Goal: Task Accomplishment & Management: Complete application form

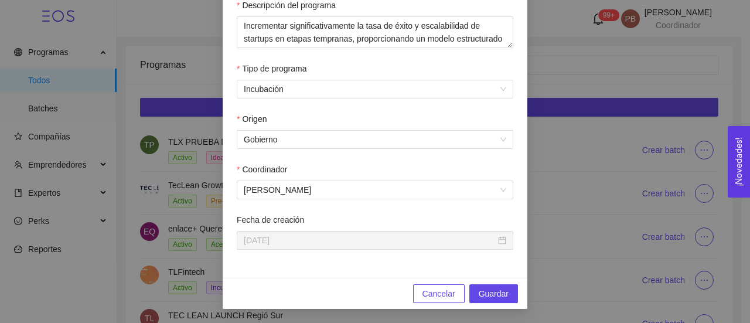
scroll to position [22, 0]
drag, startPoint x: 447, startPoint y: 31, endPoint x: 346, endPoint y: 30, distance: 100.8
click at [346, 30] on textarea "Incrementar significativamente la tasa de éxito y escalabilidad de startups en …" at bounding box center [375, 32] width 277 height 32
click at [322, 25] on textarea "Incrementar significativamente la tasa de éxito y escalabilidad de startups en …" at bounding box center [375, 32] width 277 height 32
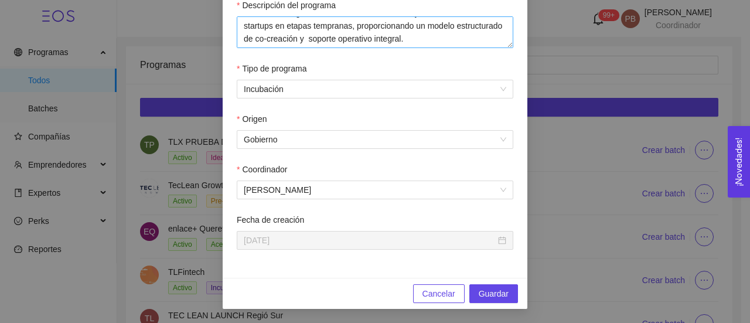
scroll to position [3, 0]
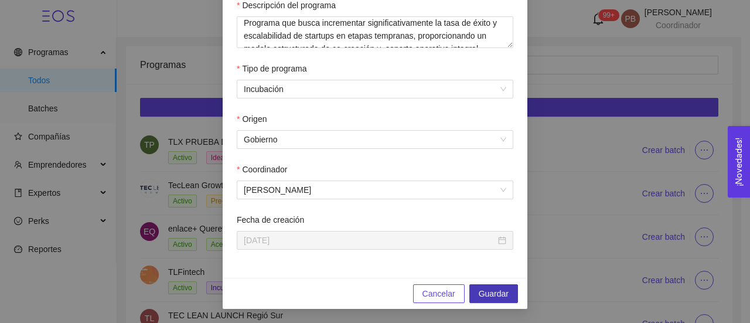
type textarea "Programa que busca incrementar significativamente la tasa de éxito y escalabili…"
click at [494, 290] on span "Guardar" at bounding box center [494, 293] width 30 height 13
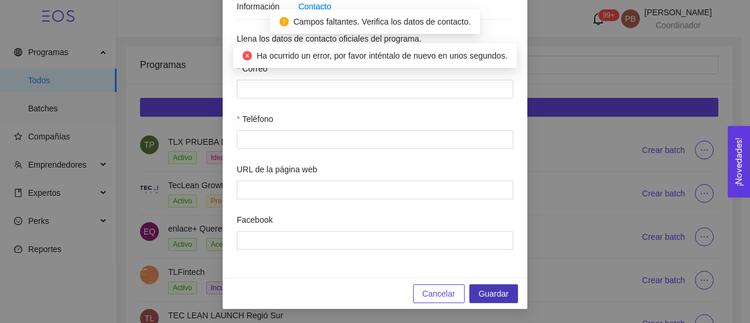
scroll to position [112, 0]
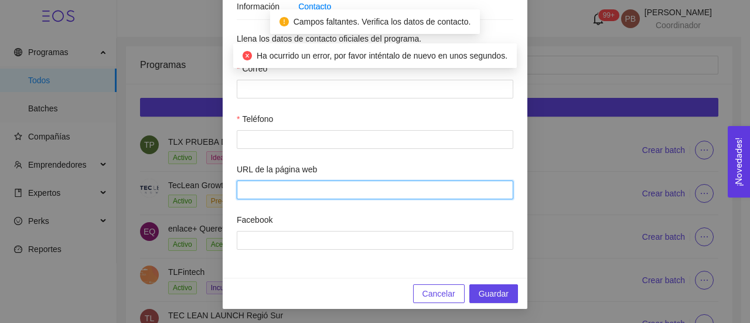
click at [498, 194] on input "URL de la página web" at bounding box center [375, 189] width 277 height 19
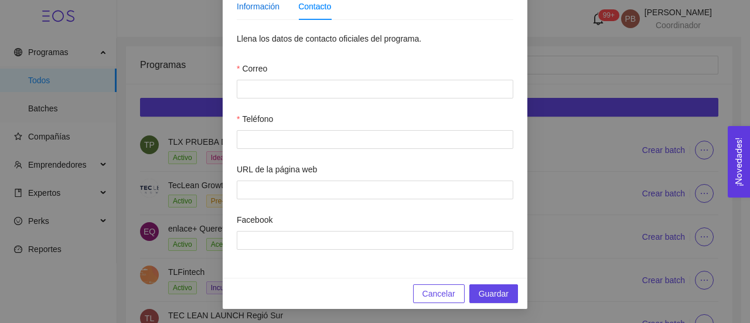
click at [247, 8] on div "Información" at bounding box center [258, 6] width 43 height 13
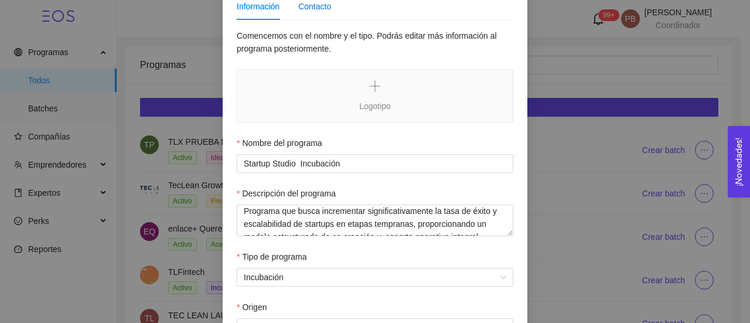
click at [314, 5] on div "Contacto" at bounding box center [314, 6] width 33 height 13
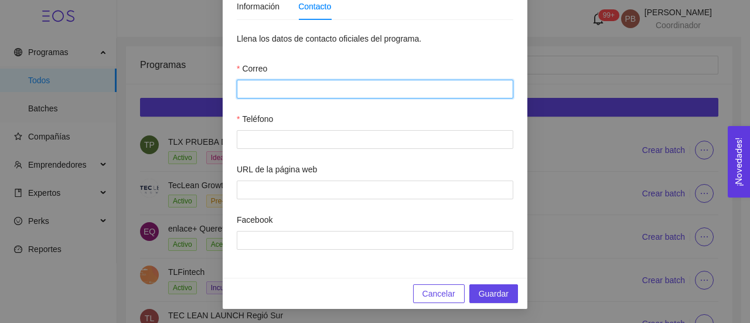
click at [326, 87] on input "Correo" at bounding box center [375, 89] width 277 height 19
type input "[EMAIL_ADDRESS][DOMAIN_NAME]"
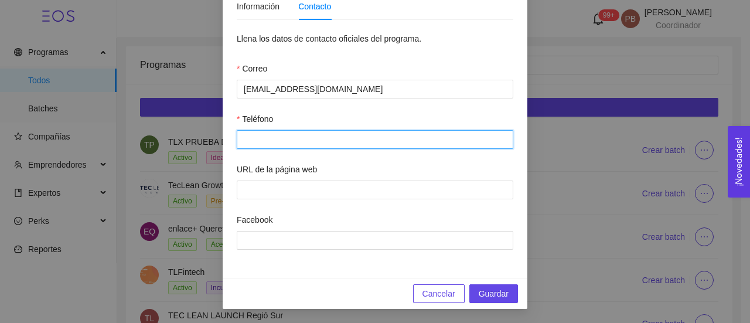
click at [336, 143] on input "Teléfono" at bounding box center [375, 139] width 277 height 19
type input "(44) 2219-1079"
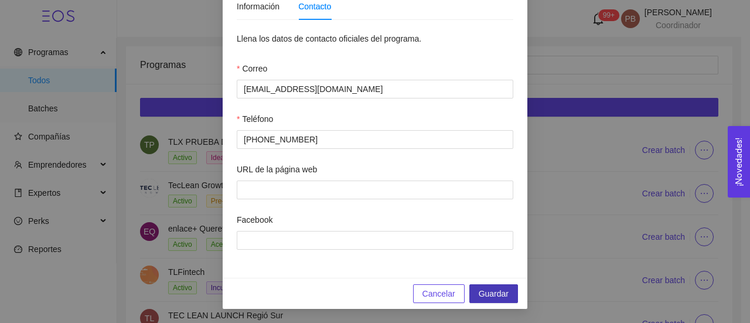
click at [501, 290] on span "Guardar" at bounding box center [494, 293] width 30 height 13
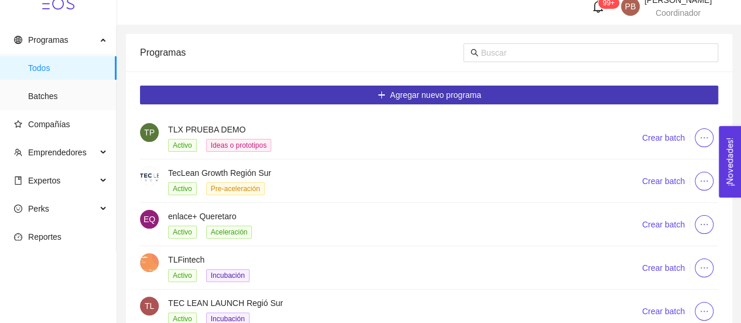
scroll to position [0, 0]
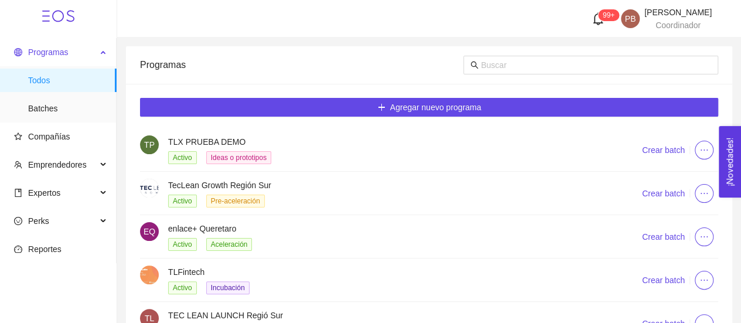
click at [58, 49] on span "Programas" at bounding box center [48, 51] width 40 height 9
click at [41, 81] on span "Todos" at bounding box center [67, 80] width 79 height 23
click at [46, 110] on span "Batches" at bounding box center [67, 108] width 79 height 23
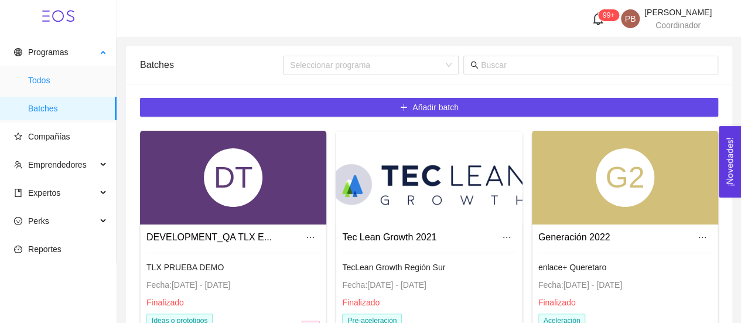
click at [46, 83] on span "Todos" at bounding box center [67, 80] width 79 height 23
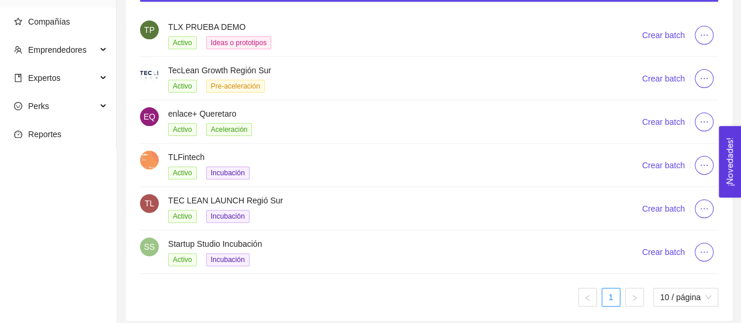
scroll to position [118, 0]
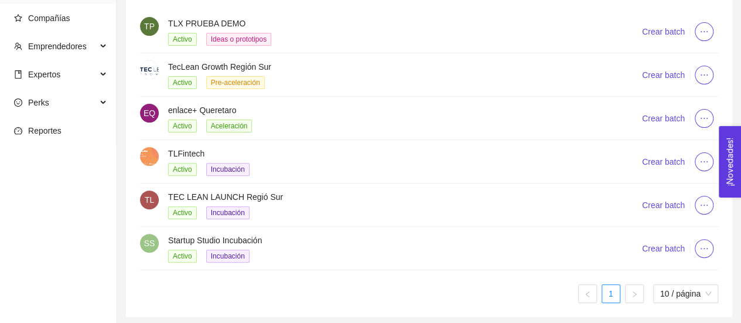
click at [252, 236] on h4 "Startup Studio Incubación" at bounding box center [390, 240] width 445 height 13
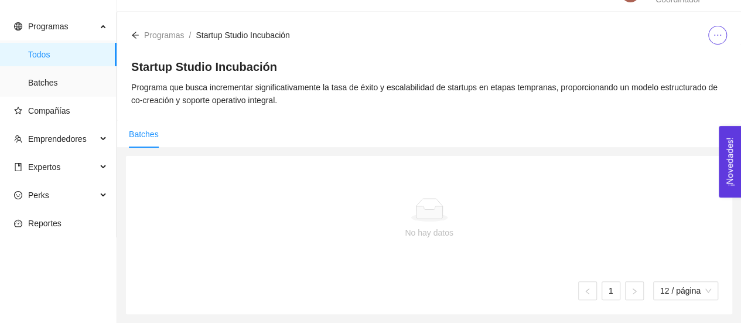
scroll to position [26, 0]
click at [148, 132] on span "Batches" at bounding box center [144, 133] width 30 height 9
click at [49, 83] on span "Batches" at bounding box center [67, 82] width 79 height 23
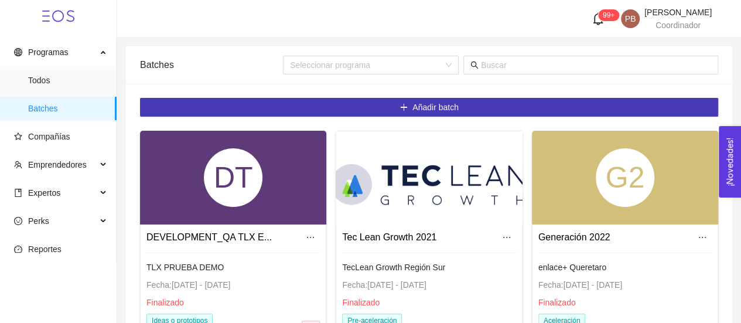
click at [419, 107] on span "Añadir batch" at bounding box center [435, 107] width 46 height 13
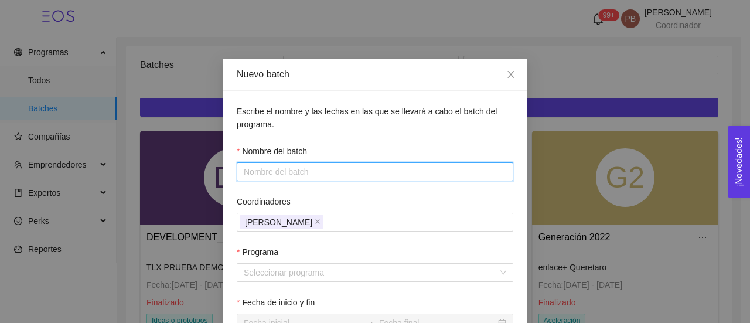
click at [378, 173] on input "Nombre del batch" at bounding box center [375, 171] width 277 height 19
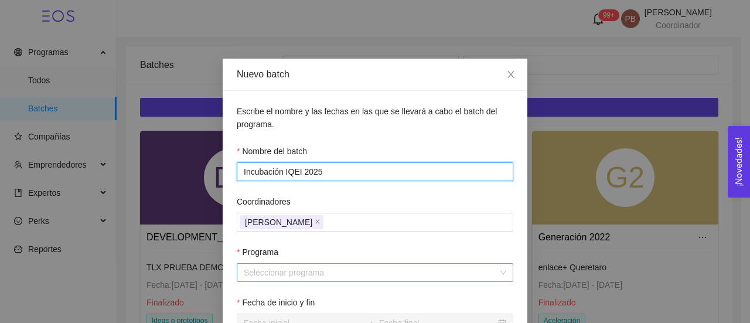
type input "Incubación IQEI 2025"
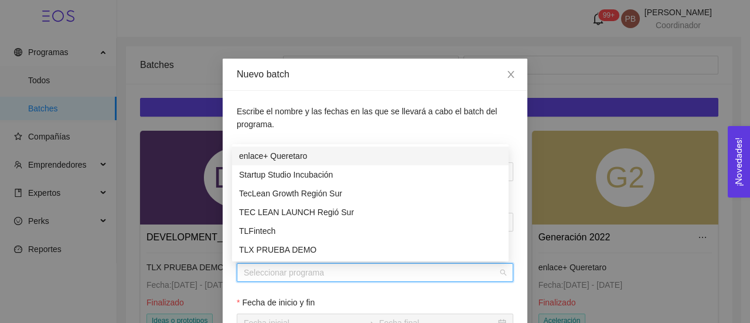
click at [430, 274] on input "Programa" at bounding box center [371, 273] width 254 height 18
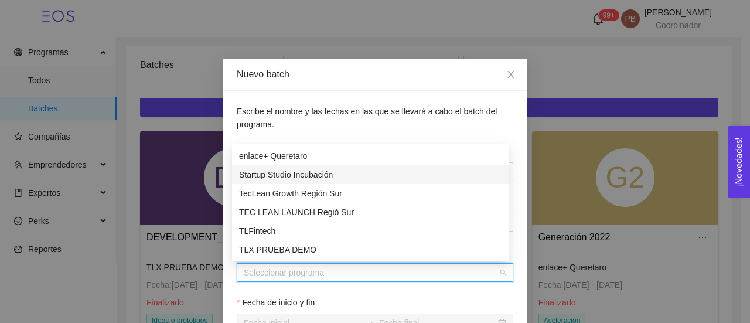
click at [360, 172] on div "Startup Studio Incubación" at bounding box center [370, 174] width 262 height 13
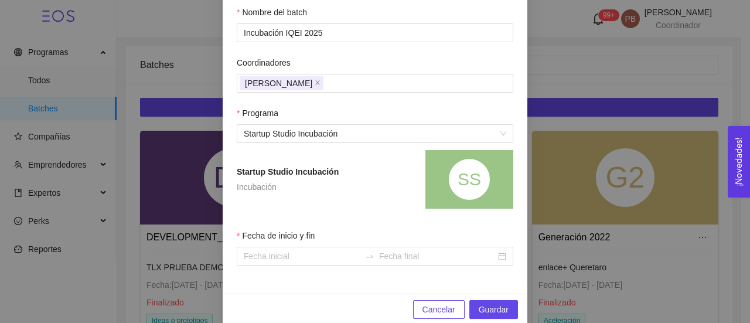
scroll to position [155, 0]
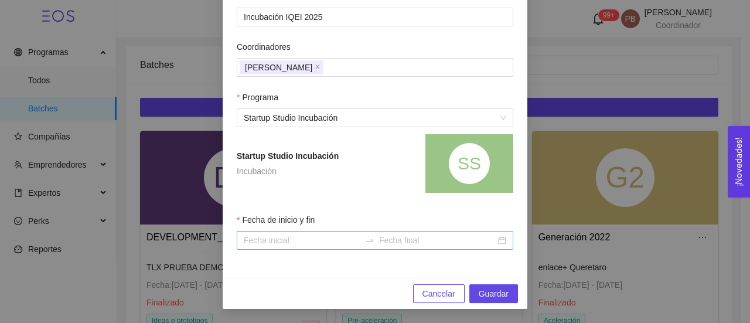
click at [277, 241] on input "Fecha de inicio y fin" at bounding box center [302, 240] width 117 height 13
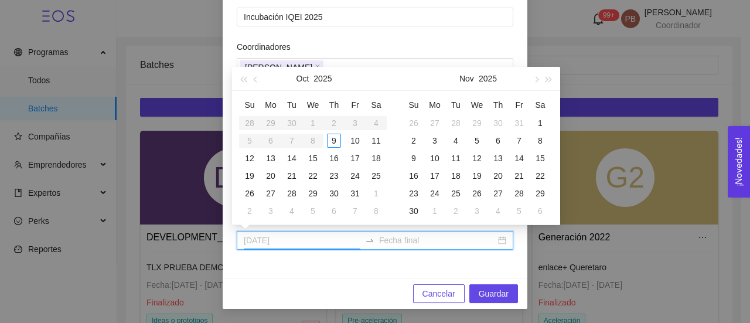
type input "2025-10-21"
click at [253, 77] on button "button" at bounding box center [256, 78] width 13 height 23
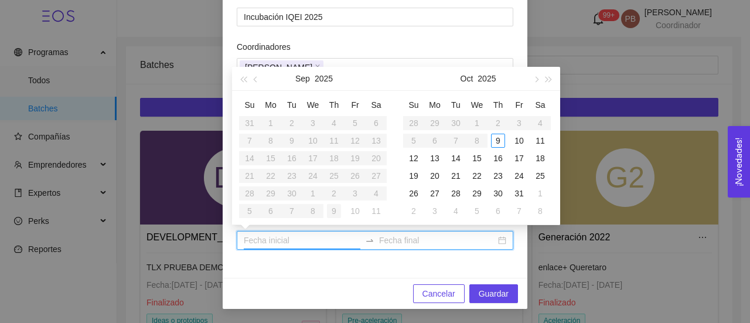
type input "[DATE]"
click at [291, 189] on table "Su Mo Tu We Th Fr Sa 31 1 2 3 4 5 6 7 8 9 10 11 12 13 14 15 16 17 18 19 20 21 2…" at bounding box center [313, 157] width 148 height 124
type input "[DATE]"
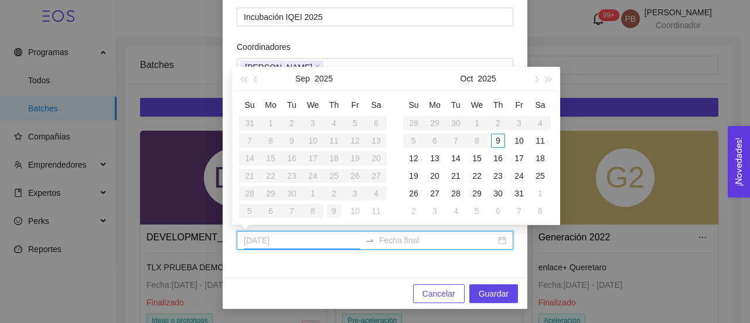
click at [332, 212] on div "9" at bounding box center [334, 211] width 14 height 14
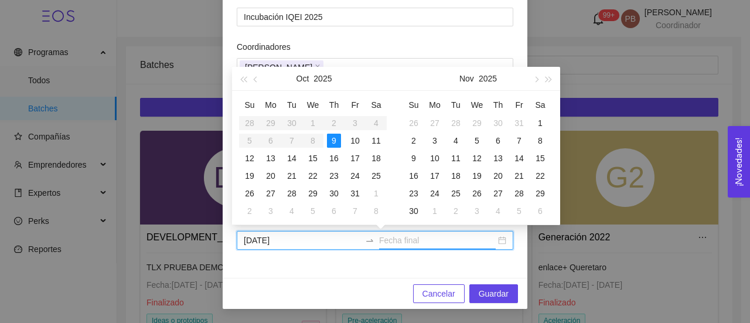
type input "2025-11-07"
click at [497, 241] on div "[DATE]" at bounding box center [375, 240] width 277 height 19
type input "2025-11-01"
click at [537, 77] on button "button" at bounding box center [535, 78] width 13 height 23
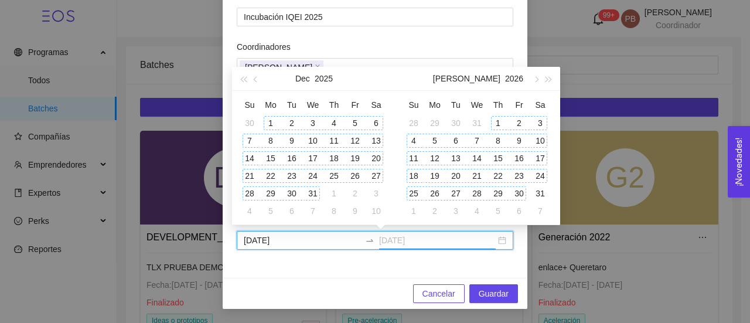
type input "2026-01-30"
click at [521, 190] on div "30" at bounding box center [519, 193] width 14 height 14
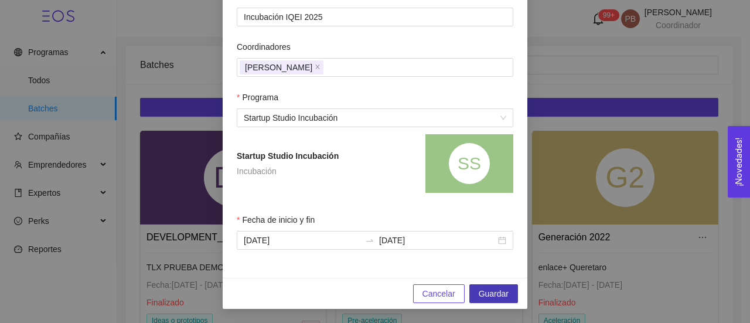
click at [494, 293] on span "Guardar" at bounding box center [494, 293] width 30 height 13
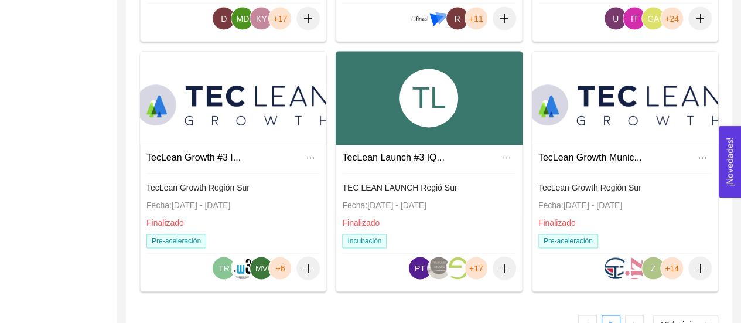
scroll to position [861, 0]
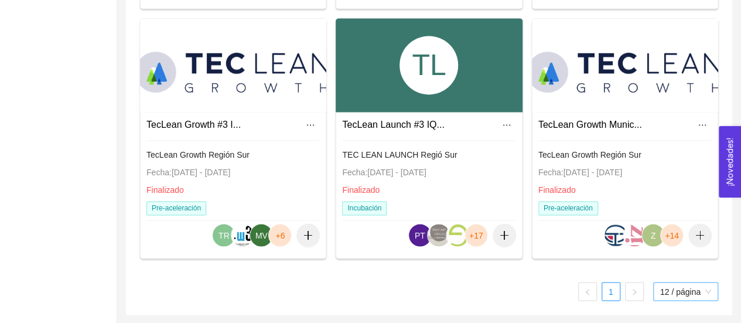
click at [675, 297] on span "12 / página" at bounding box center [685, 291] width 51 height 18
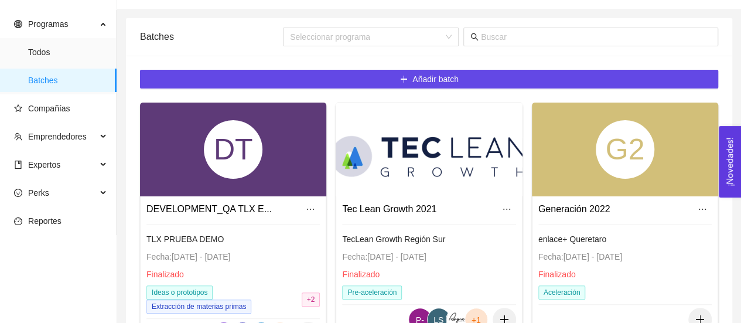
scroll to position [31, 0]
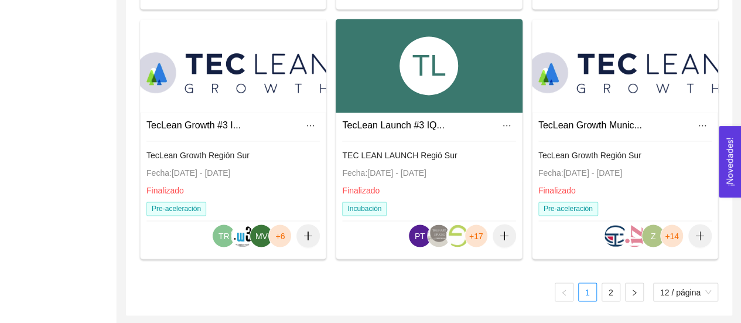
scroll to position [861, 0]
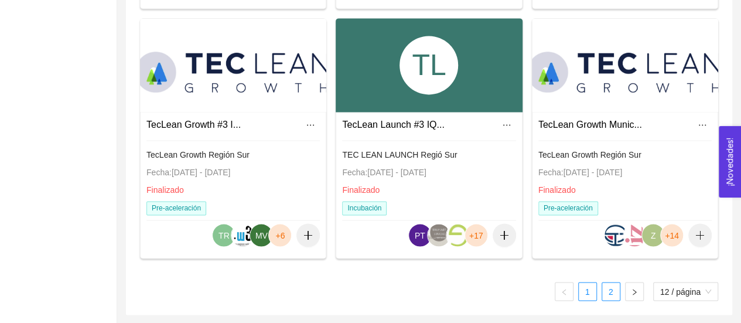
click at [608, 295] on link "2" at bounding box center [611, 291] width 18 height 18
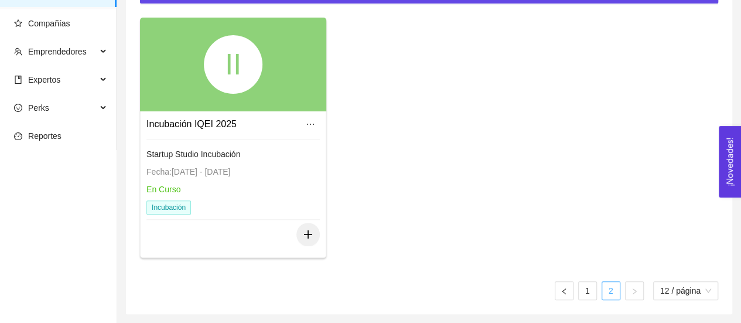
scroll to position [112, 0]
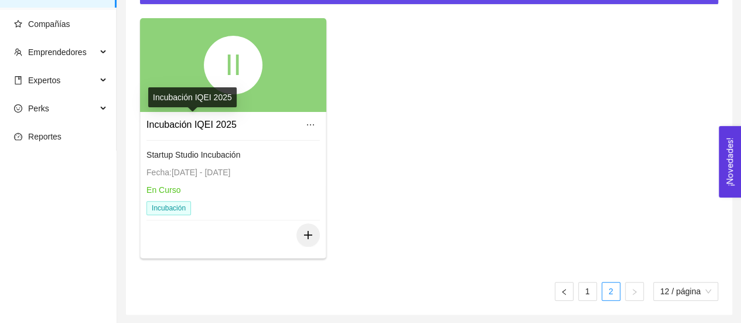
click at [178, 121] on link "Incubación IQEI 2025" at bounding box center [191, 125] width 90 height 10
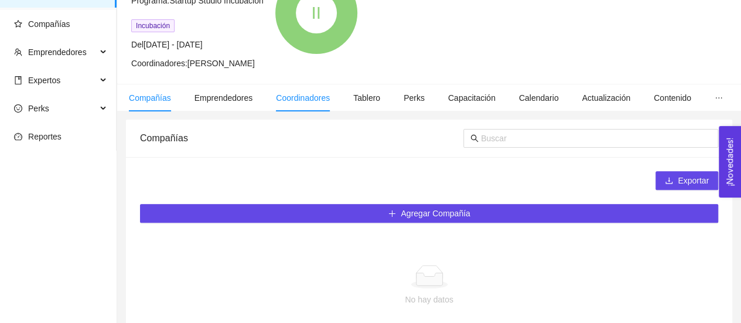
click at [292, 95] on span "Coordinadores" at bounding box center [303, 97] width 54 height 9
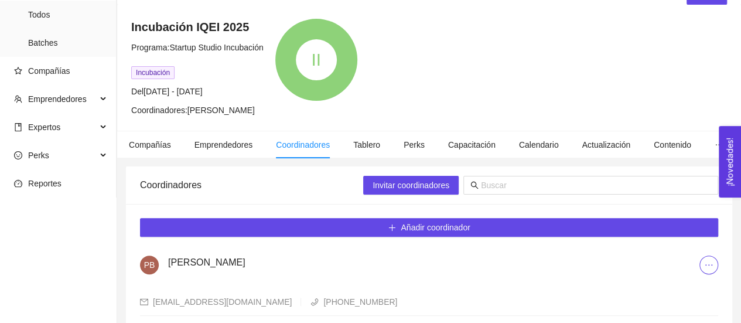
scroll to position [112, 0]
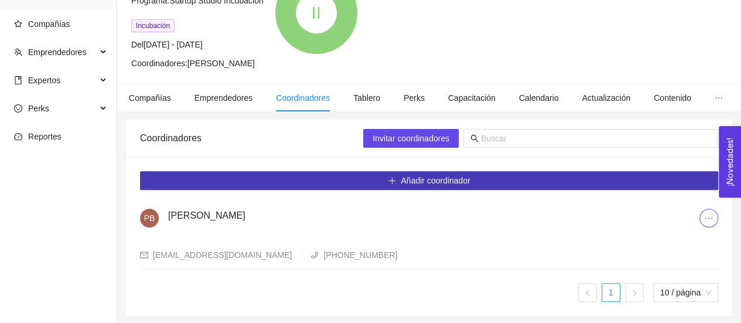
click at [431, 179] on span "Añadir coordinador" at bounding box center [435, 180] width 69 height 13
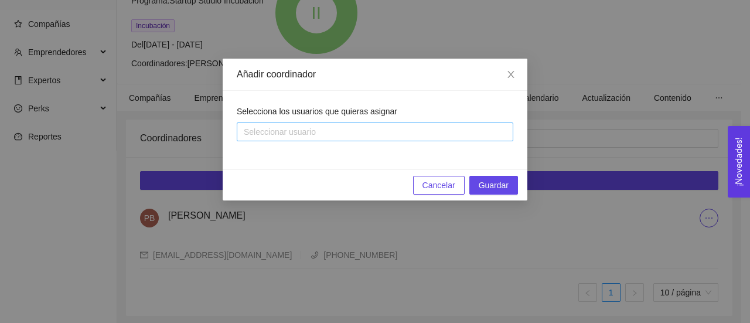
click at [418, 135] on div at bounding box center [369, 132] width 259 height 14
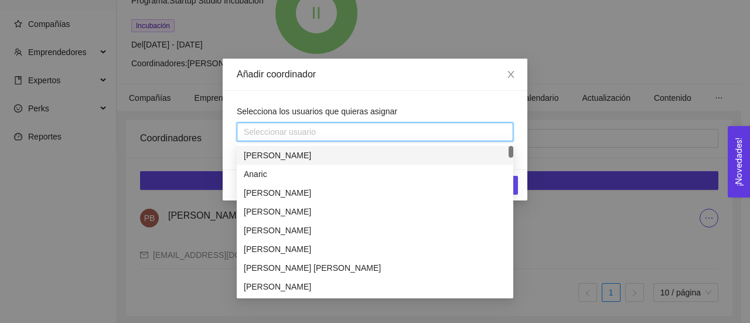
click at [418, 135] on div at bounding box center [369, 132] width 259 height 14
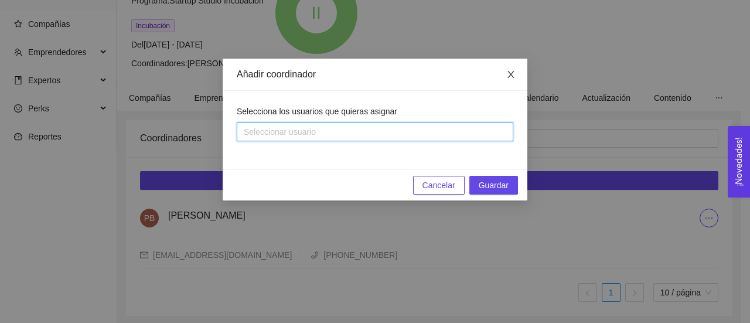
click at [510, 79] on icon "close" at bounding box center [510, 74] width 9 height 9
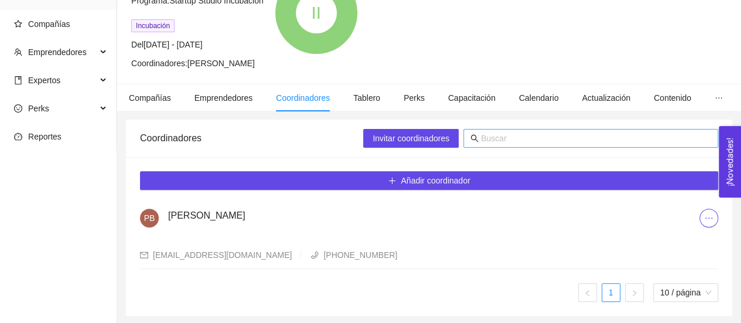
click at [489, 138] on input "text" at bounding box center [596, 138] width 230 height 13
type input "C"
type input "EStrella"
click at [473, 140] on icon "search" at bounding box center [474, 138] width 8 height 8
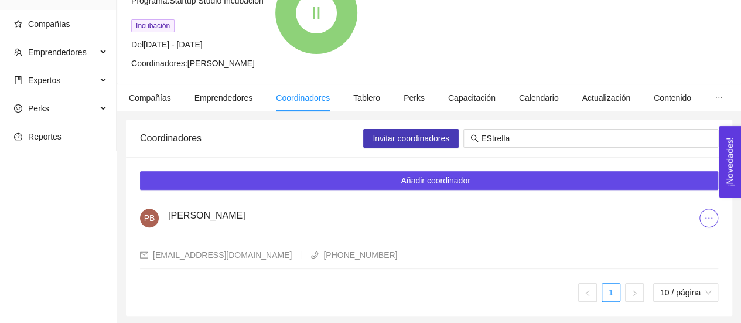
click at [439, 139] on span "Invitar coordinadores" at bounding box center [411, 138] width 77 height 13
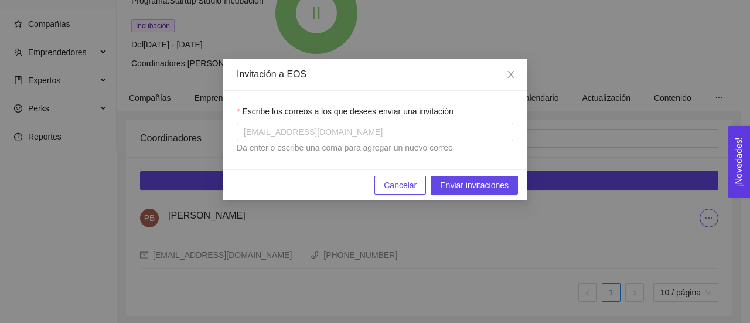
click at [483, 131] on div at bounding box center [375, 132] width 271 height 14
paste input "[EMAIL_ADDRESS][DOMAIN_NAME]"
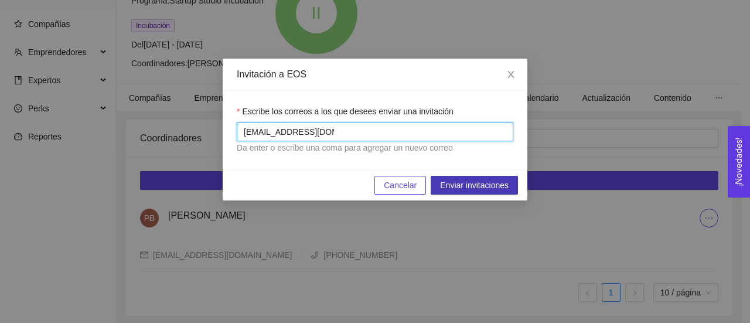
type input "[EMAIL_ADDRESS][DOMAIN_NAME]"
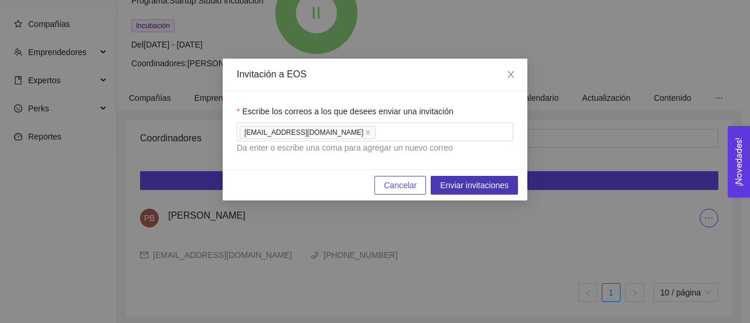
click at [483, 183] on span "Enviar invitaciones" at bounding box center [474, 185] width 69 height 13
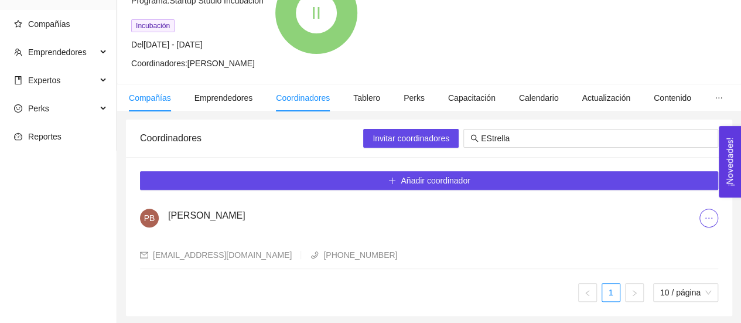
click at [149, 98] on span "Compañías" at bounding box center [150, 97] width 42 height 9
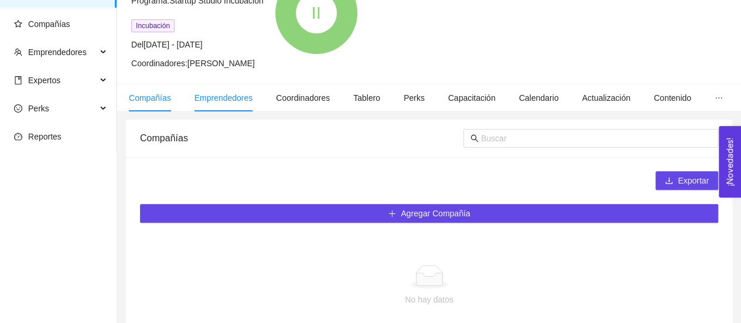
click at [220, 98] on span "Emprendedores" at bounding box center [223, 97] width 59 height 9
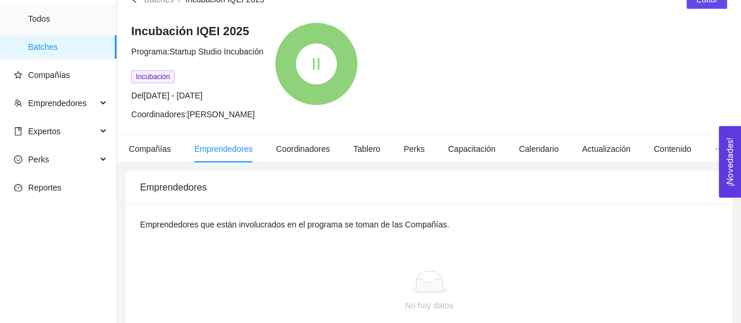
scroll to position [112, 0]
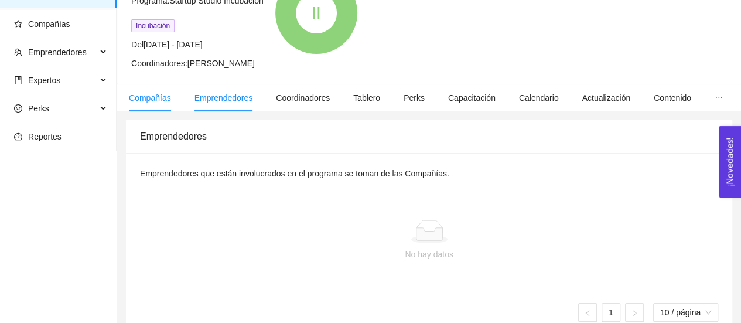
click at [145, 95] on span "Compañías" at bounding box center [150, 97] width 42 height 9
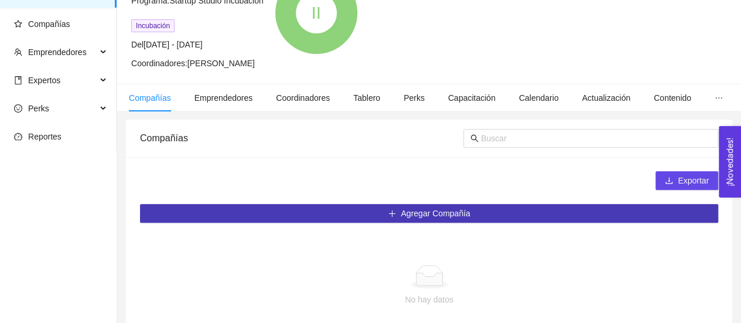
click at [475, 207] on button "Agregar Compañía" at bounding box center [429, 213] width 578 height 19
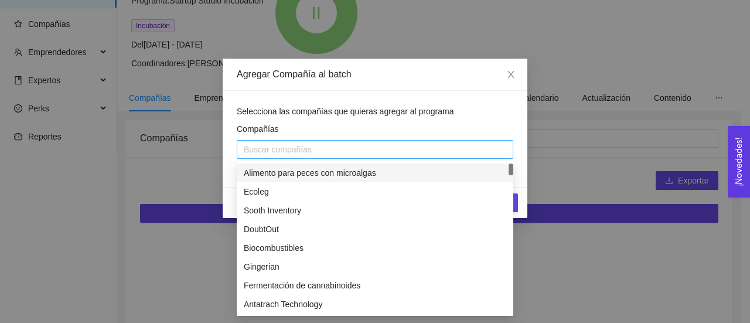
click at [388, 146] on div at bounding box center [375, 149] width 271 height 14
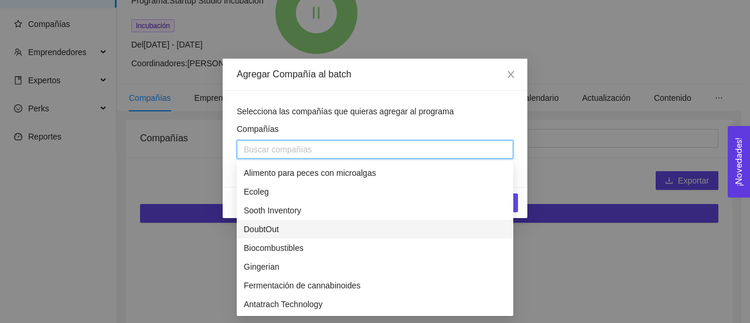
click at [566, 252] on div "Agregar Compañía al batch Selecciona las compañías que quieras agregar al progr…" at bounding box center [375, 161] width 750 height 323
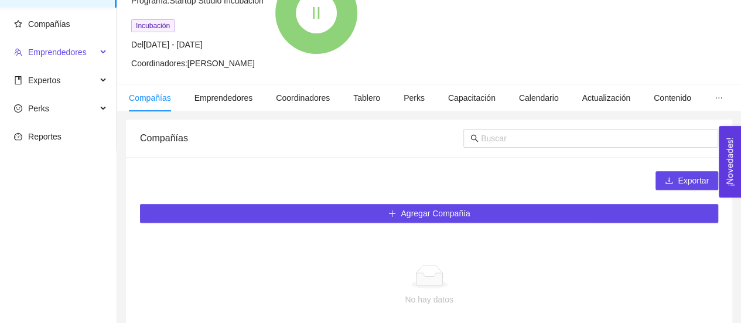
click at [67, 55] on span "Emprendedores" at bounding box center [57, 51] width 59 height 9
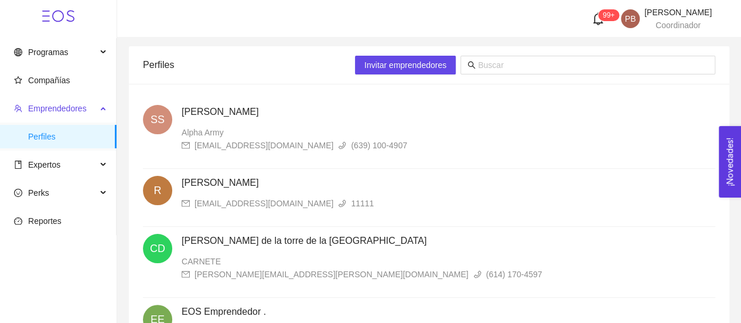
click at [45, 107] on span "Emprendedores" at bounding box center [57, 108] width 59 height 9
click at [57, 83] on span "Compañías" at bounding box center [49, 80] width 42 height 9
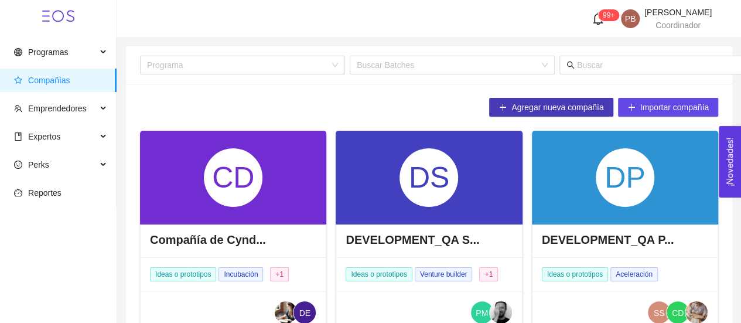
click at [560, 103] on span "Agregar nueva compañía" at bounding box center [557, 107] width 92 height 13
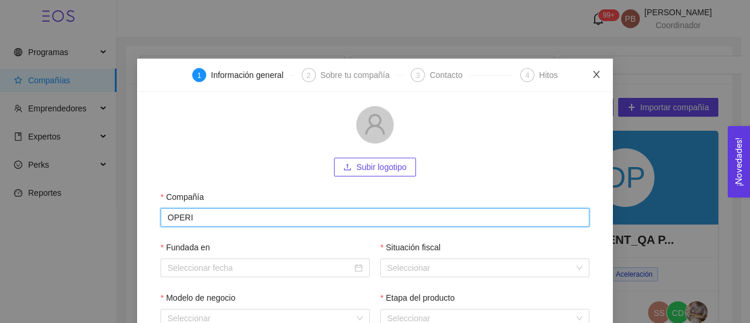
type input "OPERI"
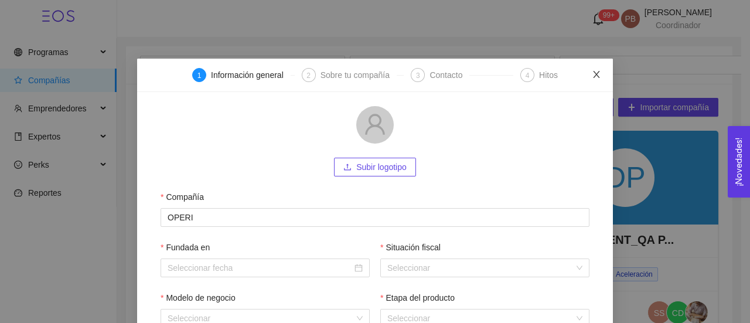
click at [592, 74] on icon "close" at bounding box center [596, 74] width 9 height 9
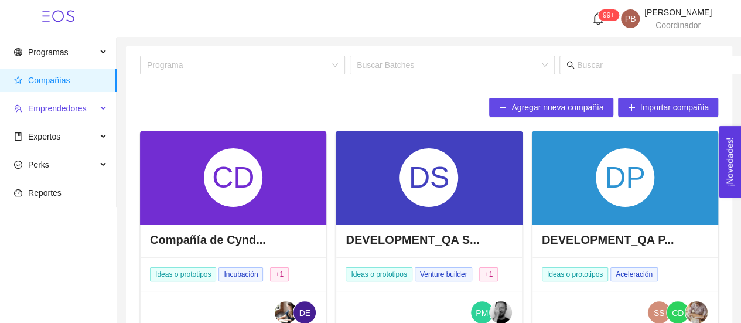
click at [57, 107] on span "Emprendedores" at bounding box center [57, 108] width 59 height 9
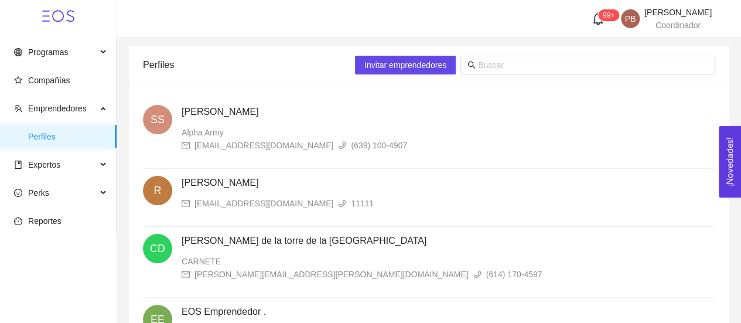
click at [202, 179] on h4 "[PERSON_NAME]" at bounding box center [449, 183] width 534 height 14
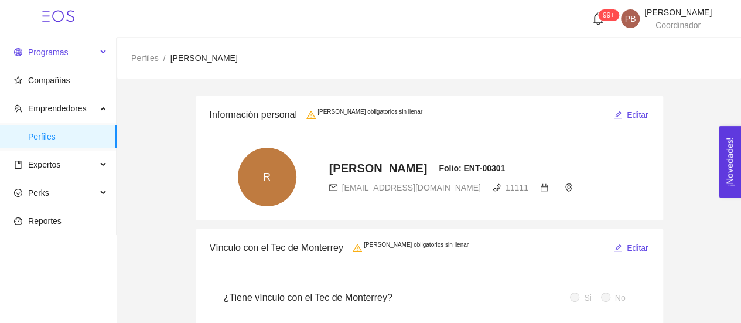
click at [55, 48] on span "Programas" at bounding box center [48, 51] width 40 height 9
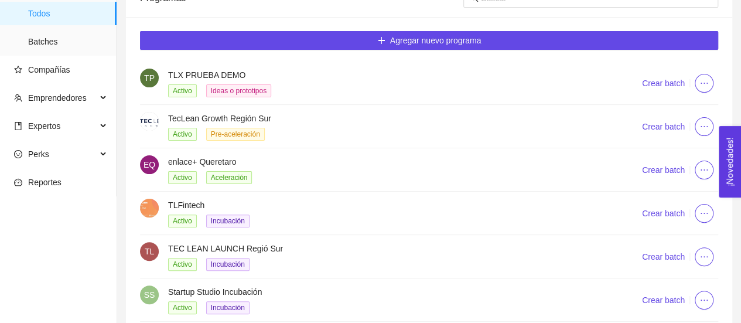
scroll to position [118, 0]
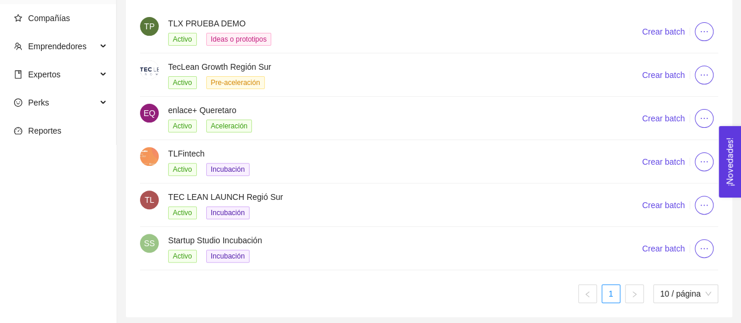
click at [246, 237] on h4 "Startup Studio Incubación" at bounding box center [390, 240] width 445 height 13
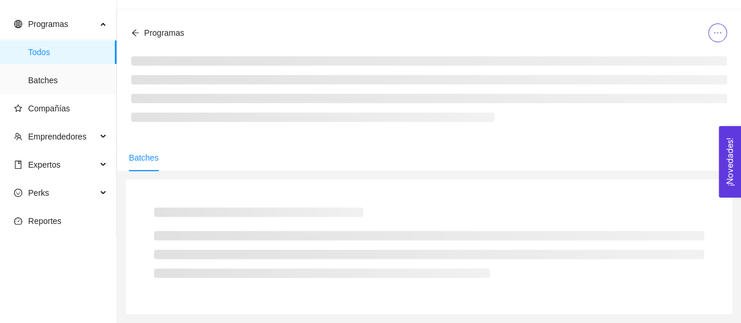
scroll to position [118, 0]
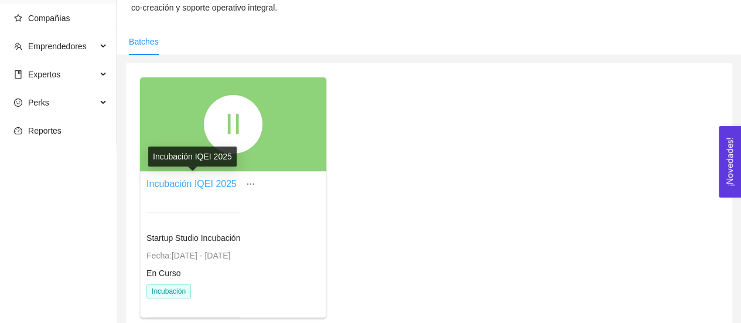
click at [218, 185] on link "Incubación IQEI 2025" at bounding box center [191, 184] width 90 height 10
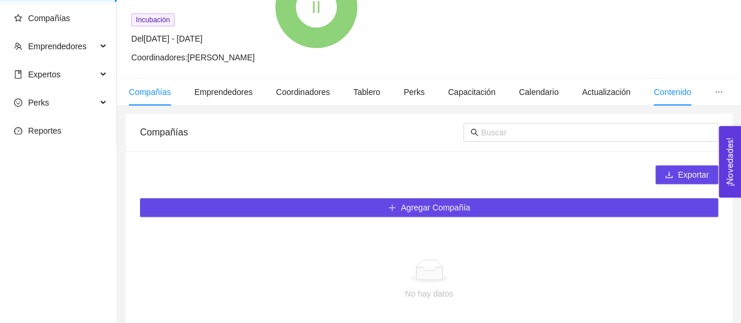
click at [665, 91] on span "Contenido" at bounding box center [672, 91] width 37 height 9
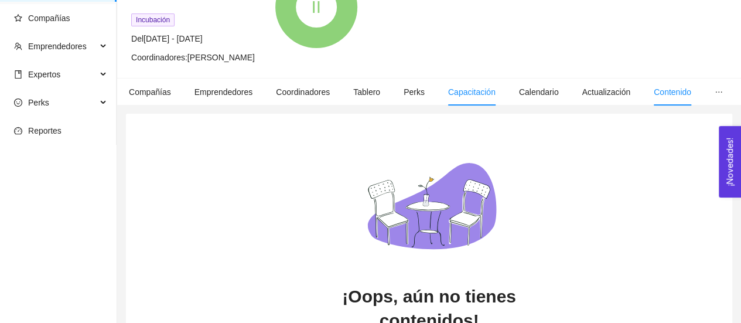
click at [456, 95] on span "Capacitación" at bounding box center [471, 91] width 47 height 9
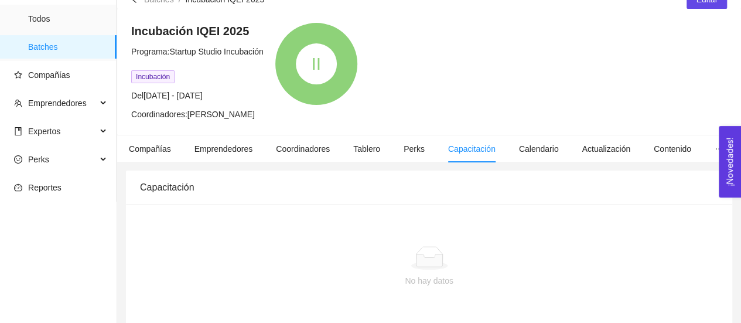
scroll to position [76, 0]
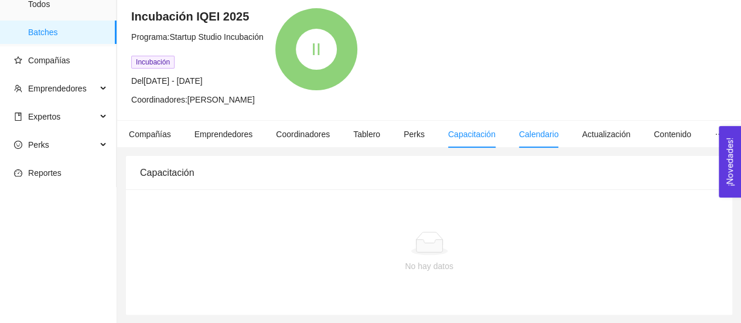
click at [536, 135] on span "Calendario" at bounding box center [539, 133] width 40 height 9
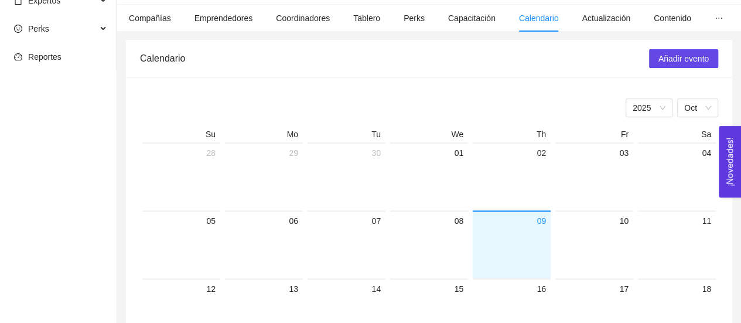
scroll to position [193, 0]
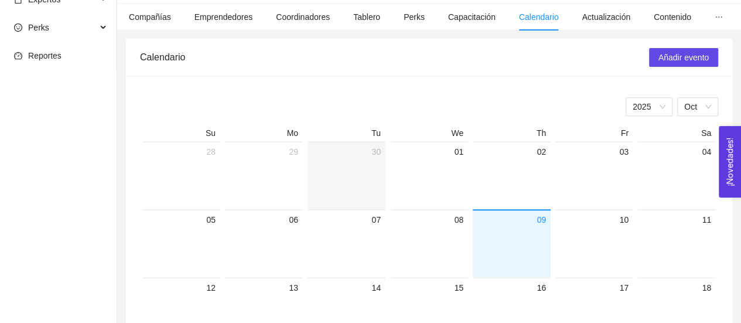
click at [365, 170] on div at bounding box center [346, 184] width 69 height 50
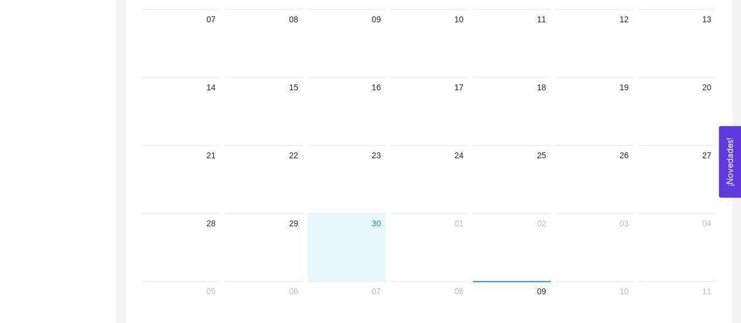
scroll to position [404, 0]
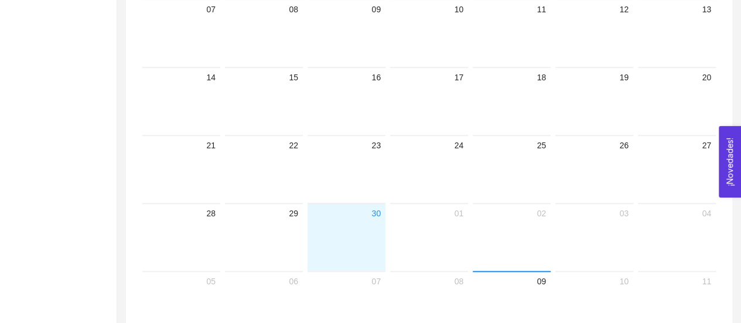
click at [328, 242] on div at bounding box center [346, 245] width 69 height 50
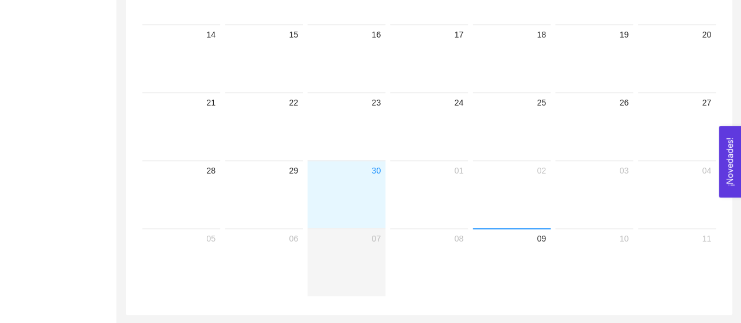
click at [361, 262] on div at bounding box center [346, 270] width 69 height 50
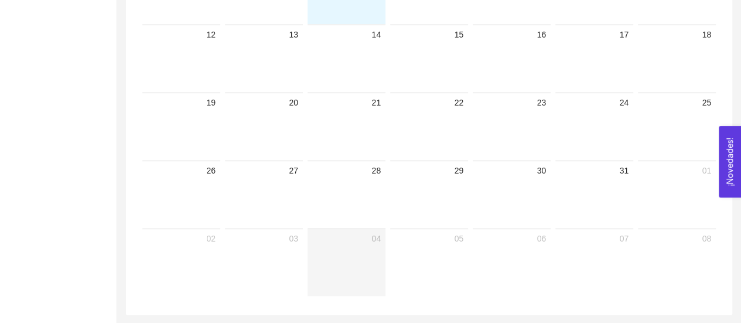
click at [361, 262] on div at bounding box center [346, 270] width 69 height 50
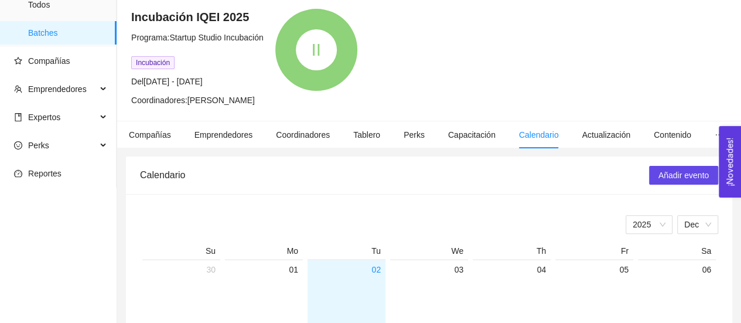
scroll to position [74, 0]
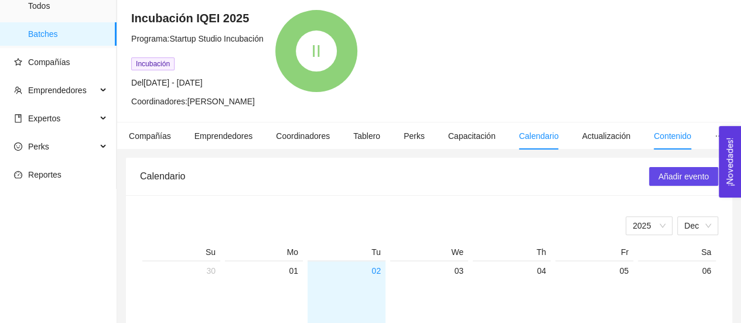
click at [668, 137] on span "Contenido" at bounding box center [672, 135] width 37 height 9
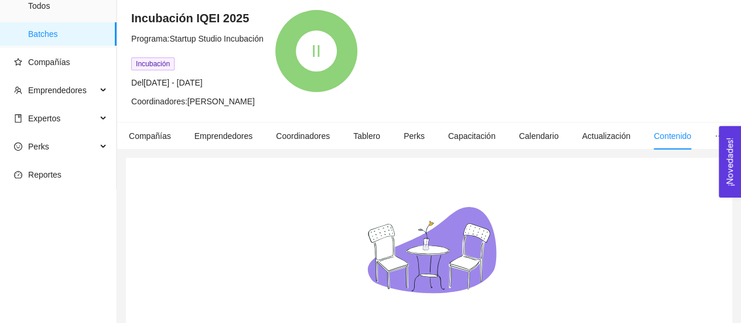
scroll to position [189, 0]
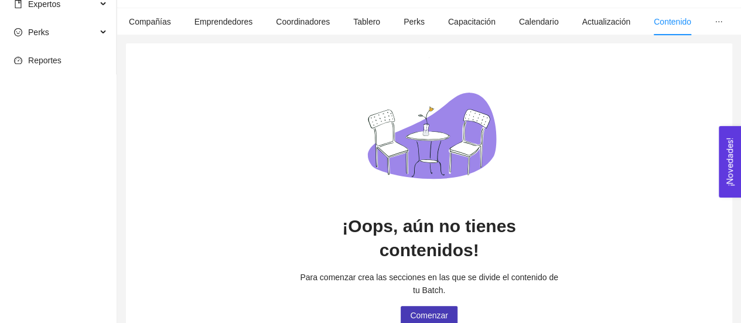
click at [444, 309] on span "Comenzar" at bounding box center [429, 315] width 38 height 13
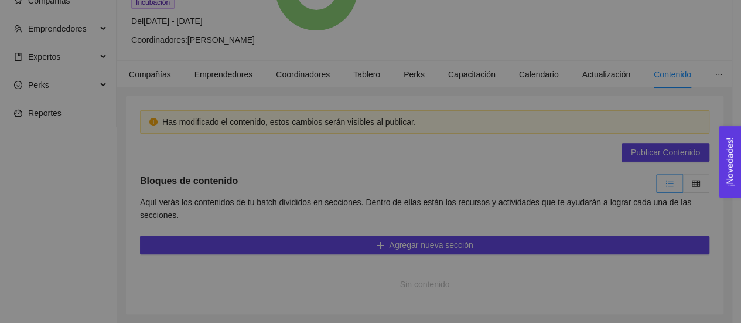
scroll to position [135, 0]
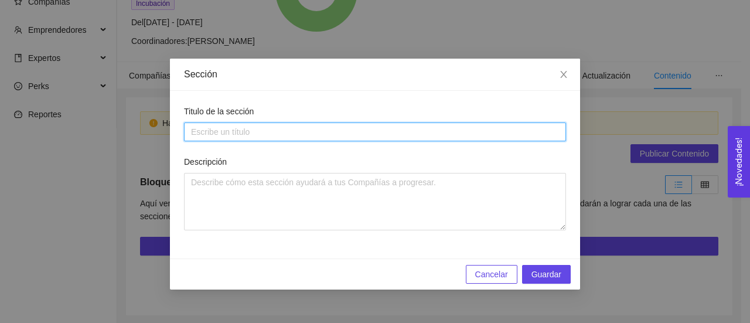
click at [391, 133] on input "Titulo de la sección" at bounding box center [375, 131] width 382 height 19
type input "t"
type input "Talleres"
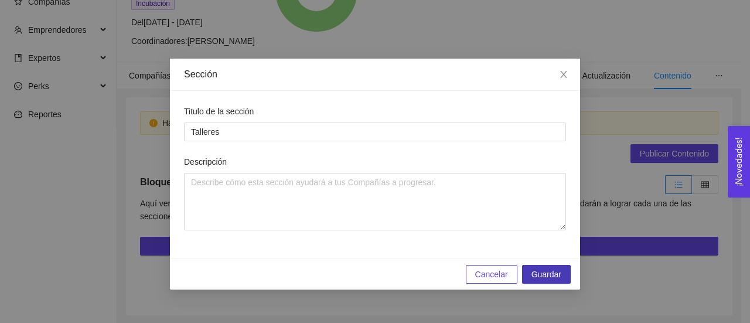
click at [536, 275] on span "Guardar" at bounding box center [546, 274] width 30 height 13
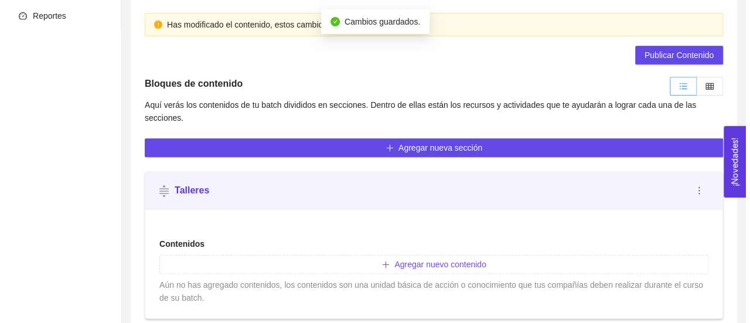
scroll to position [260, 0]
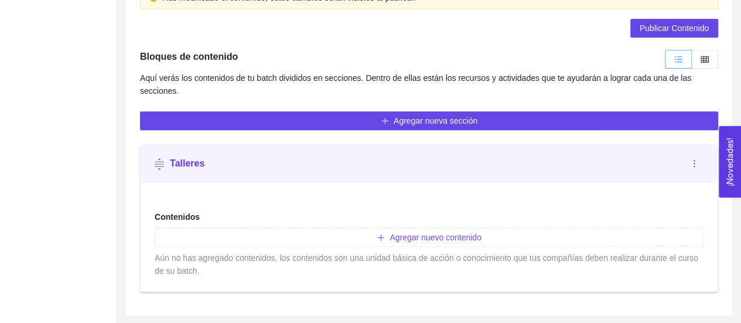
click at [184, 167] on strong "Talleres" at bounding box center [187, 163] width 35 height 10
click at [382, 237] on icon "plus" at bounding box center [381, 237] width 8 height 8
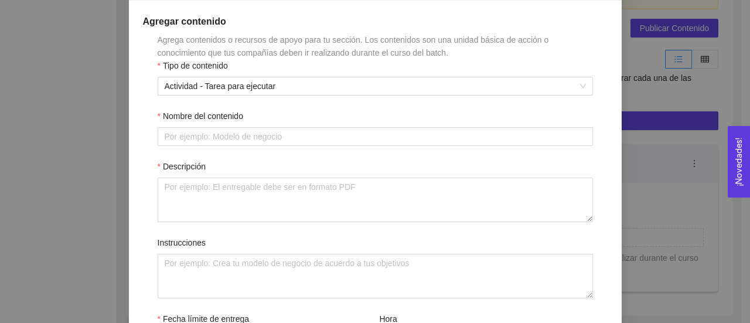
scroll to position [129, 0]
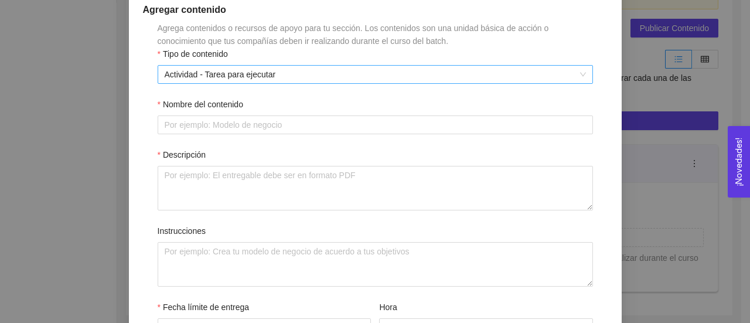
click at [579, 73] on span "Actividad - Tarea para ejecutar" at bounding box center [375, 75] width 421 height 18
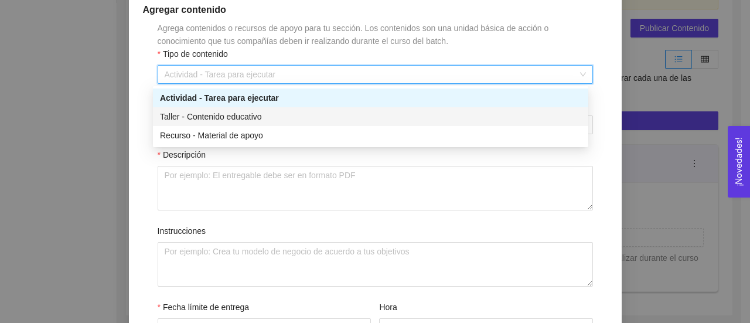
click at [330, 112] on div "Taller - Contenido educativo" at bounding box center [370, 116] width 421 height 13
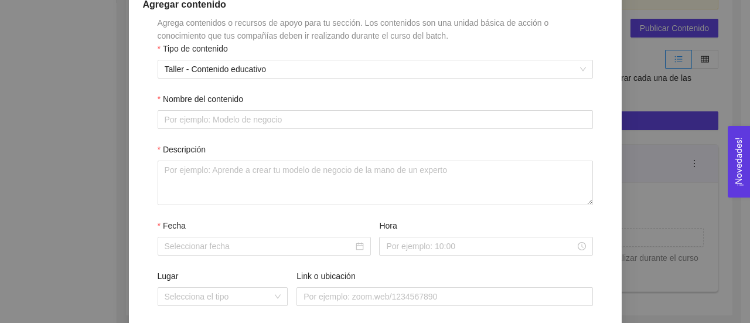
scroll to position [127, 0]
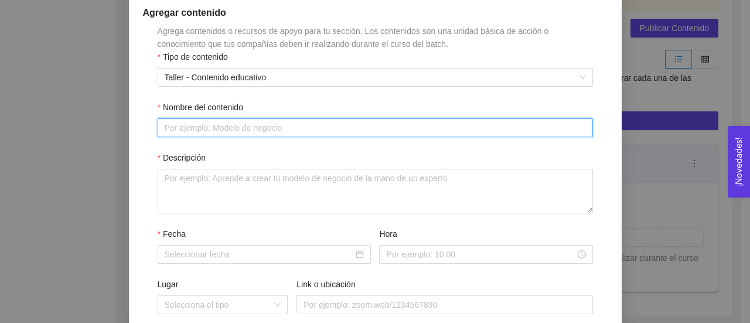
click at [294, 128] on input "Nombre del contenido" at bounding box center [375, 127] width 435 height 19
paste input "Partiendo del propósito"
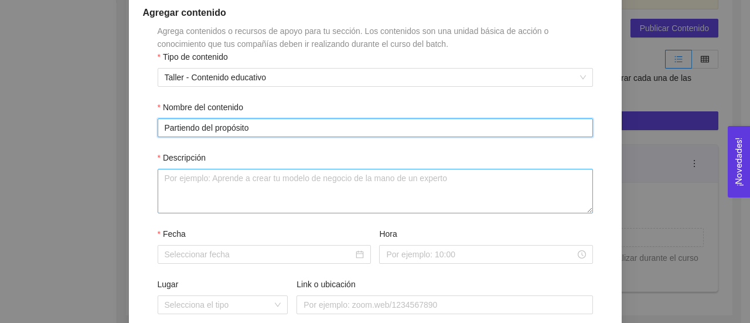
type input "Partiendo del propósito"
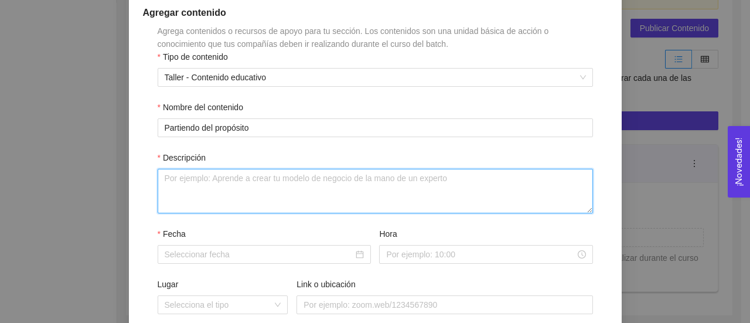
click at [216, 180] on textarea "Descripción" at bounding box center [375, 191] width 435 height 45
paste textarea "Exploración del propósito Personal ⁠Definición del propósito de la empresa Alin…"
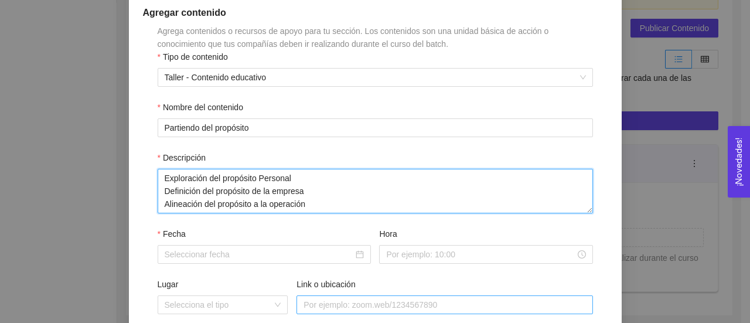
type textarea "Exploración del propósito Personal ⁠Definición del propósito de la empresa Alin…"
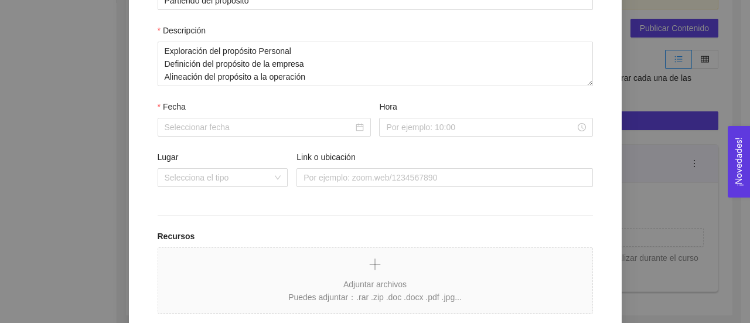
scroll to position [260, 0]
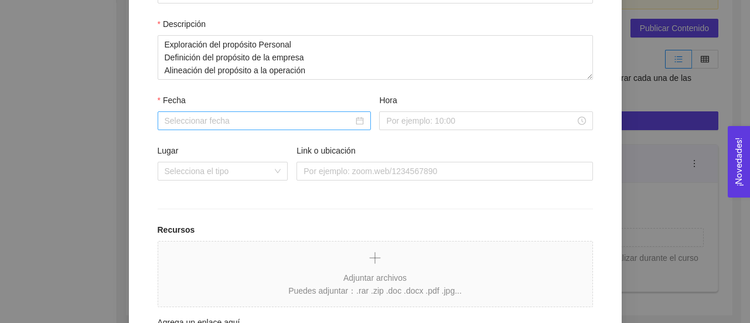
click at [359, 122] on div at bounding box center [264, 120] width 199 height 13
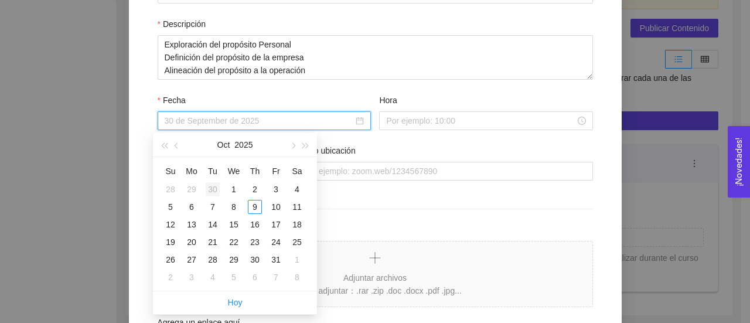
click at [215, 191] on div "30" at bounding box center [213, 189] width 14 height 14
type input "30 de septiembre de 2025"
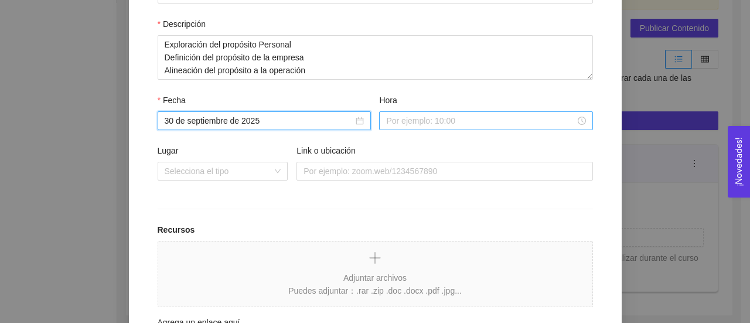
click at [449, 122] on input "Hora" at bounding box center [480, 120] width 189 height 13
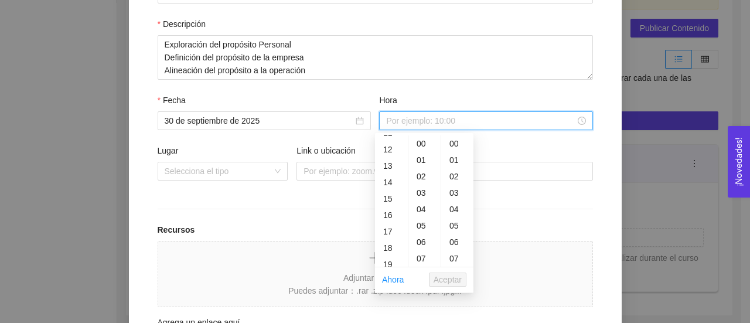
scroll to position [268, 0]
click at [388, 170] on div "18" at bounding box center [391, 171] width 33 height 16
type input "18:00:00"
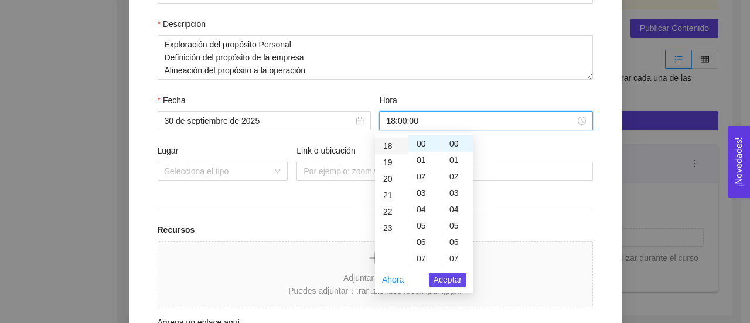
scroll to position [295, 0]
click at [442, 281] on span "Aceptar" at bounding box center [448, 279] width 28 height 13
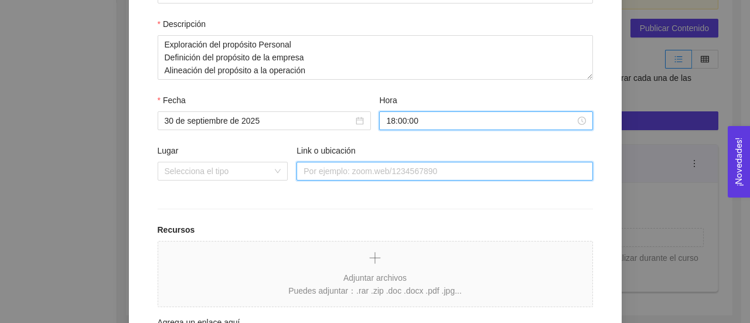
click at [362, 169] on input "Link o ubicación" at bounding box center [444, 171] width 296 height 19
paste input "[URL][DOMAIN_NAME]"
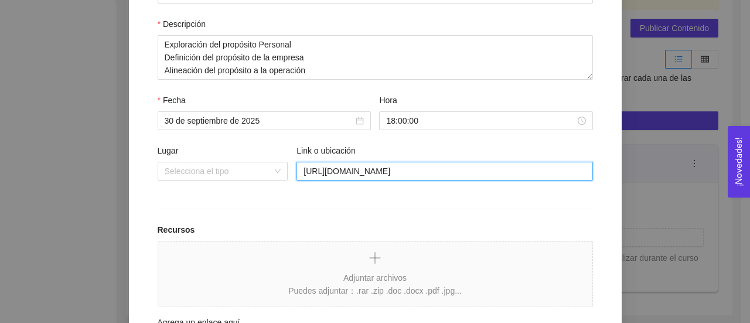
type input "[URL][DOMAIN_NAME]"
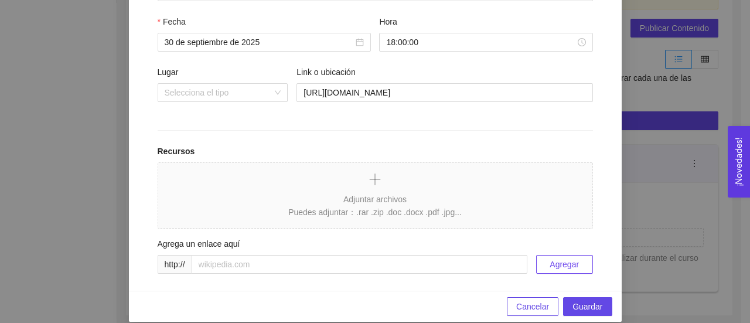
scroll to position [351, 0]
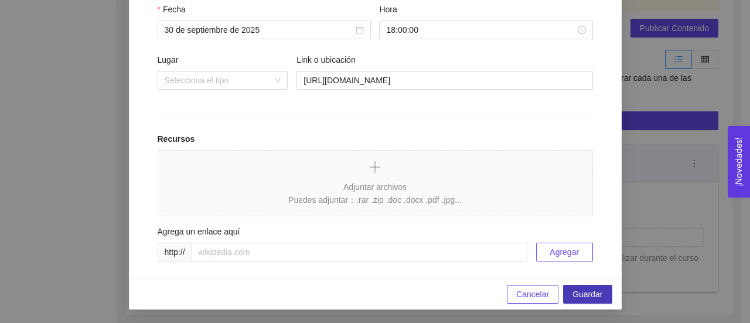
click at [586, 297] on span "Guardar" at bounding box center [587, 294] width 30 height 13
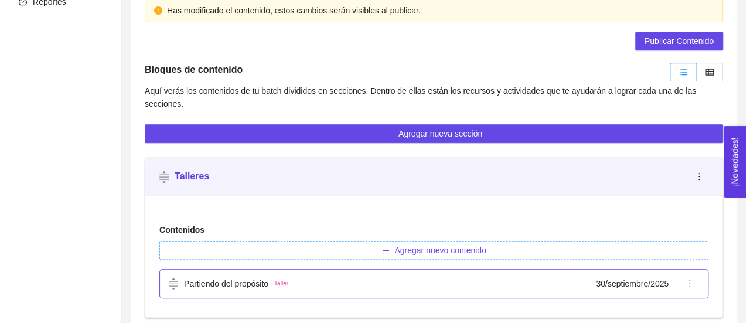
scroll to position [273, 0]
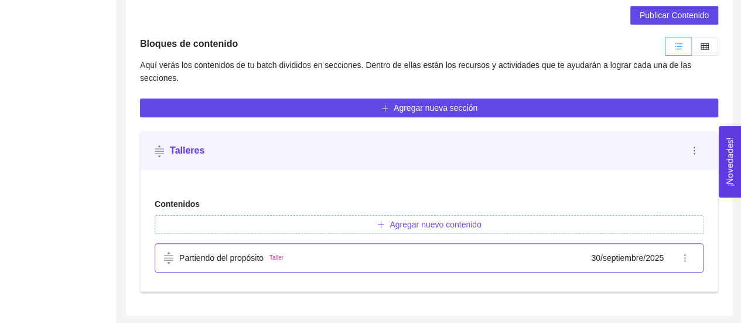
click at [227, 258] on p "Partiendo del propósito" at bounding box center [221, 257] width 84 height 13
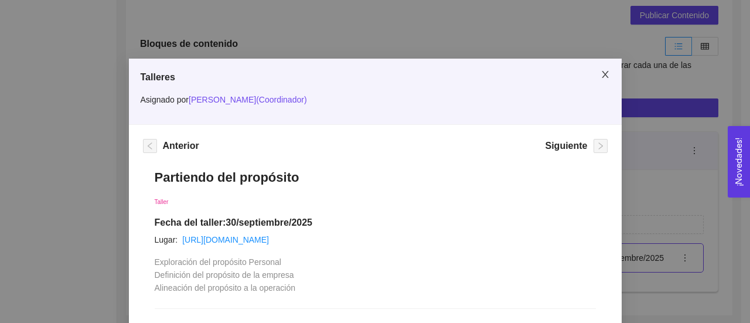
click at [601, 78] on icon "close" at bounding box center [604, 74] width 9 height 9
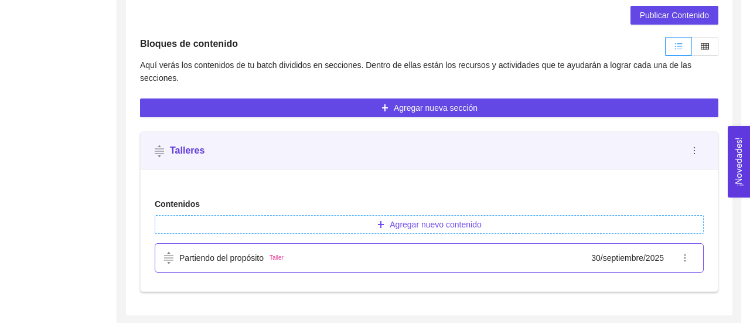
scroll to position [260, 0]
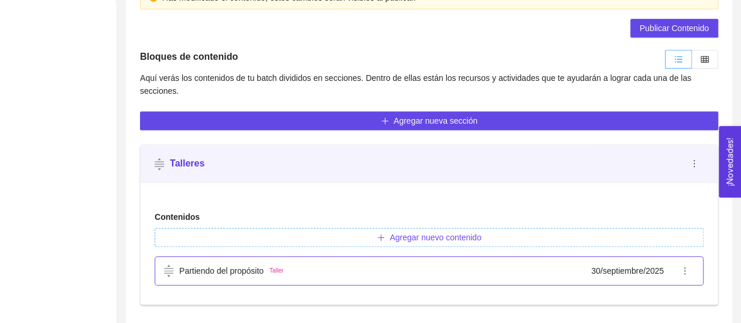
click at [432, 238] on span "Agregar nuevo contenido" at bounding box center [435, 237] width 91 height 13
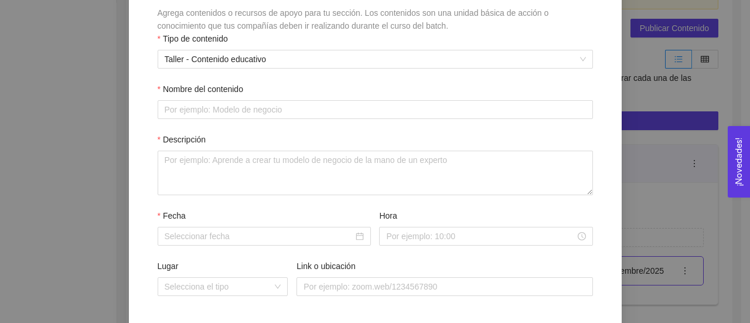
scroll to position [148, 0]
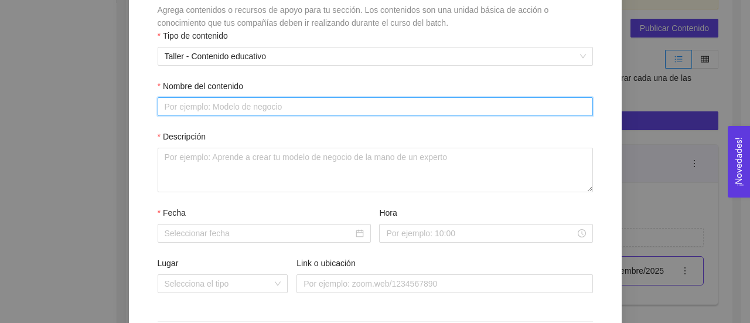
click at [274, 105] on input "Nombre del contenido" at bounding box center [375, 106] width 435 height 19
paste input "Modelo de negocio"
type input "Modelo de negocio"
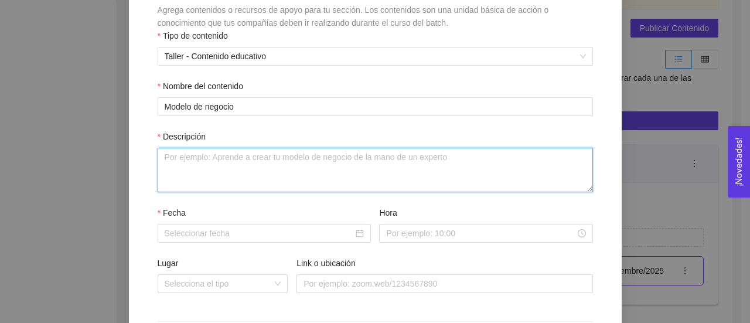
click at [225, 159] on textarea "Descripción" at bounding box center [375, 170] width 435 height 45
paste textarea "Modelo de Negocios Herramientas Patrones de Modelo de Negocios."
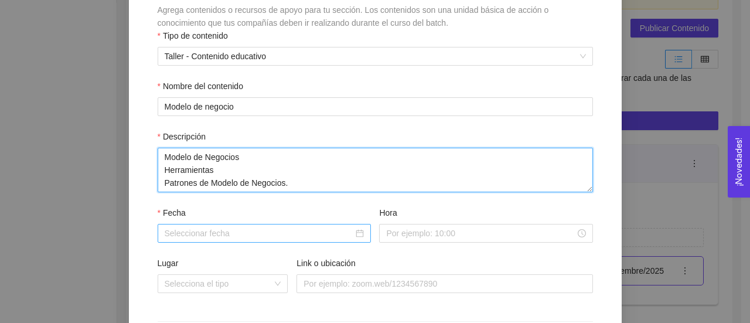
type textarea "Modelo de Negocios Herramientas Patrones de Modelo de Negocios."
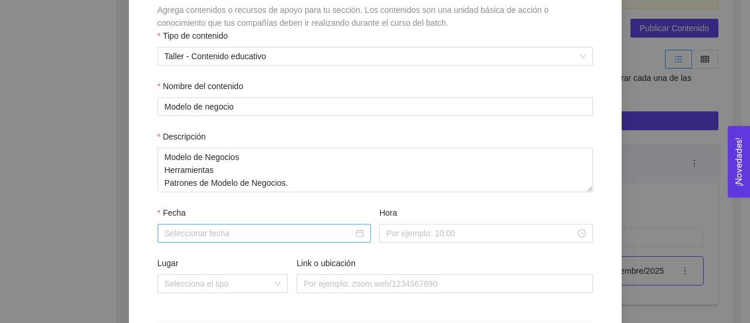
click at [234, 236] on input "Fecha" at bounding box center [259, 233] width 189 height 13
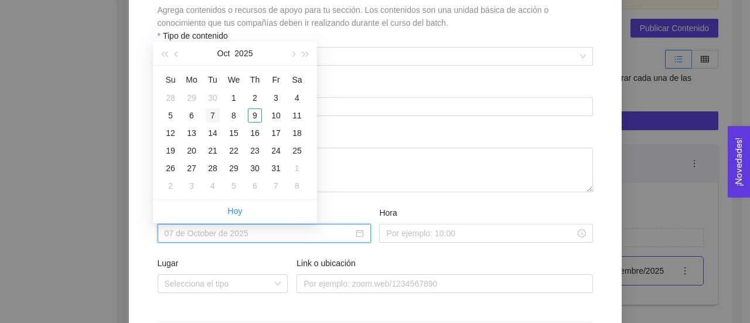
click at [211, 117] on div "7" at bounding box center [213, 115] width 14 height 14
type input "[DATE]"
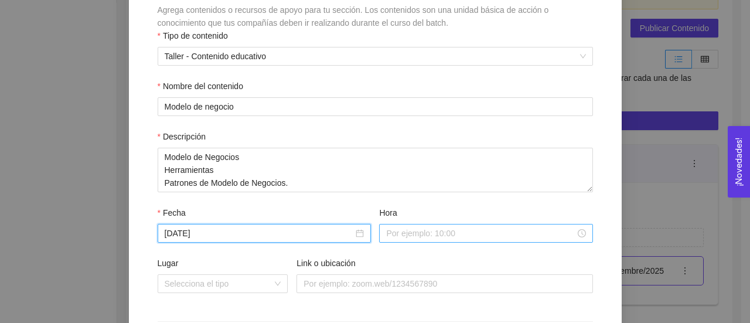
click at [453, 238] on input "Hora" at bounding box center [480, 233] width 189 height 13
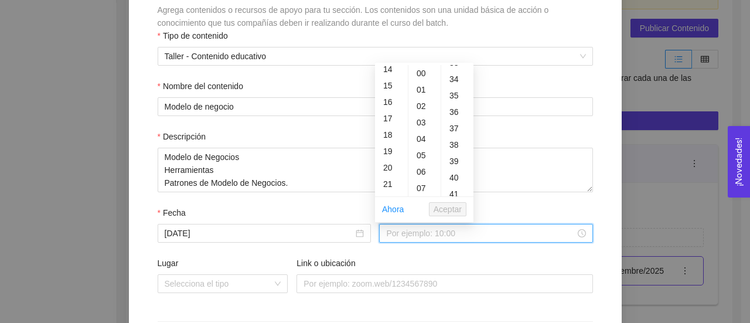
scroll to position [236, 0]
click at [391, 131] on div "18" at bounding box center [391, 133] width 33 height 16
type input "18:00:00"
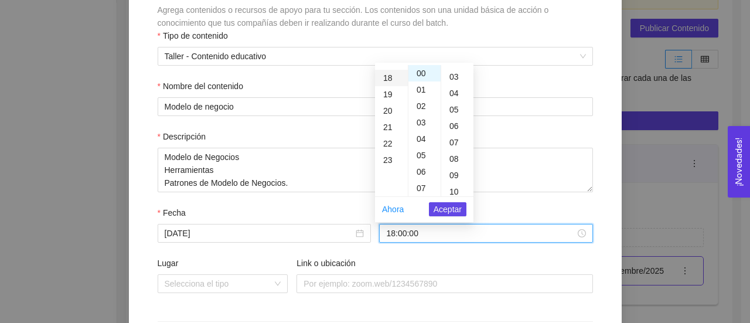
scroll to position [0, 0]
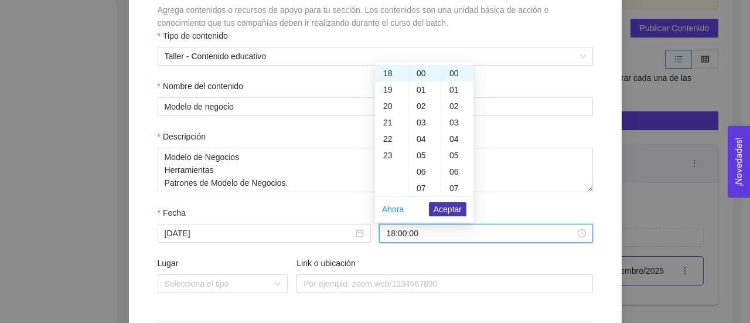
click at [449, 208] on span "Aceptar" at bounding box center [448, 209] width 28 height 13
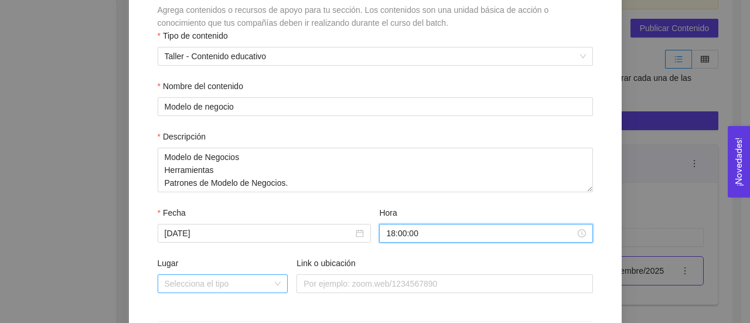
click at [264, 285] on input "Lugar" at bounding box center [219, 284] width 108 height 18
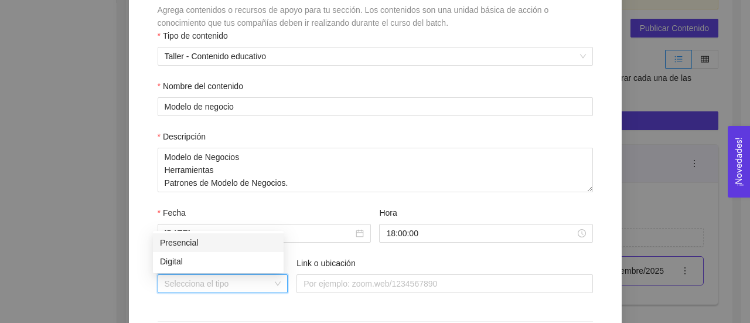
click at [265, 243] on div "Presencial" at bounding box center [218, 242] width 117 height 13
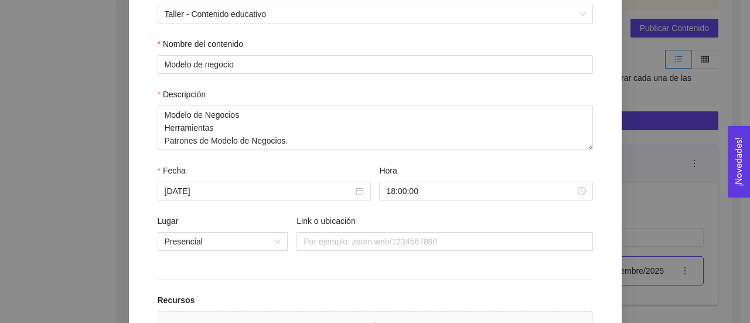
scroll to position [225, 0]
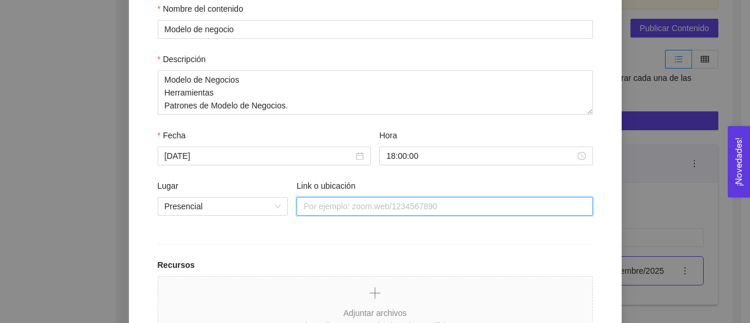
click at [442, 205] on input "Link o ubicación" at bounding box center [444, 206] width 296 height 19
type input "Salón 17201"
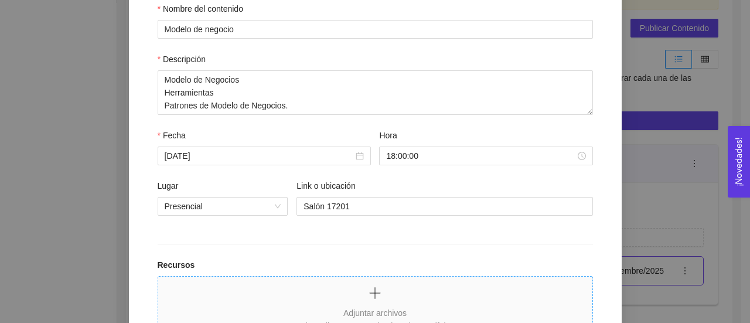
click at [368, 299] on icon "plus" at bounding box center [375, 293] width 14 height 14
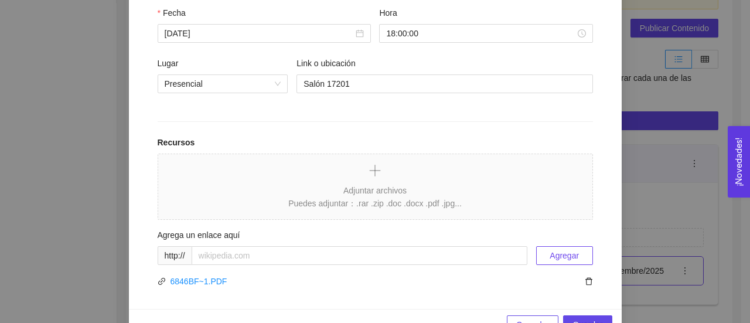
scroll to position [348, 0]
click at [368, 167] on icon "plus" at bounding box center [375, 170] width 14 height 14
click at [350, 175] on div at bounding box center [374, 171] width 173 height 16
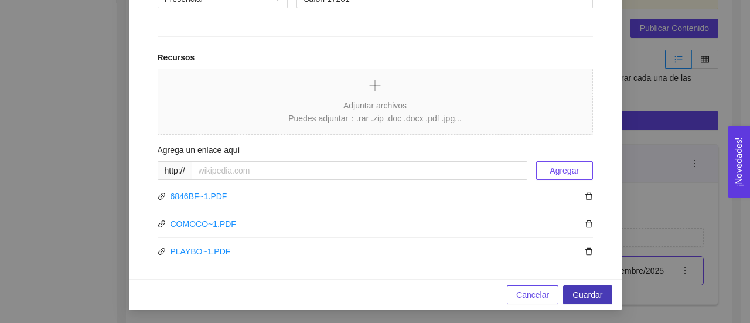
click at [582, 296] on span "Guardar" at bounding box center [587, 294] width 30 height 13
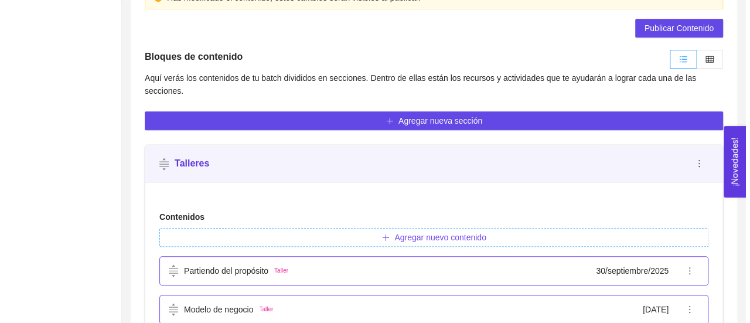
scroll to position [312, 0]
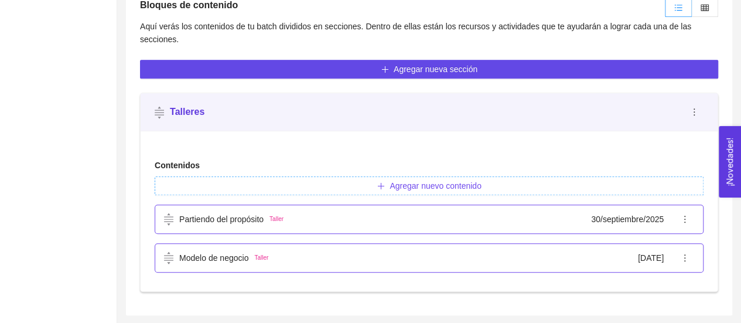
click at [176, 263] on div "Modelo de negocio Taller" at bounding box center [216, 257] width 104 height 13
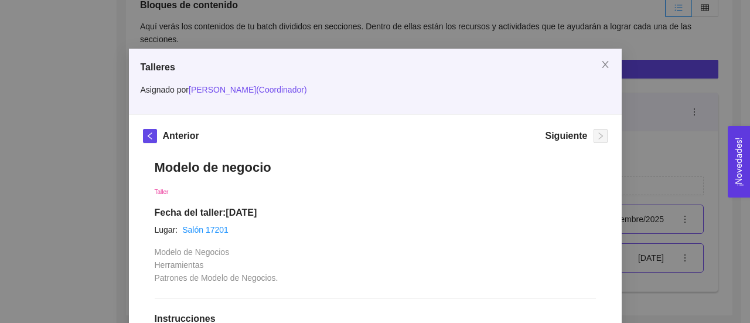
scroll to position [0, 0]
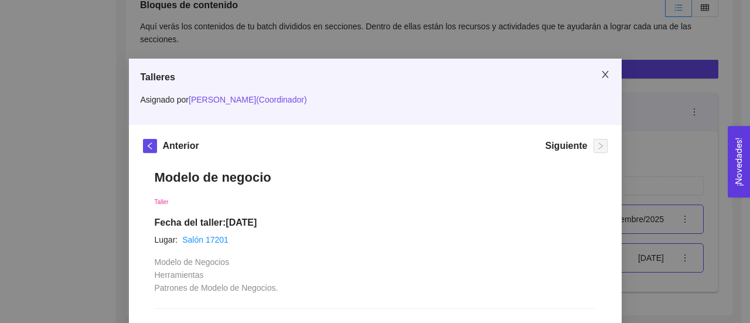
click at [600, 76] on icon "close" at bounding box center [604, 74] width 9 height 9
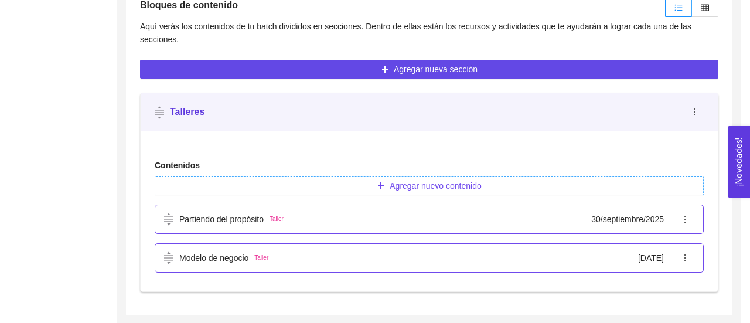
scroll to position [299, 0]
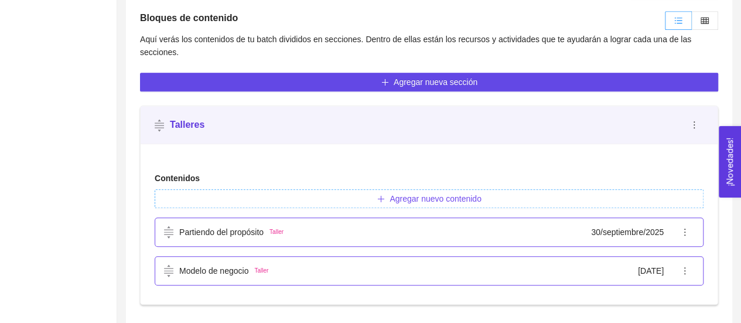
click at [439, 199] on span "Agregar nuevo contenido" at bounding box center [435, 198] width 91 height 13
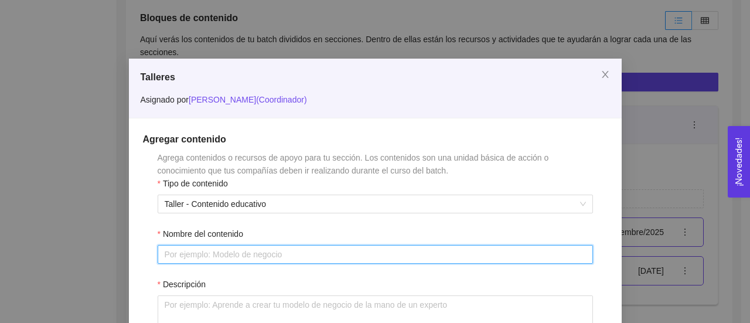
click at [309, 251] on input "Nombre del contenido" at bounding box center [375, 254] width 435 height 19
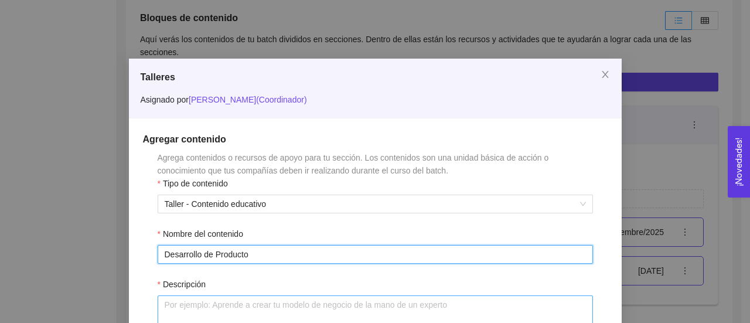
type input "Desarrollo de Producto"
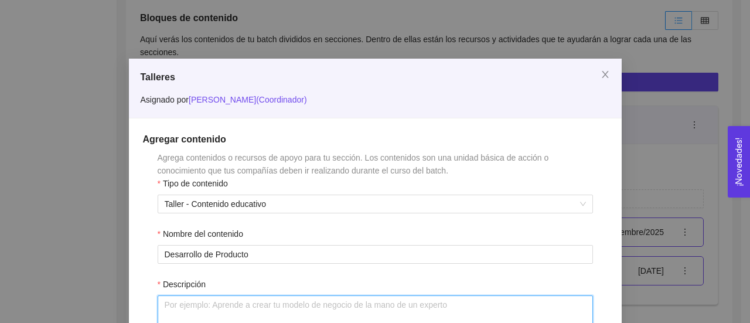
click at [316, 301] on textarea "Descripción" at bounding box center [375, 317] width 435 height 45
paste textarea "Características del producto • Cadena de valor • Normatividad"
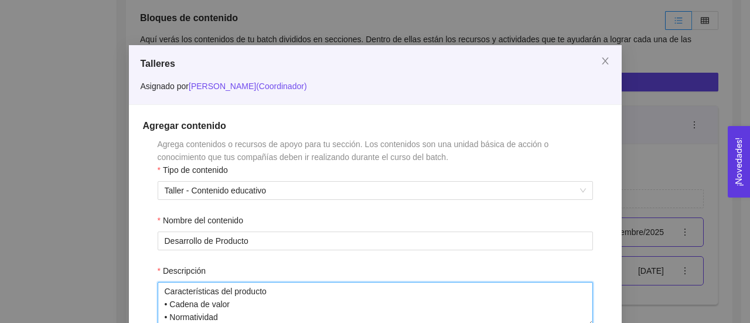
click at [161, 291] on textarea "Características del producto • Cadena de valor • Normatividad" at bounding box center [375, 304] width 435 height 45
type textarea "- Características del producto • Cadena de valor • Normatividad"
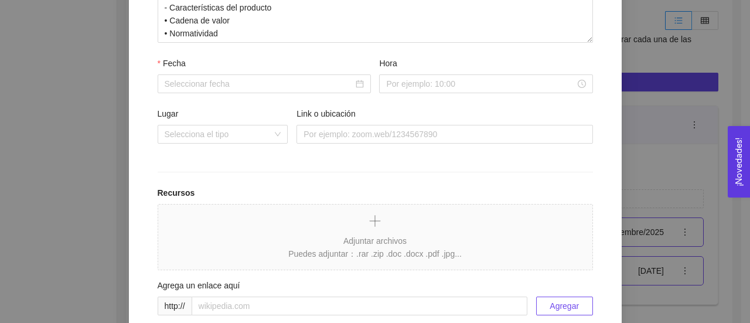
scroll to position [320, 0]
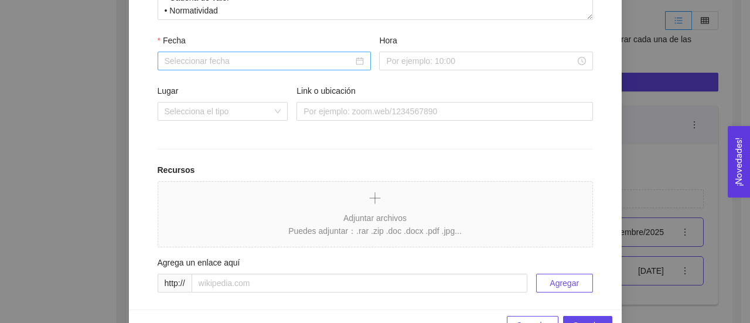
click at [193, 66] on input "Fecha" at bounding box center [259, 60] width 189 height 13
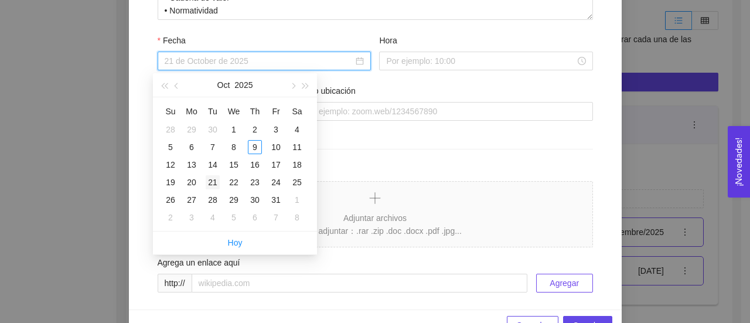
click at [211, 179] on div "21" at bounding box center [213, 182] width 14 height 14
type input "[DATE]"
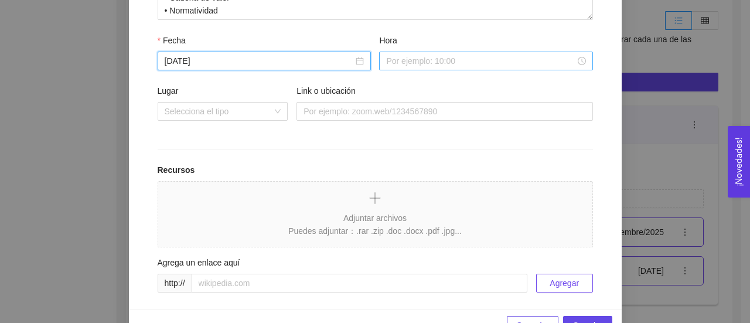
click at [418, 63] on input "Hora" at bounding box center [480, 60] width 189 height 13
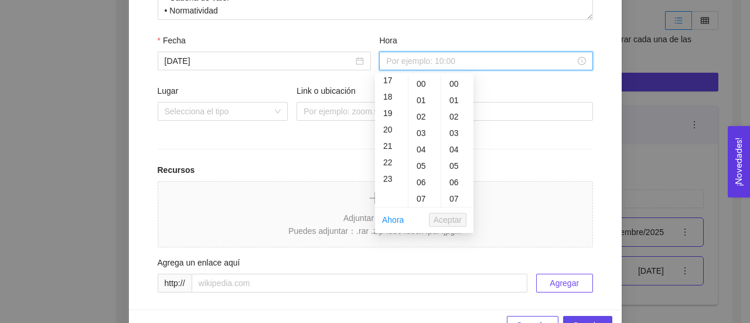
scroll to position [296, 0]
click at [384, 83] on div "18" at bounding box center [391, 82] width 33 height 16
type input "18:00:00"
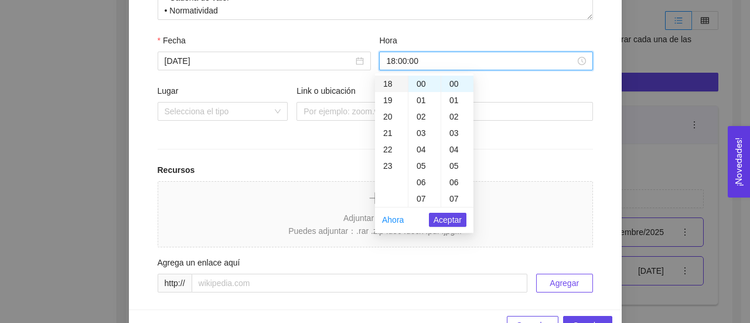
scroll to position [295, 0]
click at [438, 218] on span "Aceptar" at bounding box center [448, 219] width 28 height 13
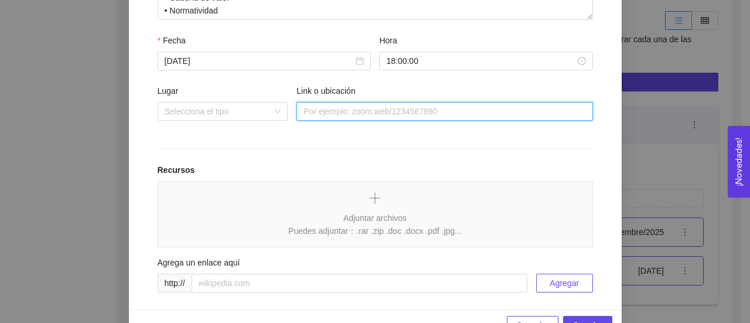
click at [334, 112] on input "Link o ubicación" at bounding box center [444, 111] width 296 height 19
paste input "[URL][DOMAIN_NAME]"
type input "[URL][DOMAIN_NAME]"
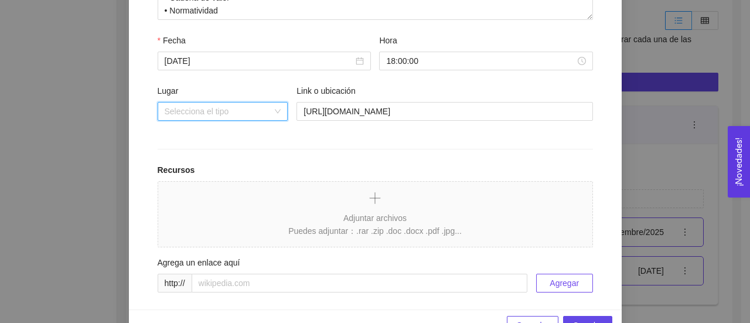
click at [240, 111] on input "Lugar" at bounding box center [219, 112] width 108 height 18
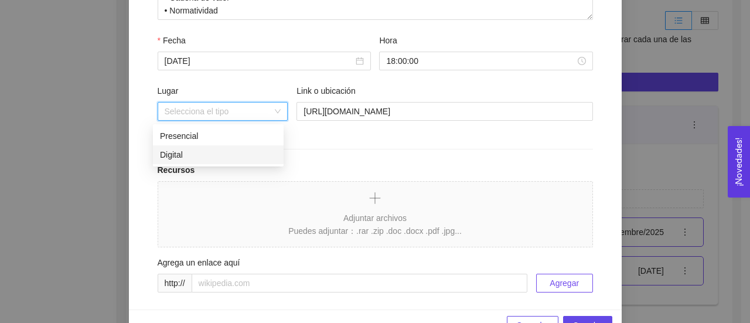
click at [201, 156] on div "Digital" at bounding box center [218, 154] width 117 height 13
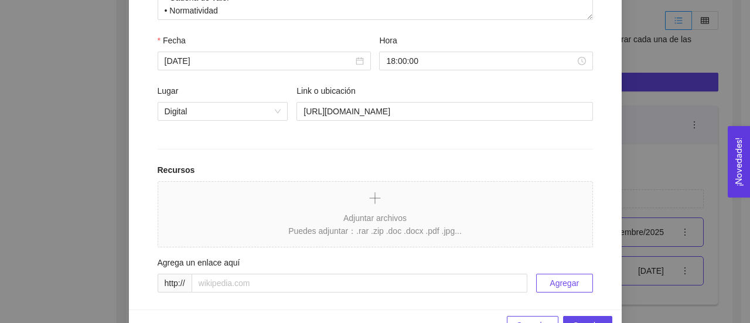
scroll to position [351, 0]
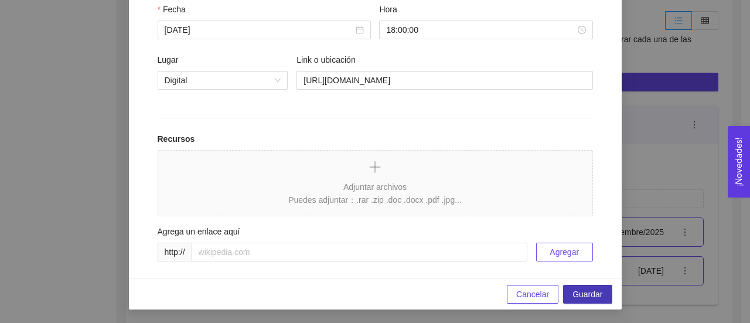
click at [595, 289] on span "Guardar" at bounding box center [587, 294] width 30 height 13
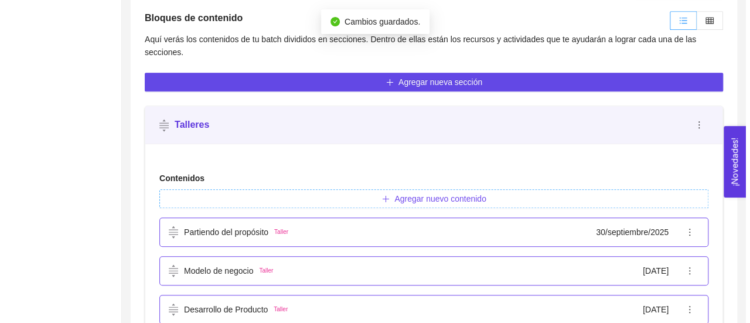
scroll to position [350, 0]
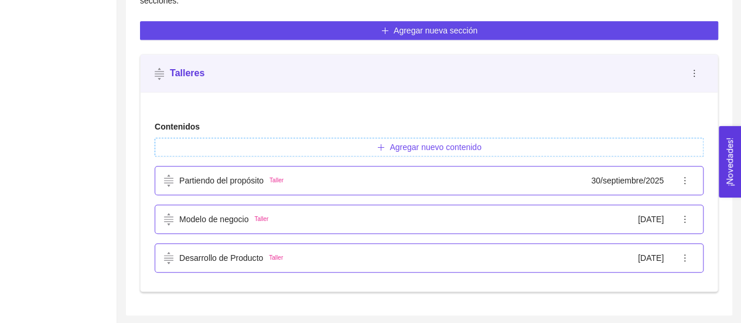
click at [465, 145] on span "Agregar nuevo contenido" at bounding box center [435, 147] width 91 height 13
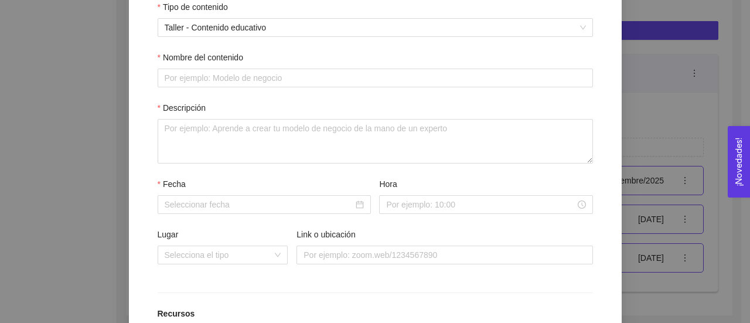
scroll to position [177, 0]
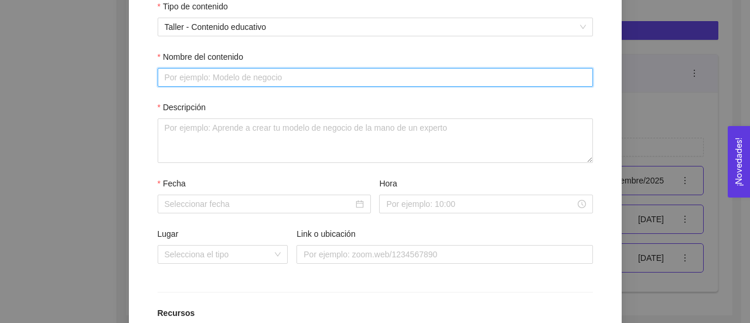
click at [312, 73] on input "Nombre del contenido" at bounding box center [375, 77] width 435 height 19
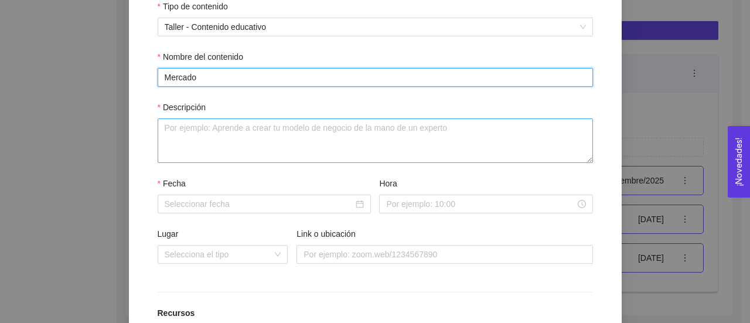
type input "Mercado"
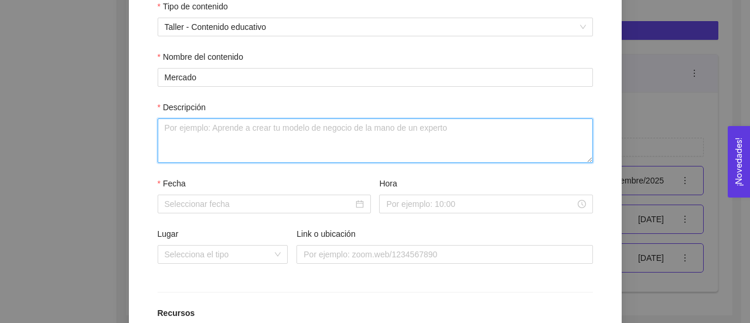
click at [315, 129] on textarea "Descripción" at bounding box center [375, 140] width 435 height 45
paste textarea "Análisis de mercados Investigación de mercados Validación con el mercado Anális…"
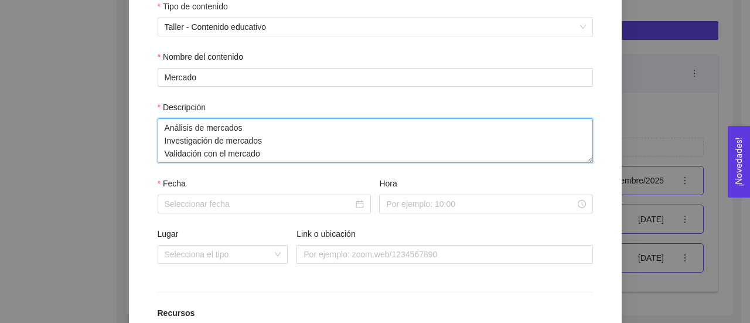
scroll to position [9, 0]
type textarea "Análisis de mercados Investigación de mercados Validación con el mercado Anális…"
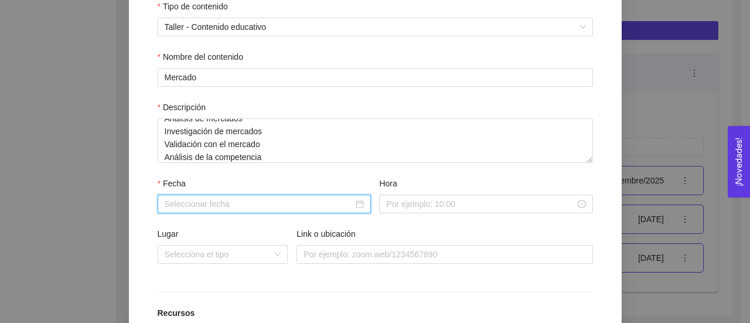
click at [299, 210] on input "Fecha" at bounding box center [259, 203] width 189 height 13
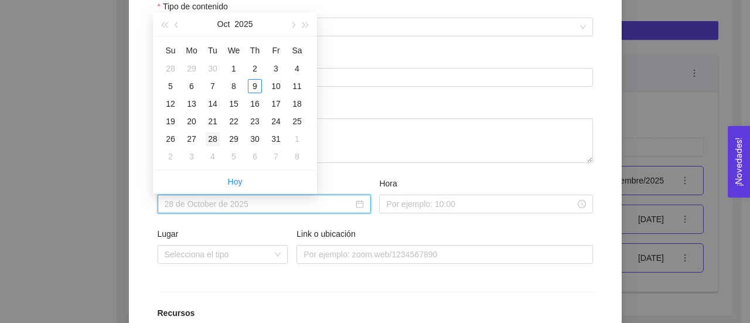
click at [211, 134] on div "28" at bounding box center [213, 139] width 14 height 14
type input "[DATE]"
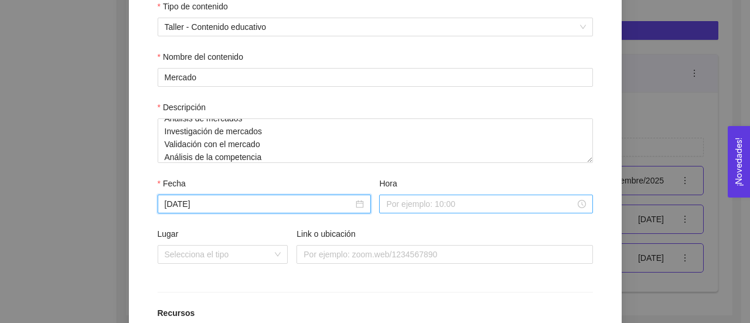
click at [414, 203] on input "Hora" at bounding box center [480, 203] width 189 height 13
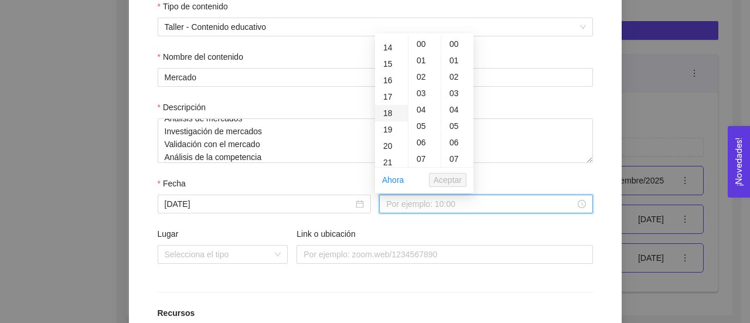
click at [392, 113] on div "18" at bounding box center [391, 113] width 33 height 16
type input "18:00:00"
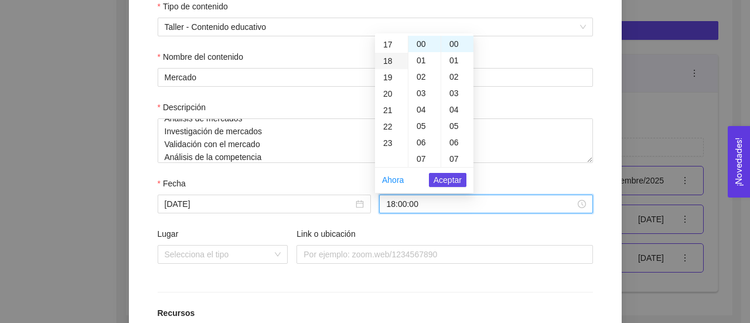
scroll to position [295, 0]
click at [452, 179] on span "Aceptar" at bounding box center [448, 179] width 28 height 13
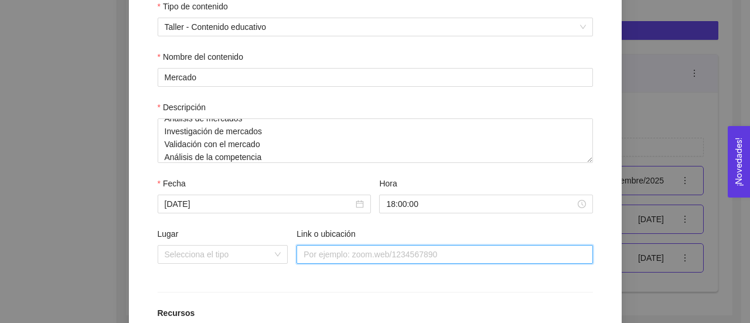
click at [388, 251] on input "Link o ubicación" at bounding box center [444, 254] width 296 height 19
paste input "Análisis de mercados Investigación de mercados Validación con el mercado Anális…"
type input "A"
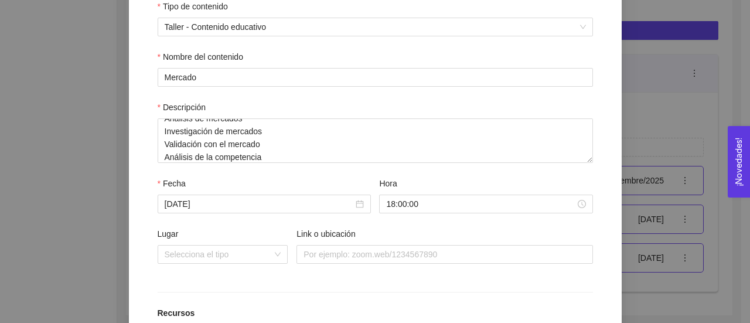
click at [389, 288] on form "Agrega contenidos o recursos de apoyo para tu sección. Los contenidos son una u…" at bounding box center [375, 206] width 465 height 464
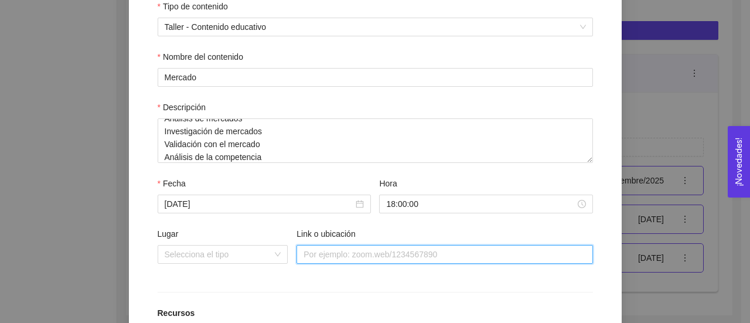
click at [387, 258] on input "Link o ubicación" at bounding box center [444, 254] width 296 height 19
type input "[URL][DOMAIN_NAME]"
drag, startPoint x: 521, startPoint y: 251, endPoint x: 253, endPoint y: 251, distance: 267.7
click at [253, 251] on div "Lugar Selecciona el tipo Link o ubicación [URL][DOMAIN_NAME]" at bounding box center [375, 252] width 435 height 50
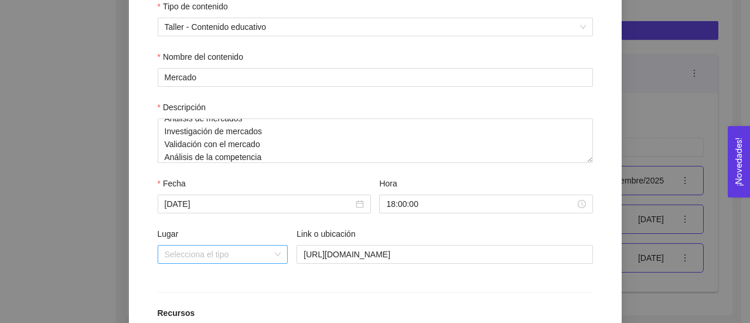
click at [253, 251] on input "Lugar" at bounding box center [219, 254] width 108 height 18
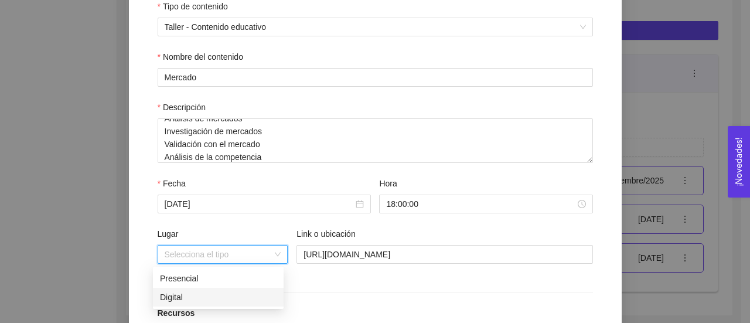
click at [223, 299] on div "Digital" at bounding box center [218, 297] width 117 height 13
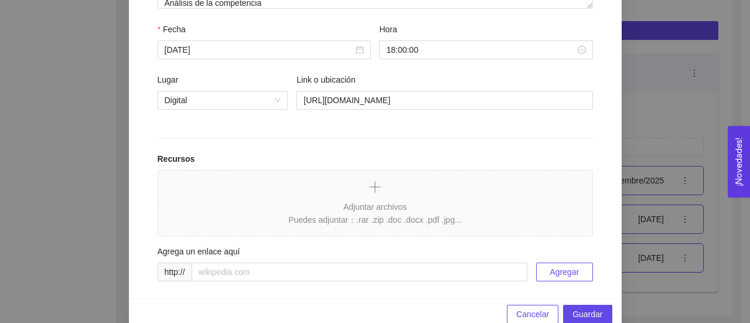
scroll to position [351, 0]
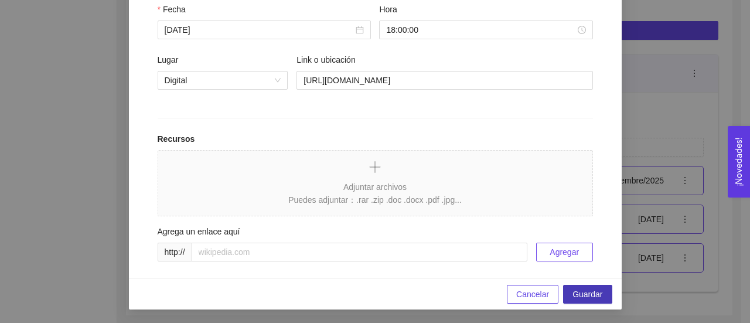
click at [583, 295] on span "Guardar" at bounding box center [587, 294] width 30 height 13
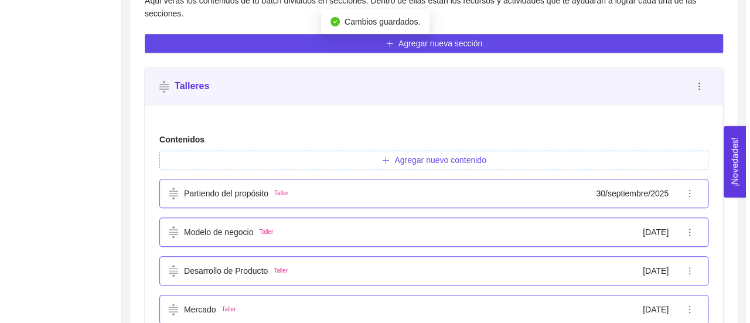
scroll to position [389, 0]
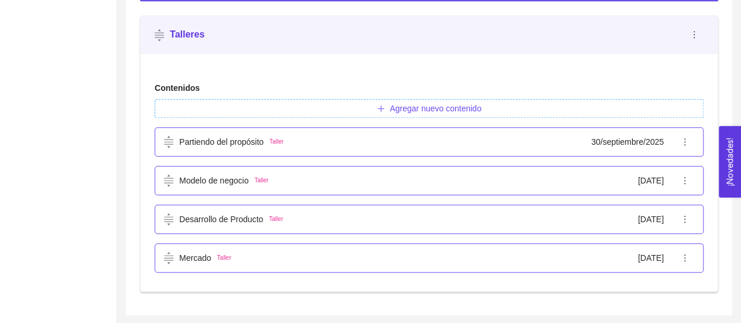
click at [449, 107] on span "Agregar nuevo contenido" at bounding box center [435, 108] width 91 height 13
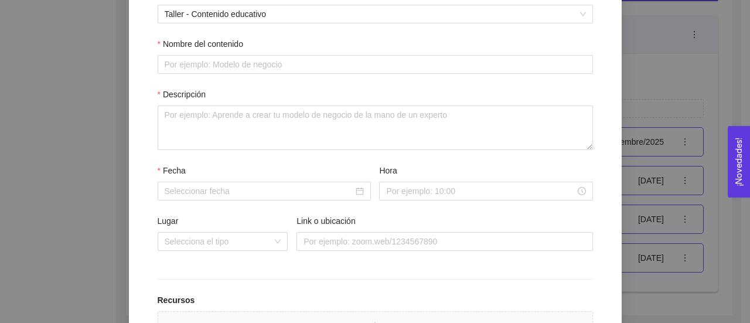
scroll to position [194, 0]
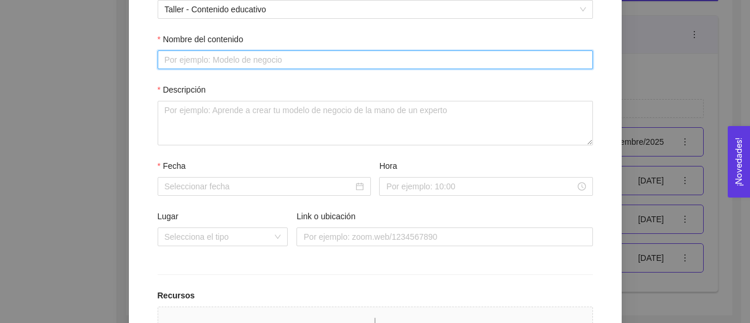
click at [336, 61] on input "Nombre del contenido" at bounding box center [375, 59] width 435 height 19
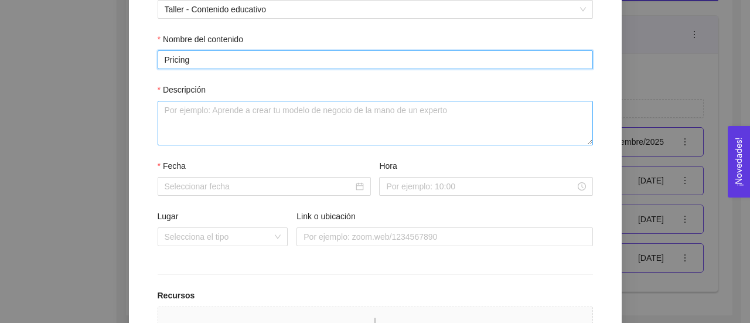
type input "Pricing"
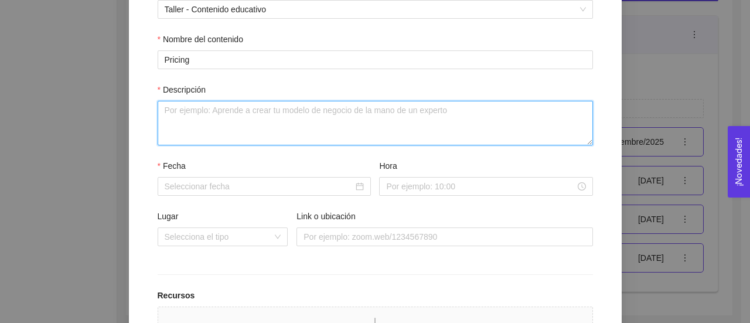
click at [340, 114] on textarea "Descripción" at bounding box center [375, 123] width 435 height 45
paste textarea "Definición de estructura de costos/precios • Rentabilidad"
click at [163, 123] on textarea "Definición de estructura de costos/precios • Rentabilidad" at bounding box center [375, 123] width 435 height 45
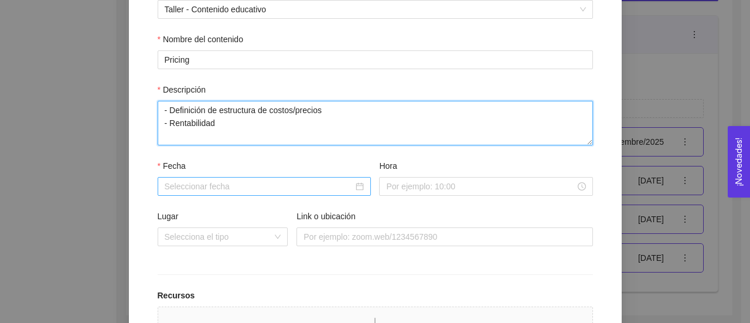
type textarea "- Definición de estructura de costos/precios - Rentabilidad"
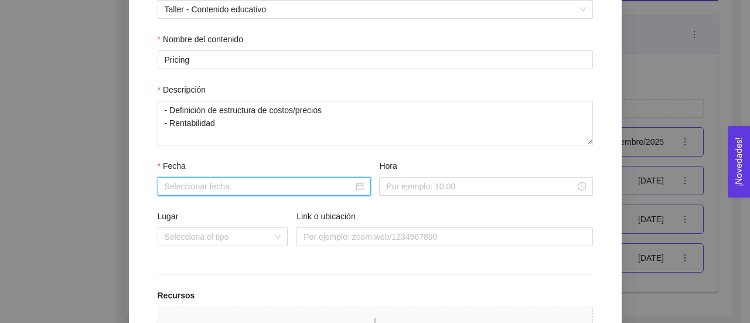
click at [223, 187] on input "Fecha" at bounding box center [259, 186] width 189 height 13
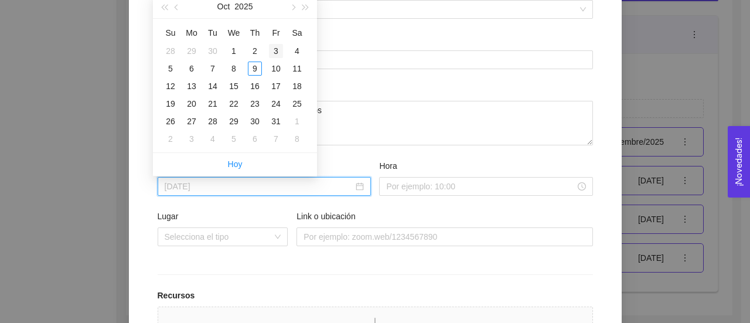
type input "[DATE]"
click at [291, 8] on span "button" at bounding box center [292, 8] width 6 height 6
click at [215, 81] on div "11" at bounding box center [213, 86] width 14 height 14
type input "[DATE]"
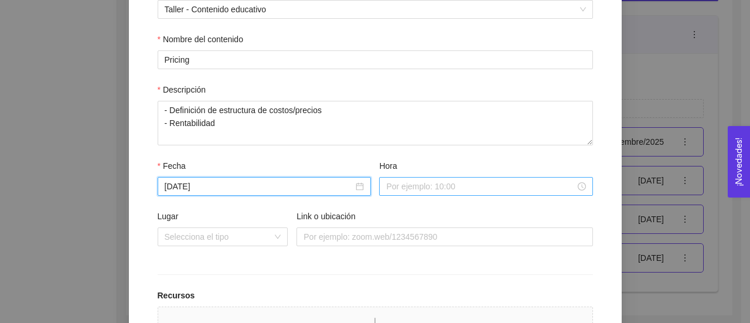
click at [421, 186] on input "Hora" at bounding box center [480, 186] width 189 height 13
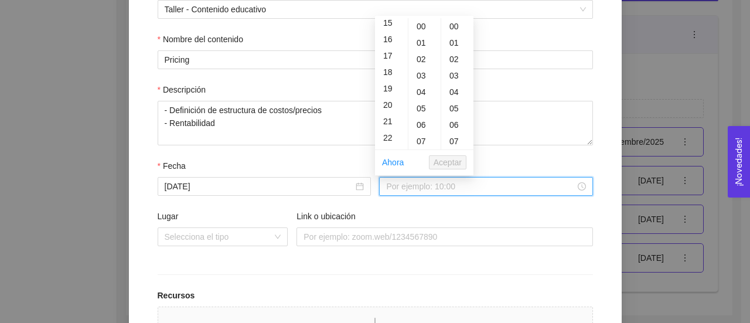
scroll to position [259, 0]
click at [395, 62] on div "18" at bounding box center [391, 62] width 33 height 16
type input "18:00:00"
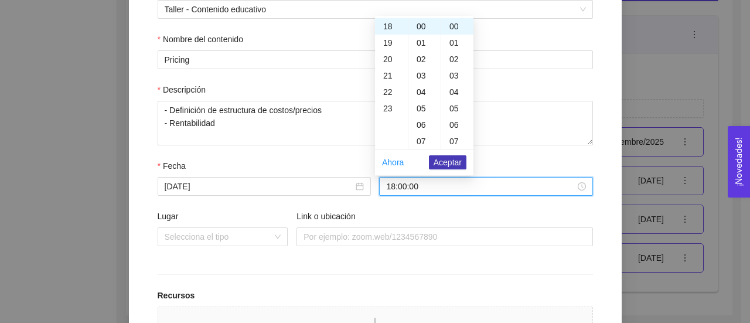
click at [445, 163] on span "Aceptar" at bounding box center [448, 162] width 28 height 13
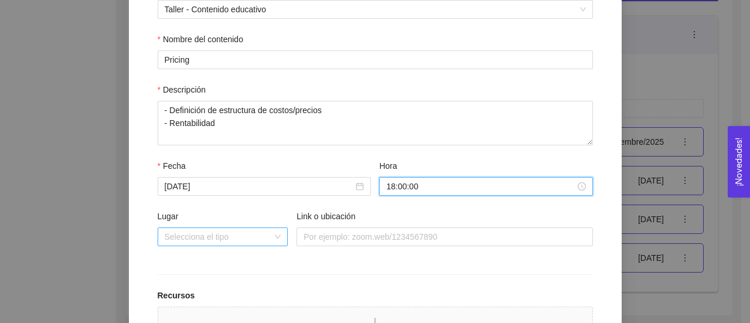
click at [274, 234] on div "Selecciona el tipo" at bounding box center [223, 236] width 131 height 19
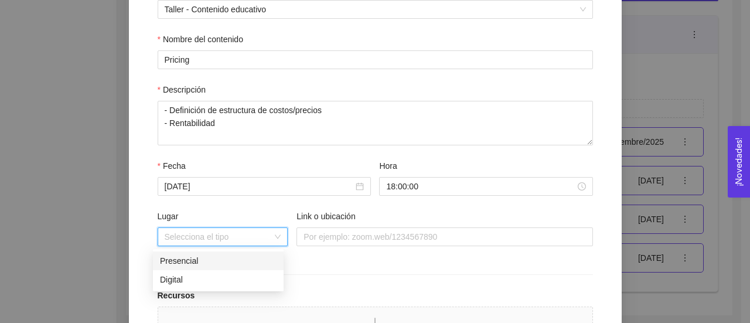
click at [243, 260] on div "Presencial" at bounding box center [218, 260] width 117 height 13
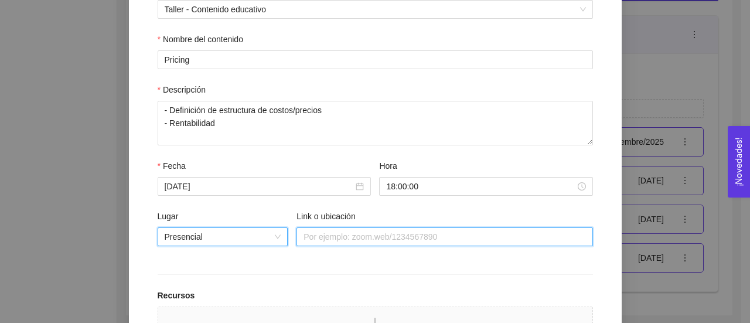
click at [340, 237] on input "Link o ubicación" at bounding box center [444, 236] width 296 height 19
type input "15904"
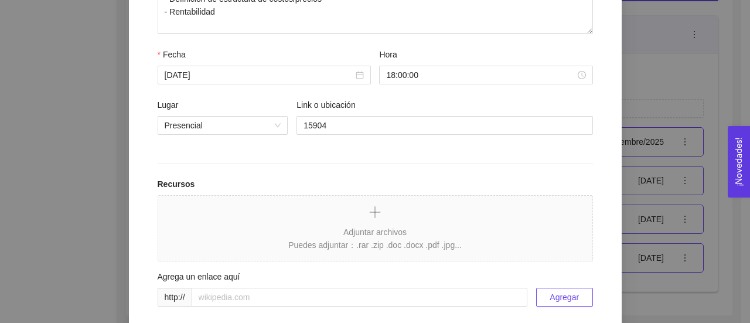
scroll to position [332, 0]
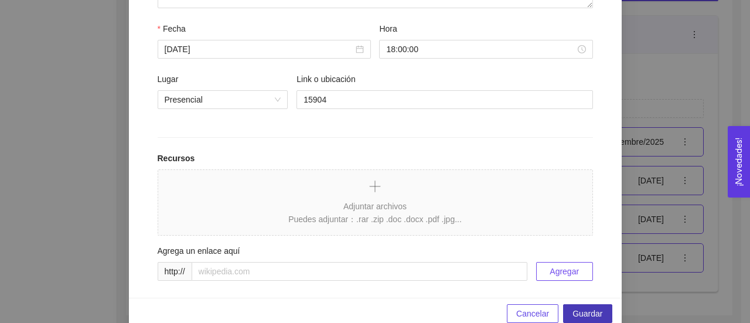
click at [579, 310] on span "Guardar" at bounding box center [587, 313] width 30 height 13
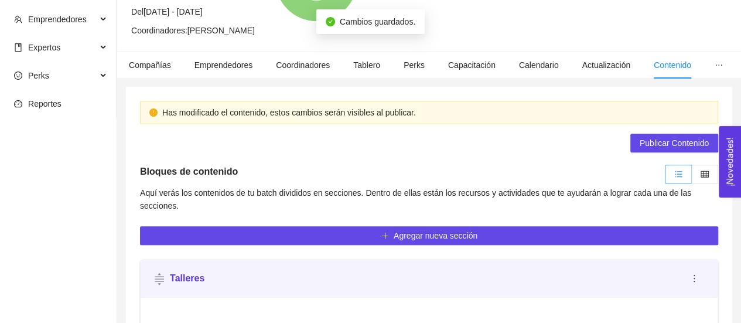
scroll to position [85, 0]
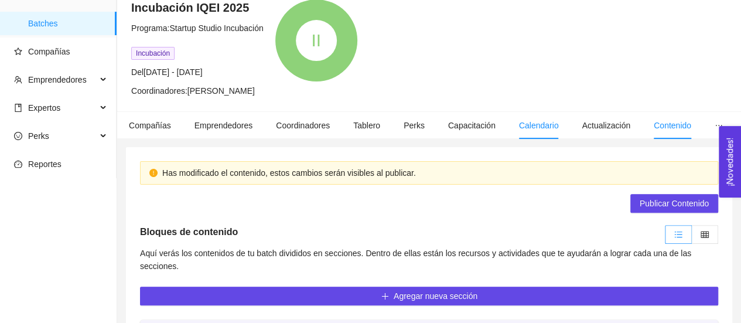
click at [522, 124] on span "Calendario" at bounding box center [539, 125] width 40 height 9
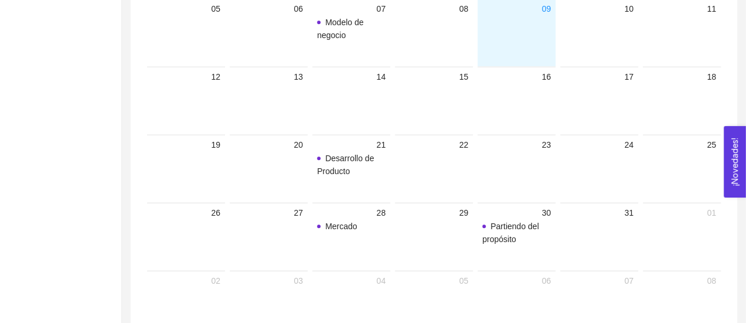
scroll to position [389, 0]
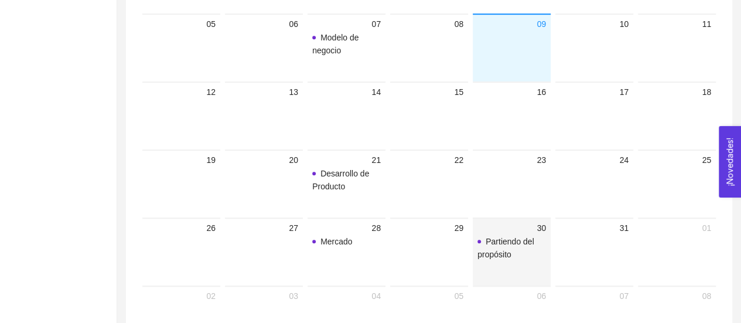
click at [490, 248] on span "Partiendo del propósito" at bounding box center [505, 248] width 57 height 22
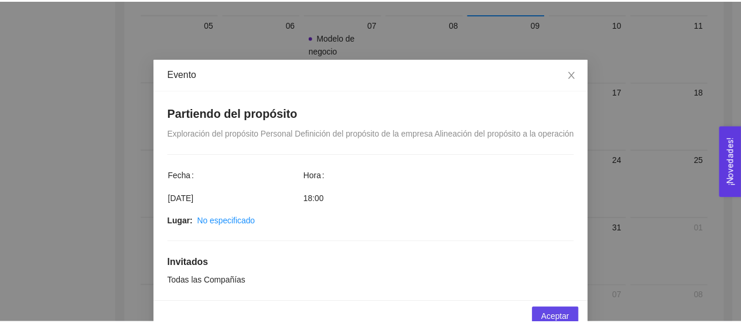
scroll to position [36, 0]
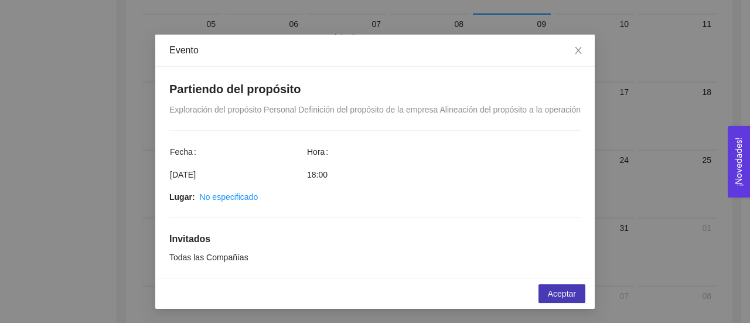
click at [554, 284] on button "Aceptar" at bounding box center [561, 293] width 47 height 19
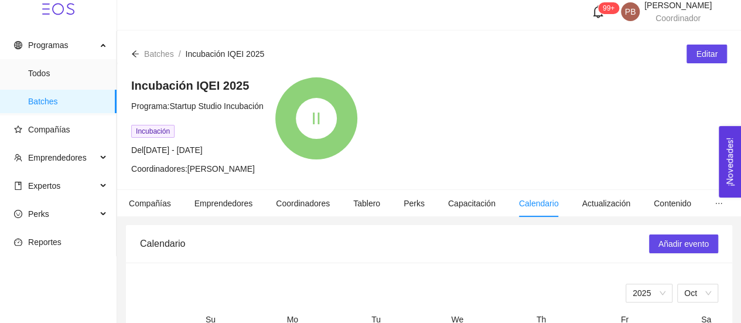
scroll to position [2, 0]
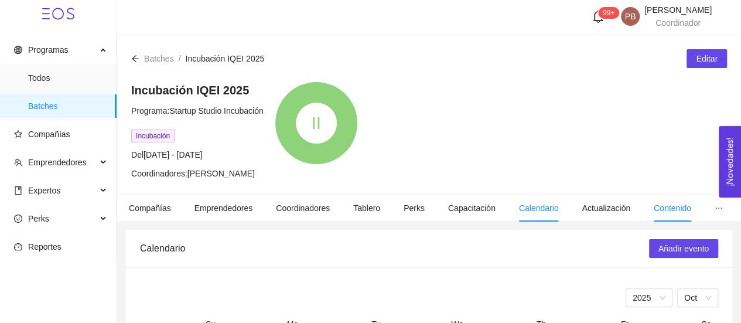
click at [658, 204] on span "Contenido" at bounding box center [672, 207] width 37 height 9
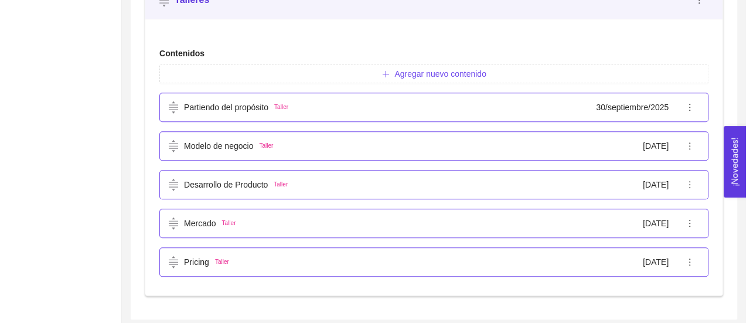
scroll to position [428, 0]
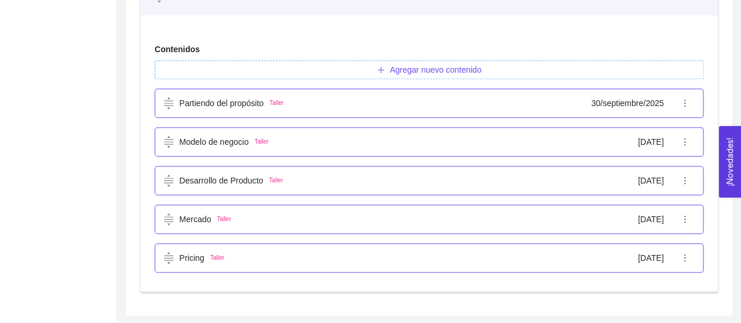
click at [455, 65] on span "Agregar nuevo contenido" at bounding box center [435, 69] width 91 height 13
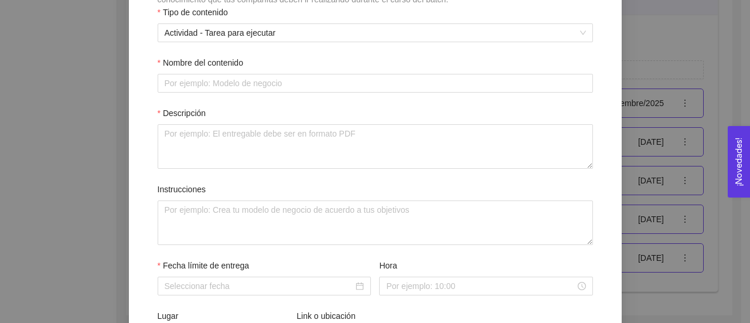
scroll to position [174, 0]
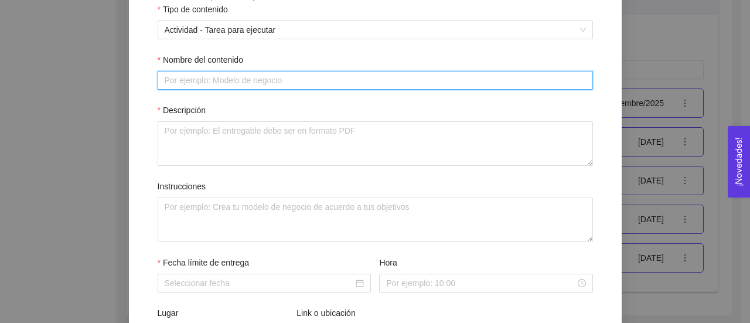
click at [326, 77] on input "Nombre del contenido" at bounding box center [375, 80] width 435 height 19
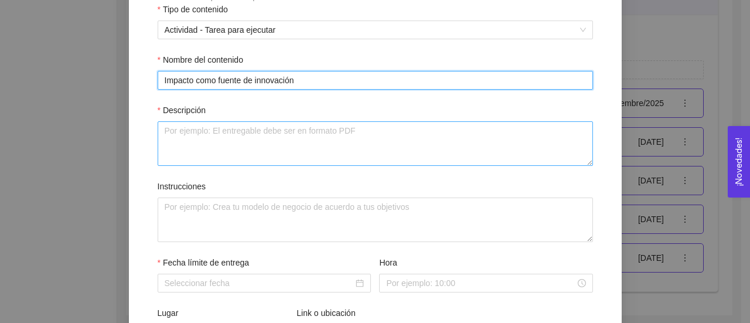
type input "Impacto como fuente de innovación"
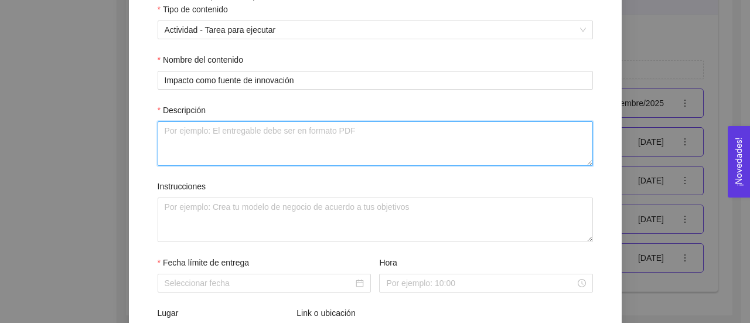
click at [332, 130] on textarea "Descripción" at bounding box center [375, 143] width 435 height 45
paste textarea "Fuentes de generación de valor, generación de valor de triple impacto, integrac…"
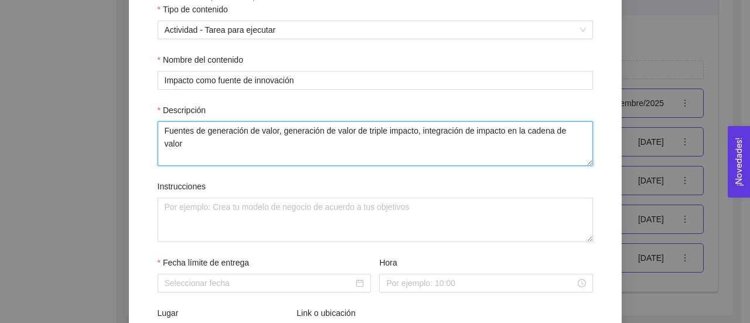
click at [277, 133] on textarea "Fuentes de generación de valor, generación de valor de triple impacto, integrac…" at bounding box center [375, 143] width 435 height 45
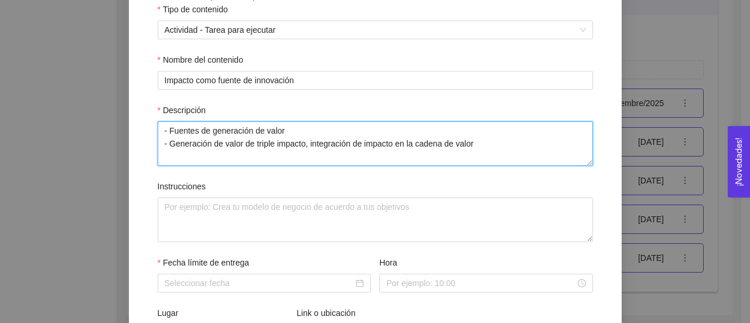
click at [304, 146] on textarea "- Fuentes de generación de valor - Generación de valor de triple impacto, integ…" at bounding box center [375, 143] width 435 height 45
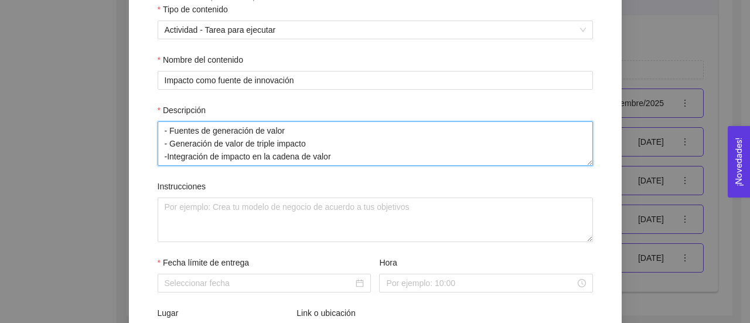
type textarea "- Fuentes de generación de valor - Generación de valor de triple impacto -Integ…"
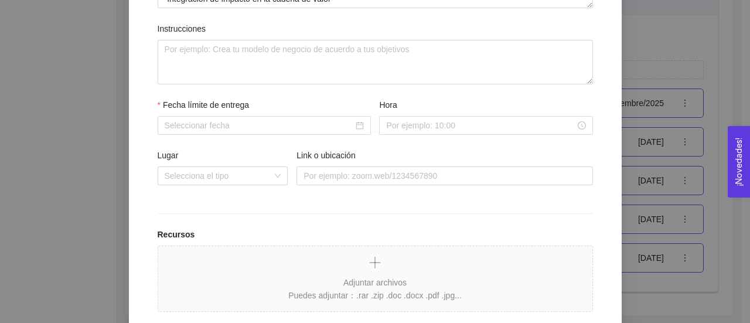
scroll to position [333, 0]
click at [357, 126] on div at bounding box center [264, 124] width 199 height 13
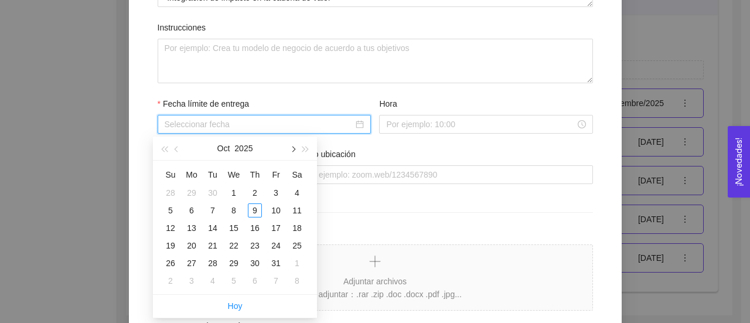
click at [291, 149] on span "button" at bounding box center [292, 149] width 6 height 6
click at [213, 259] on div "25" at bounding box center [213, 263] width 14 height 14
type input "[DATE]"
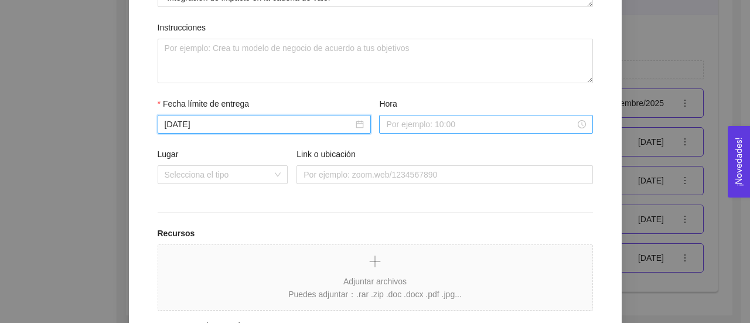
click at [415, 122] on input "Hora" at bounding box center [480, 124] width 189 height 13
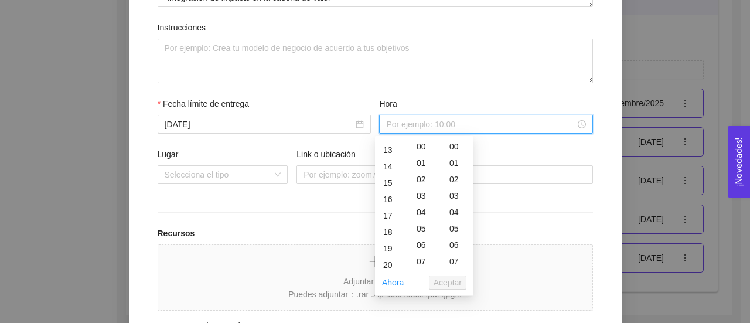
scroll to position [212, 0]
click at [393, 233] on div "18" at bounding box center [391, 229] width 33 height 16
type input "18:00:00"
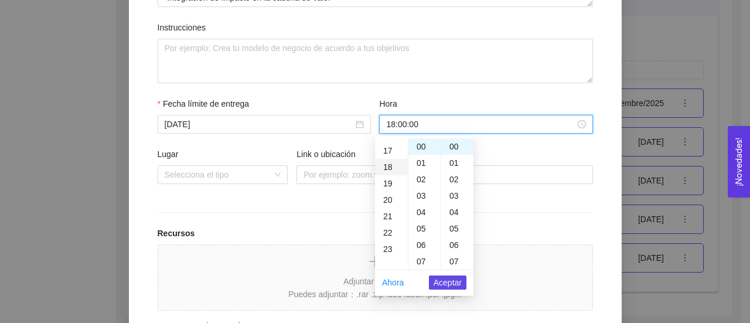
scroll to position [295, 0]
click at [434, 283] on span "Aceptar" at bounding box center [448, 282] width 28 height 13
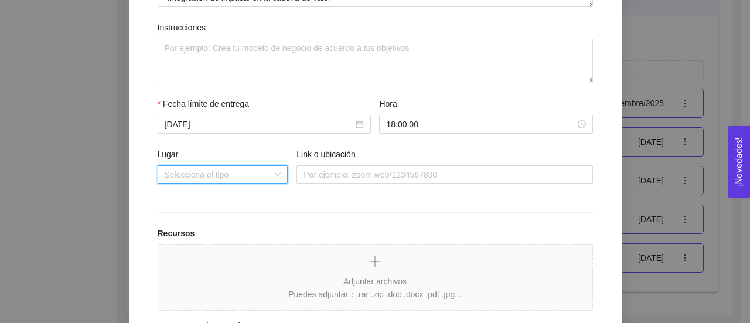
click at [219, 179] on input "Lugar" at bounding box center [219, 175] width 108 height 18
click at [241, 173] on input "Lugar" at bounding box center [219, 175] width 108 height 18
click at [210, 204] on div "Presencial" at bounding box center [218, 198] width 117 height 13
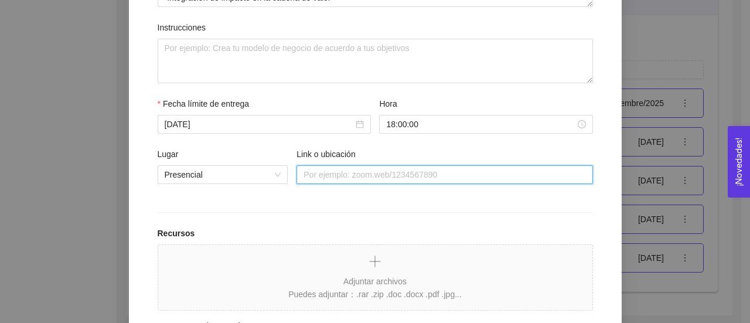
click at [374, 172] on input "Link o ubicación" at bounding box center [444, 174] width 296 height 19
type input "15904"
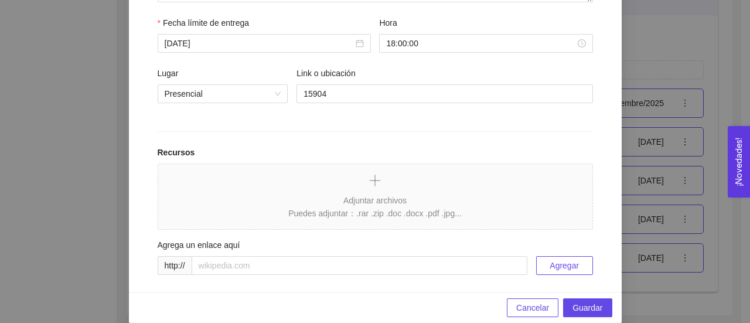
scroll to position [417, 0]
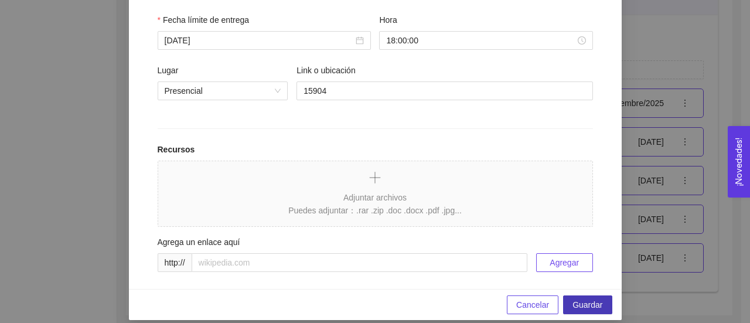
click at [595, 301] on span "Guardar" at bounding box center [587, 304] width 30 height 13
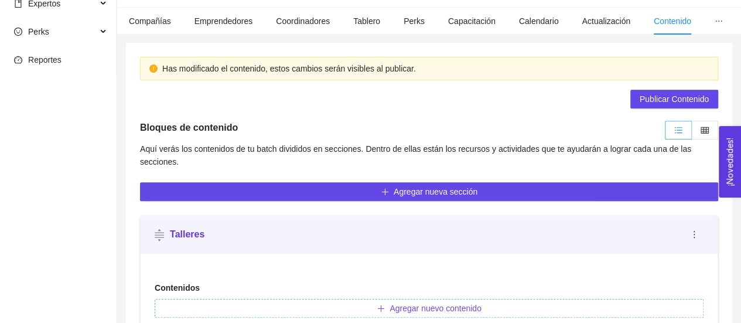
scroll to position [185, 0]
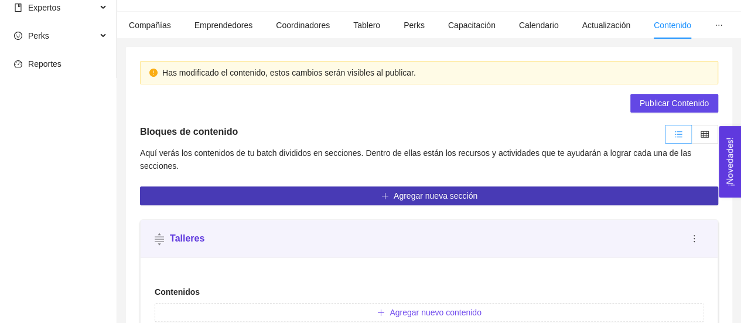
click at [439, 193] on span "Agregar nueva sección" at bounding box center [436, 195] width 84 height 13
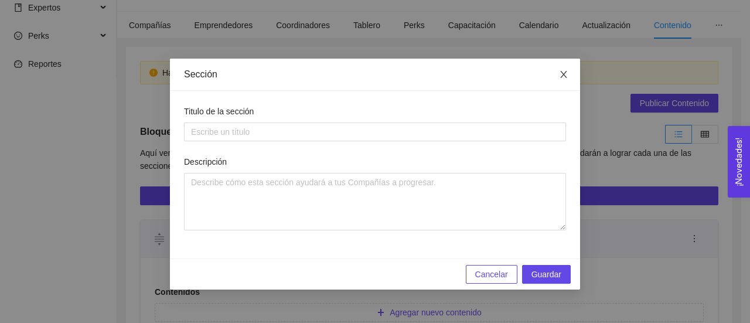
click at [564, 76] on icon "close" at bounding box center [563, 74] width 6 height 7
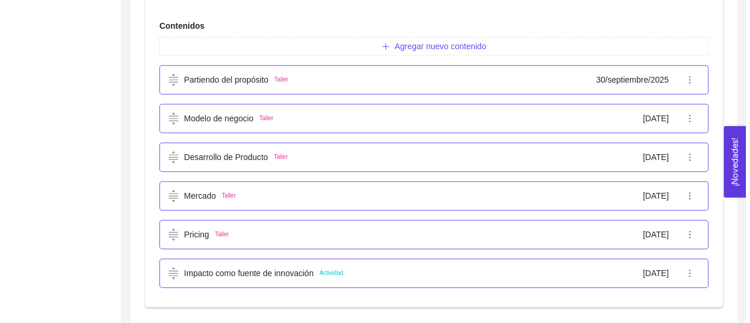
scroll to position [443, 0]
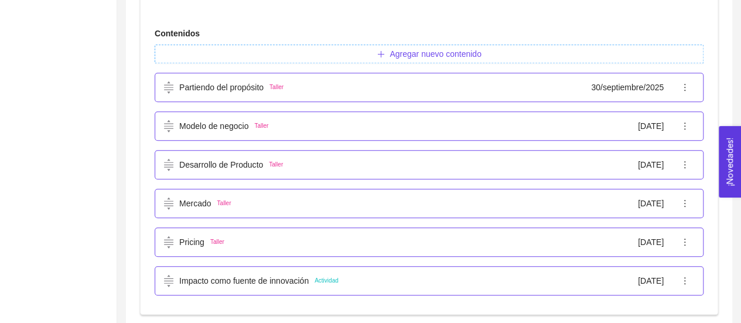
click at [438, 52] on span "Agregar nuevo contenido" at bounding box center [435, 53] width 91 height 13
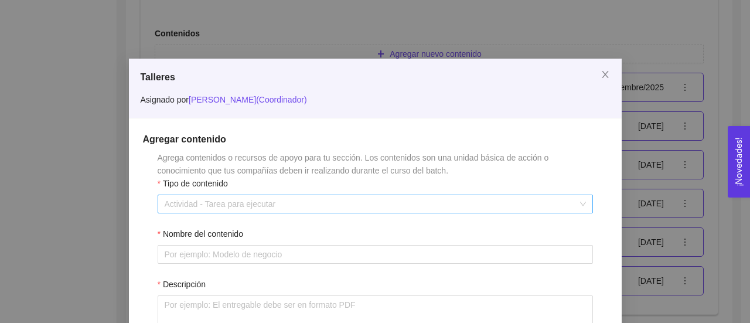
click at [300, 208] on span "Actividad - Tarea para ejecutar" at bounding box center [375, 204] width 421 height 18
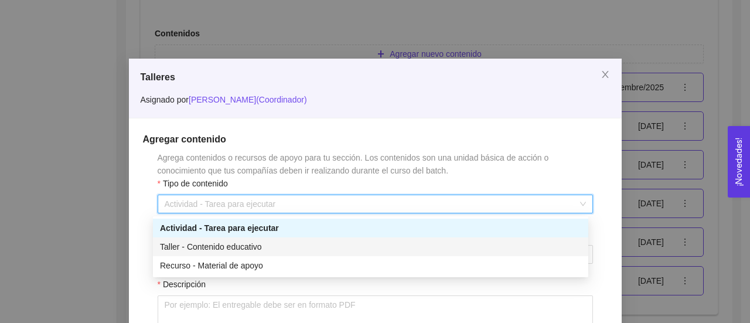
click at [284, 247] on div "Taller - Contenido educativo" at bounding box center [370, 246] width 421 height 13
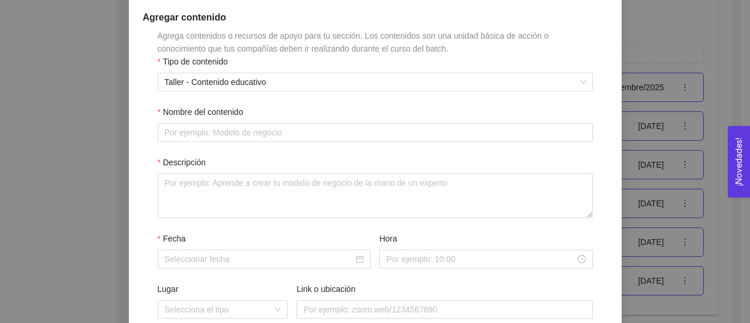
scroll to position [127, 0]
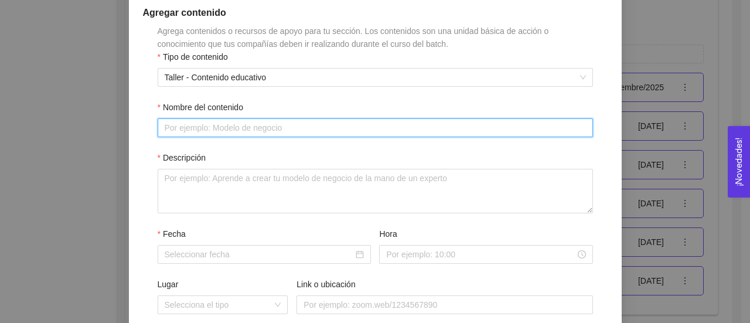
click at [366, 126] on input "Nombre del contenido" at bounding box center [375, 127] width 435 height 19
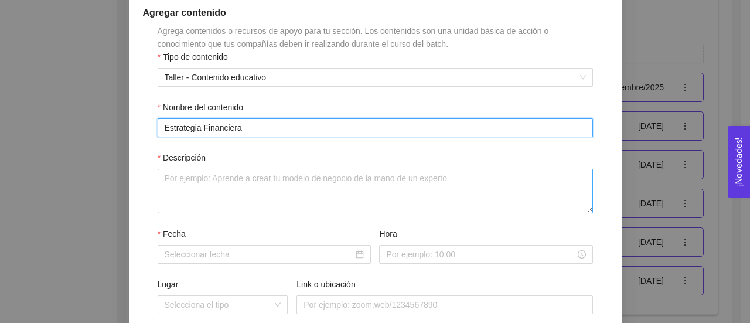
type input "Estrategia Financiera"
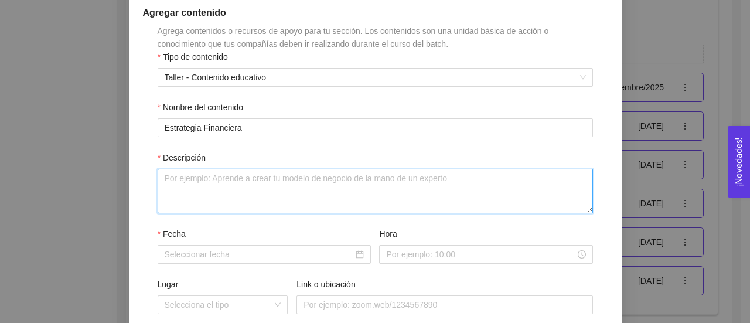
click at [370, 175] on textarea "Descripción" at bounding box center [375, 191] width 435 height 45
paste textarea "Puntos de equilibrio • KPI's Financieros • VPN • Cálculo de TIR y payback."
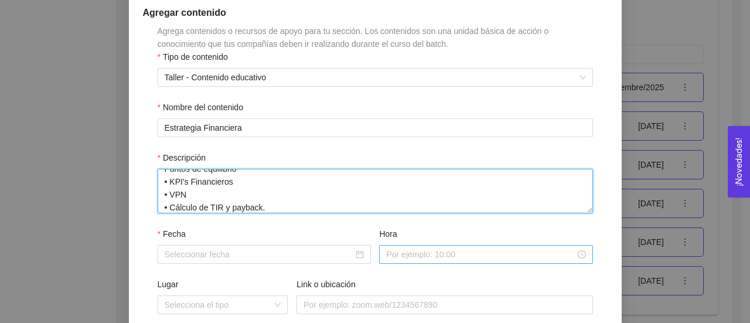
type textarea "Puntos de equilibrio • KPI's Financieros • VPN • Cálculo de TIR y payback."
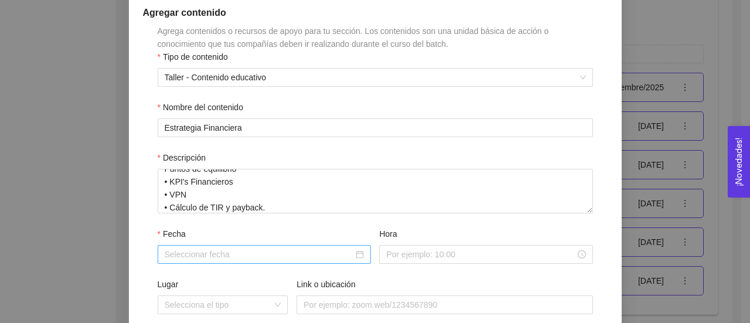
click at [354, 253] on div at bounding box center [264, 254] width 199 height 13
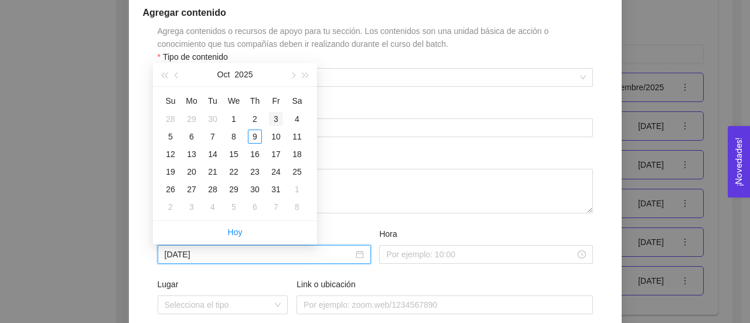
type input "[DATE]"
click at [293, 80] on button "button" at bounding box center [292, 74] width 13 height 23
click at [211, 118] on div "2" at bounding box center [213, 119] width 14 height 14
type input "[DATE]"
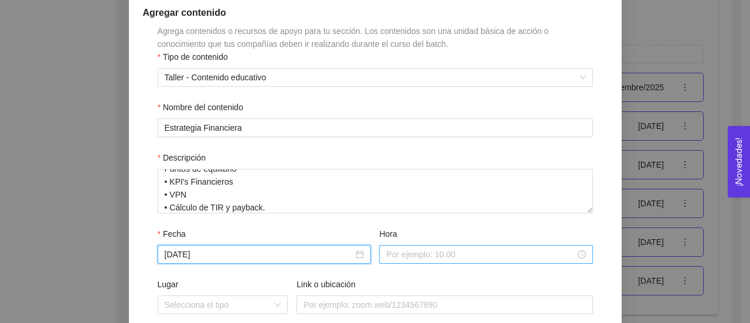
click at [420, 256] on input "Hora" at bounding box center [480, 254] width 189 height 13
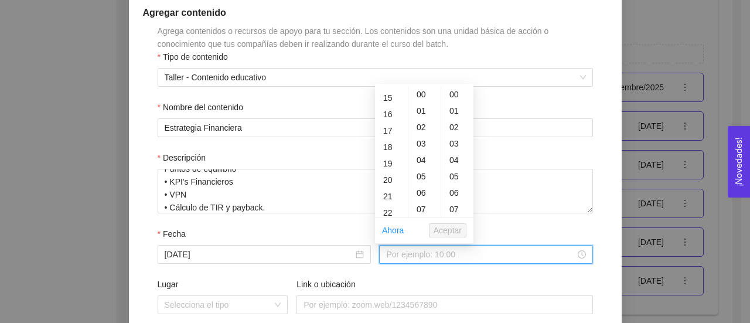
scroll to position [248, 0]
click at [386, 138] on div "18" at bounding box center [391, 141] width 33 height 16
type input "18:00:00"
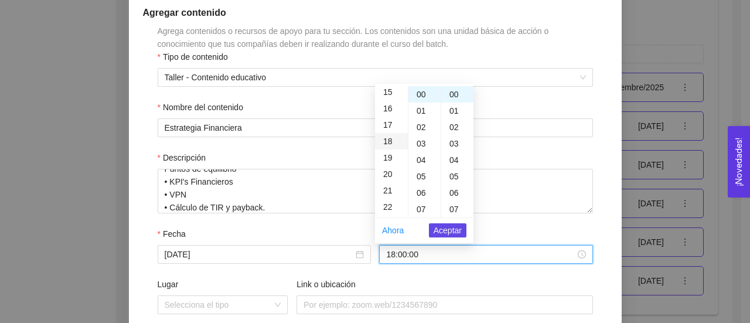
scroll to position [295, 0]
click at [445, 231] on span "Aceptar" at bounding box center [448, 230] width 28 height 13
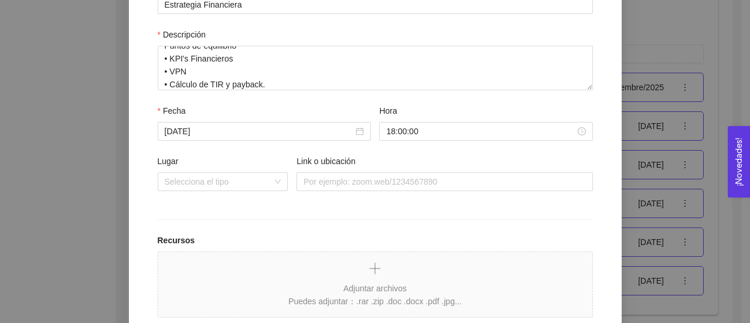
scroll to position [251, 0]
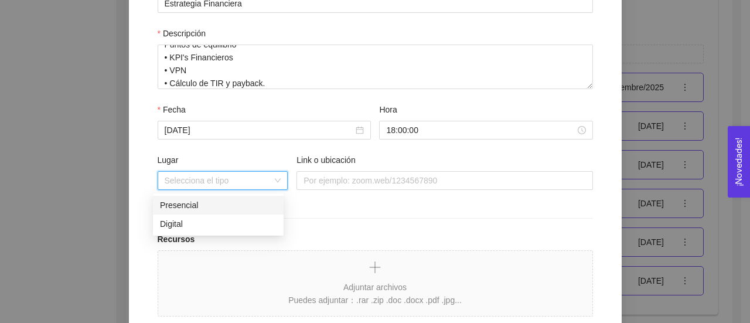
click at [268, 180] on input "Lugar" at bounding box center [219, 181] width 108 height 18
click at [247, 202] on div "Presencial" at bounding box center [218, 205] width 117 height 13
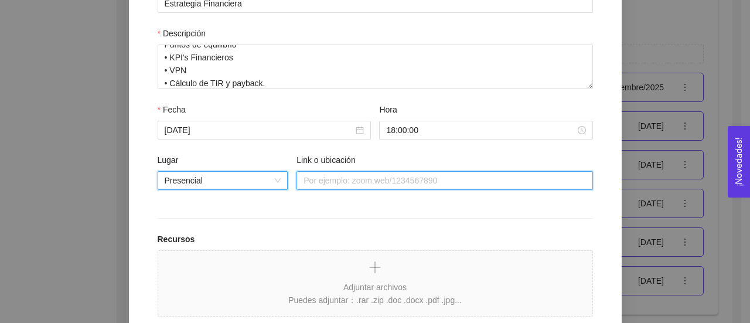
click at [363, 176] on input "Link o ubicación" at bounding box center [444, 180] width 296 height 19
type input "15904"
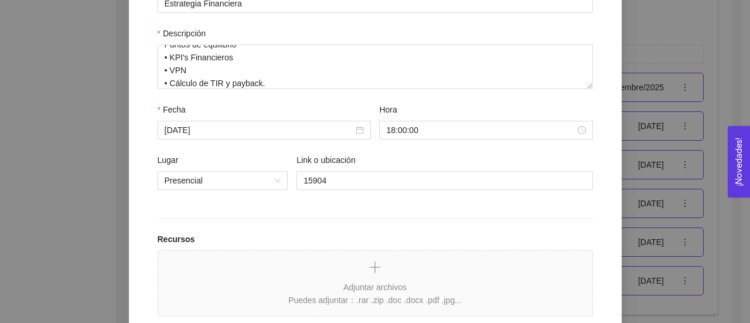
scroll to position [351, 0]
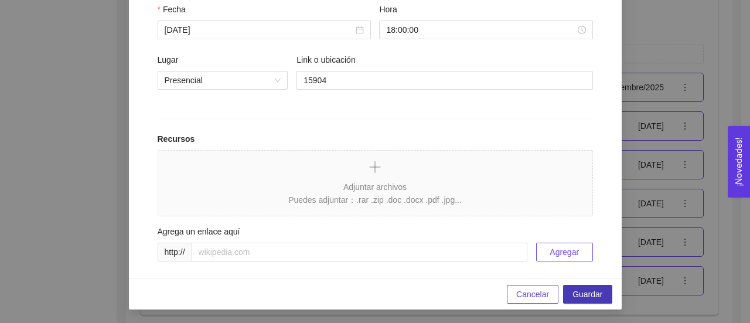
click at [591, 292] on span "Guardar" at bounding box center [587, 294] width 30 height 13
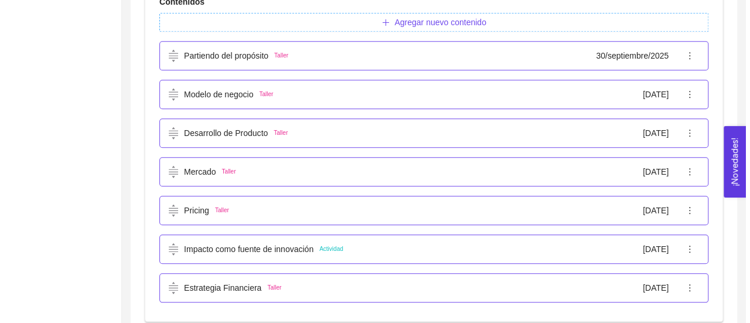
scroll to position [472, 0]
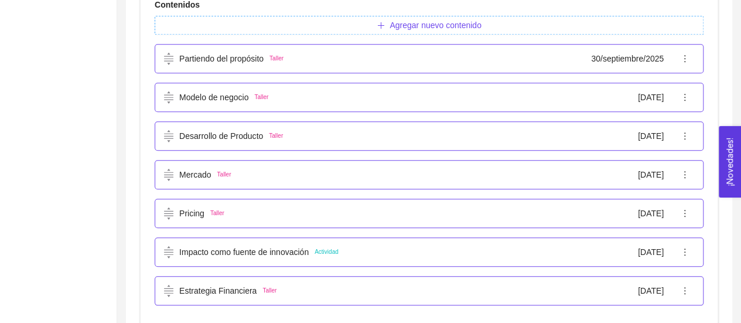
click at [393, 251] on div "Impacto como fuente de innovación Actividad [DATE]" at bounding box center [419, 251] width 511 height 13
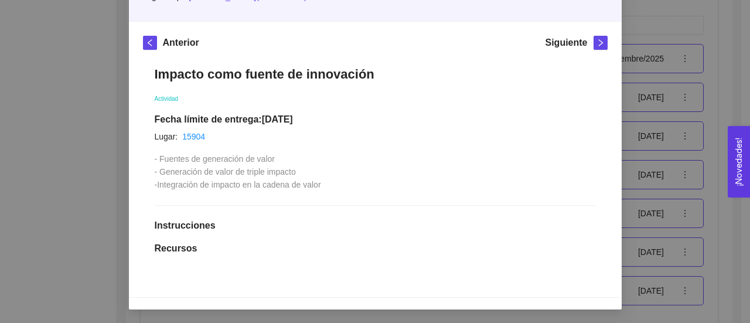
scroll to position [0, 0]
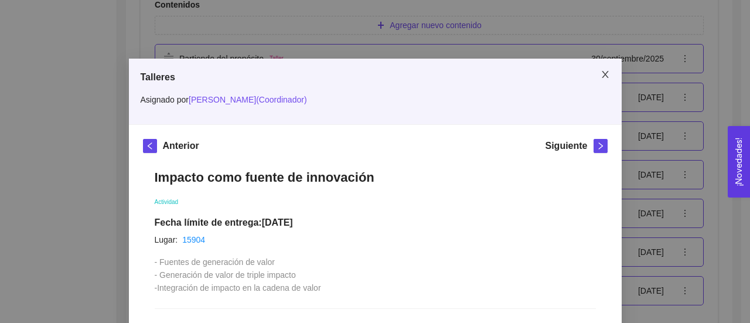
click at [603, 73] on icon "close" at bounding box center [604, 74] width 9 height 9
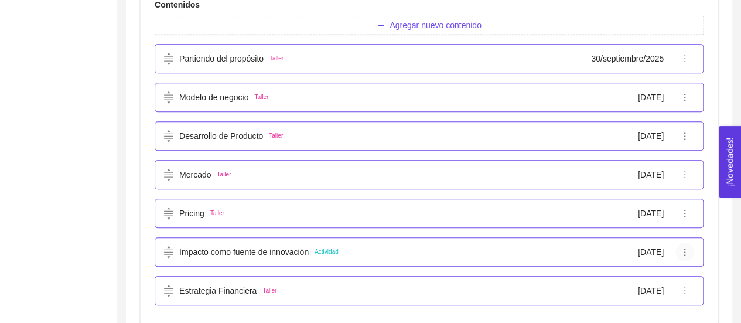
click at [684, 255] on icon "ellipsis" at bounding box center [684, 251] width 9 height 9
click at [690, 277] on span "Editar" at bounding box center [698, 274] width 30 height 13
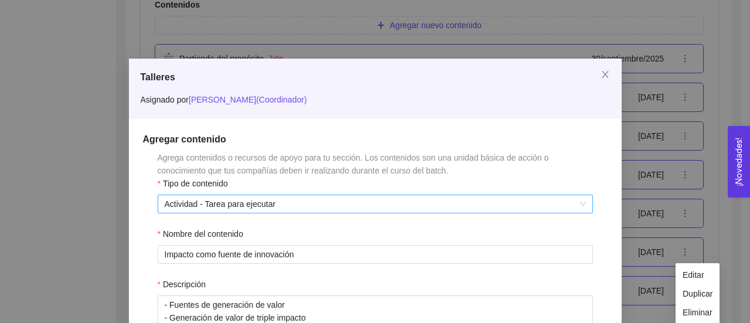
click at [353, 204] on span "Actividad - Tarea para ejecutar" at bounding box center [375, 204] width 421 height 18
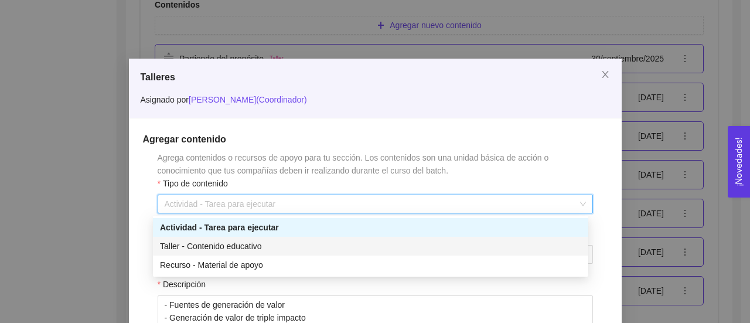
click at [311, 244] on div "Taller - Contenido educativo" at bounding box center [370, 246] width 421 height 13
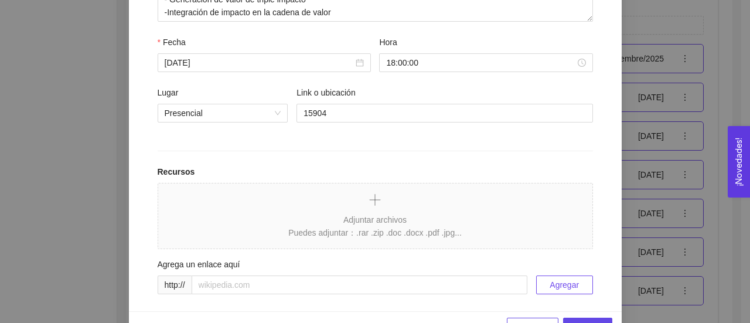
scroll to position [351, 0]
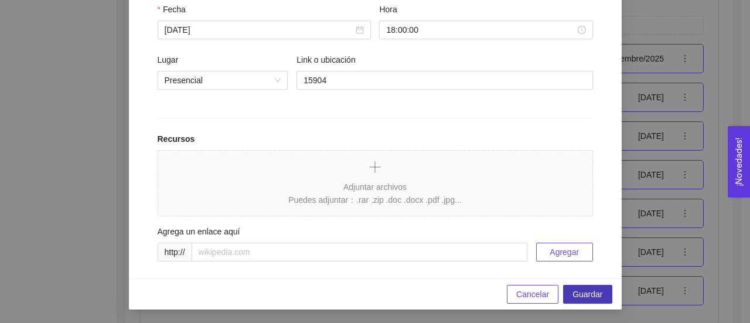
click at [586, 296] on span "Guardar" at bounding box center [587, 294] width 30 height 13
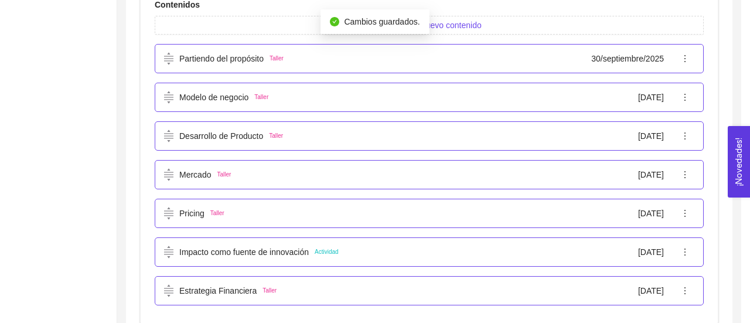
scroll to position [292, 0]
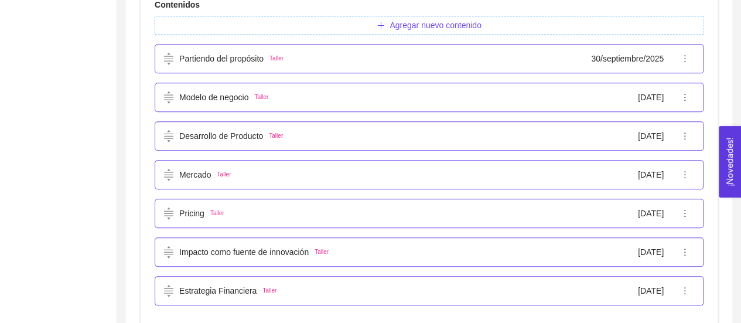
click at [470, 26] on span "Agregar nuevo contenido" at bounding box center [435, 25] width 91 height 13
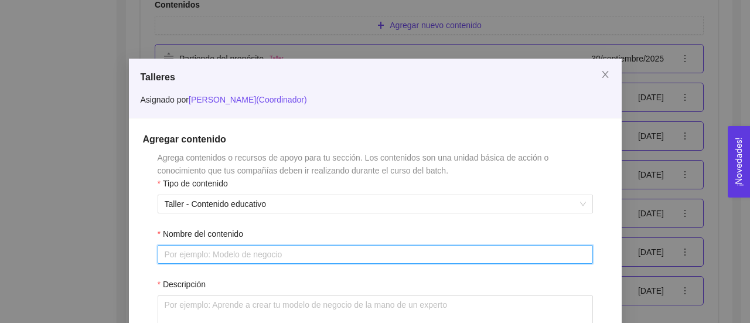
click at [429, 254] on input "Nombre del contenido" at bounding box center [375, 254] width 435 height 19
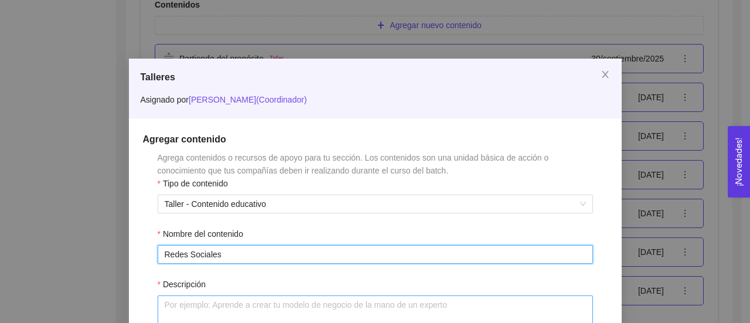
type input "Redes Sociales"
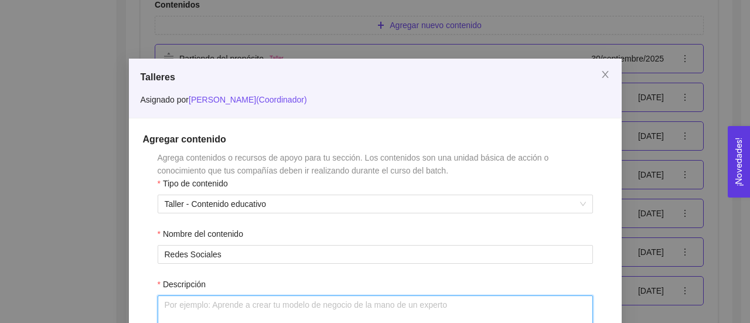
click at [437, 316] on textarea "Descripción" at bounding box center [375, 317] width 435 height 45
paste textarea "Estrategias de comunicación Mkt digital Segmentación [PERSON_NAME]"
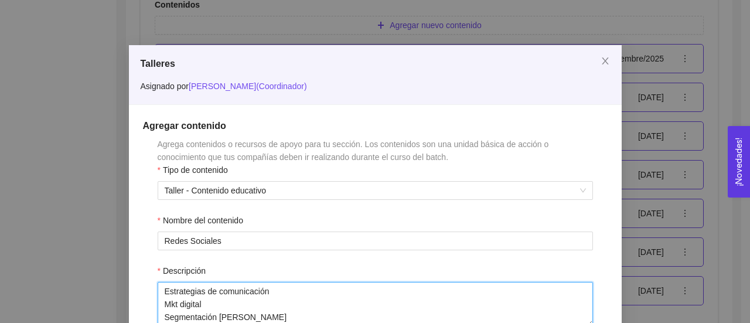
type textarea "Estrategias de comunicación Mkt digital Segmentación [PERSON_NAME]"
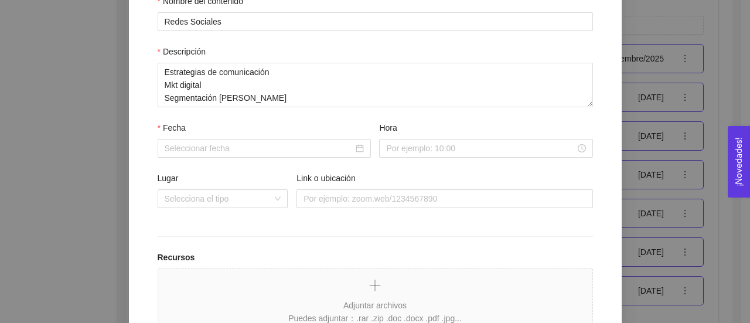
scroll to position [233, 0]
click at [354, 145] on div at bounding box center [264, 147] width 199 height 13
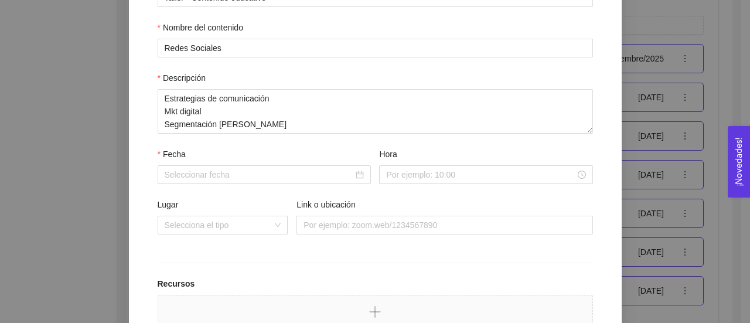
scroll to position [199, 0]
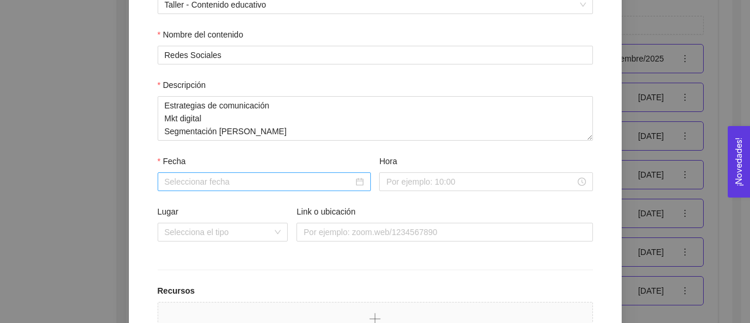
click at [355, 181] on div at bounding box center [264, 181] width 199 height 13
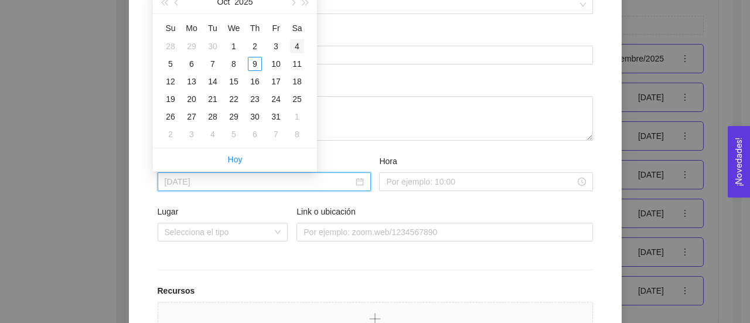
type input "[DATE]"
click at [293, 4] on span "button" at bounding box center [292, 3] width 6 height 6
click at [210, 67] on div "9" at bounding box center [213, 64] width 14 height 14
type input "[DATE]"
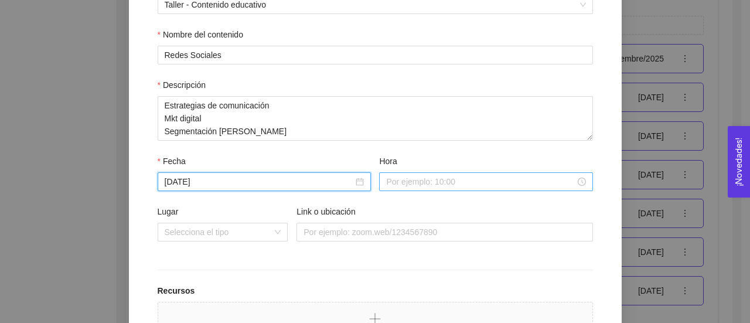
click at [388, 180] on input "Hora" at bounding box center [480, 181] width 189 height 13
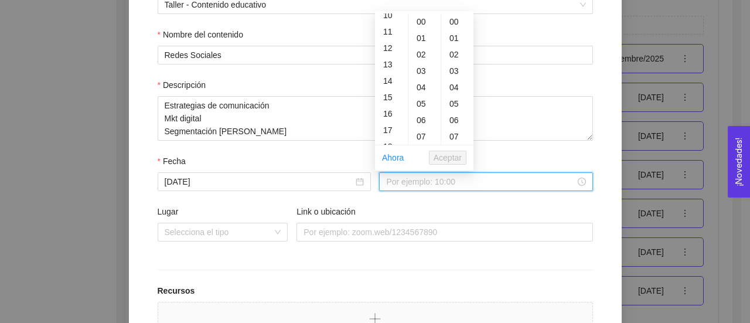
scroll to position [179, 0]
click at [391, 138] on div "18" at bounding box center [391, 137] width 33 height 16
type input "18:00:00"
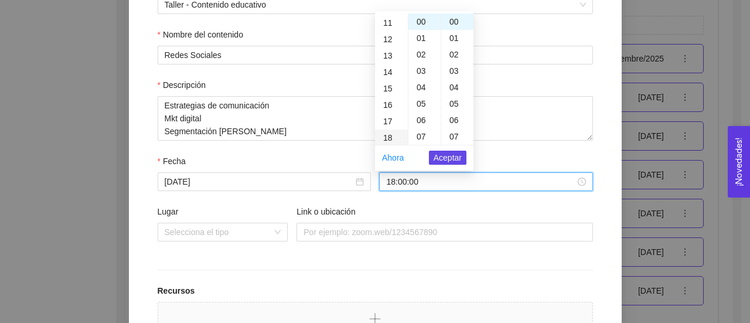
scroll to position [295, 0]
click at [436, 159] on span "Aceptar" at bounding box center [448, 157] width 28 height 13
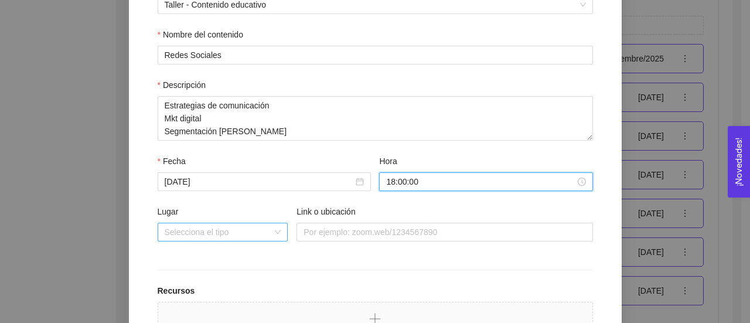
click at [273, 229] on div "Selecciona el tipo" at bounding box center [223, 232] width 131 height 19
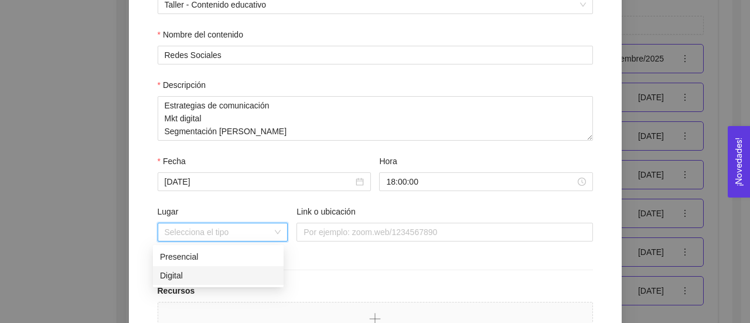
click at [238, 276] on div "Digital" at bounding box center [218, 275] width 117 height 13
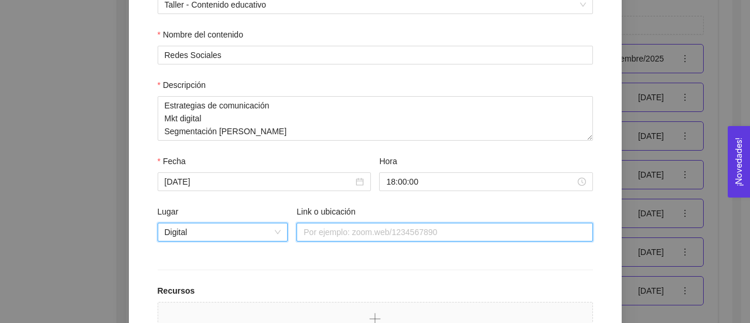
click at [330, 235] on input "Link o ubicación" at bounding box center [444, 232] width 296 height 19
type input "[URL][DOMAIN_NAME]"
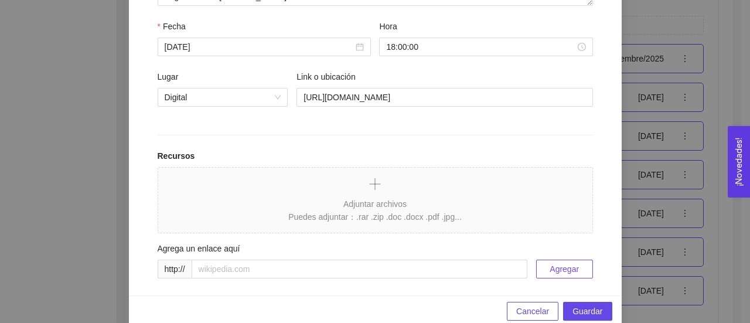
scroll to position [351, 0]
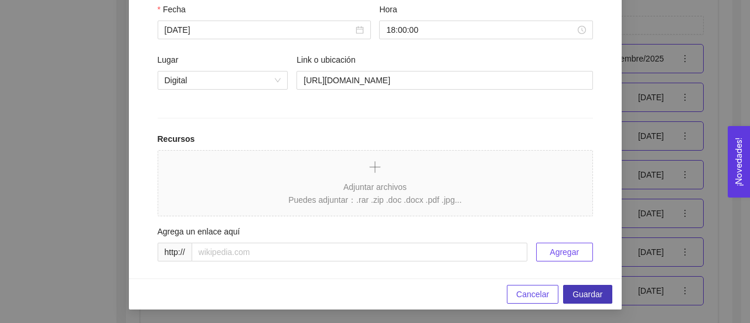
click at [596, 290] on span "Guardar" at bounding box center [587, 294] width 30 height 13
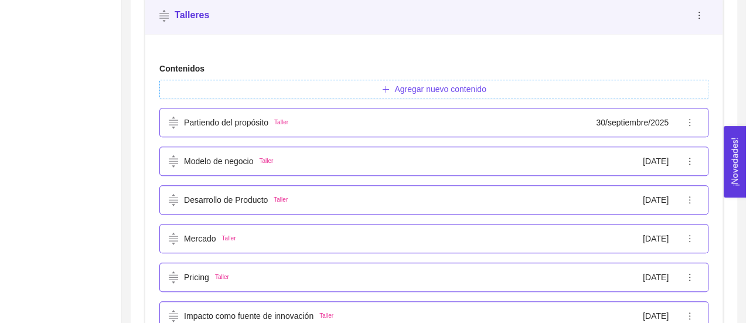
scroll to position [410, 0]
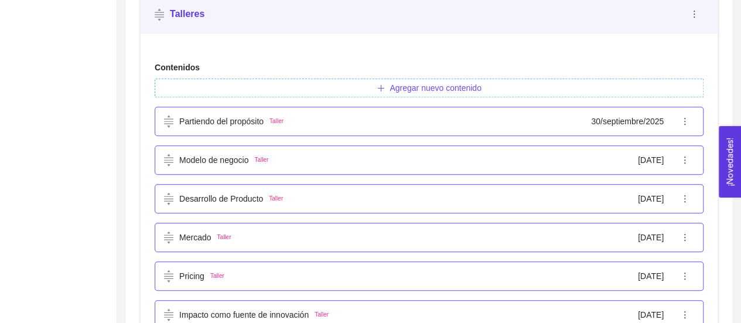
click at [450, 92] on span "Agregar nuevo contenido" at bounding box center [435, 87] width 91 height 13
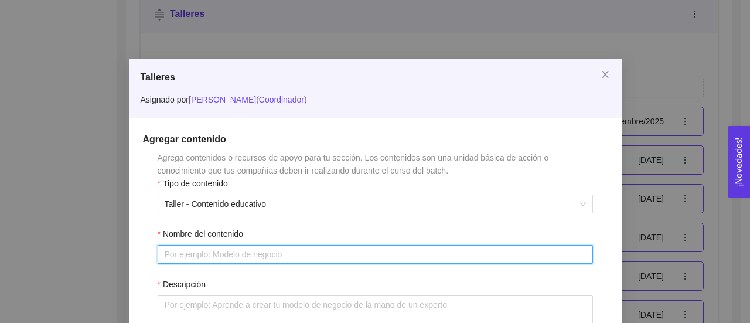
click at [488, 255] on input "Nombre del contenido" at bounding box center [375, 254] width 435 height 19
type input "Tracción y ventas"
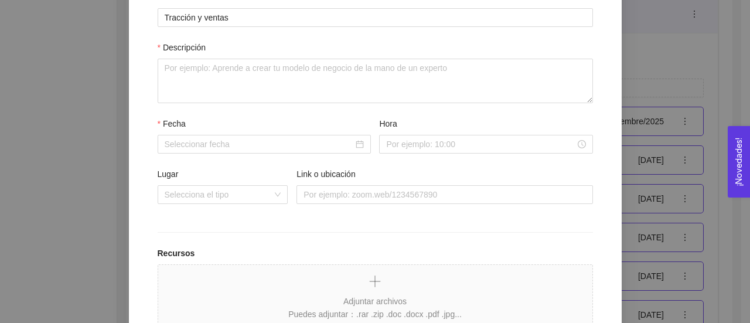
scroll to position [245, 0]
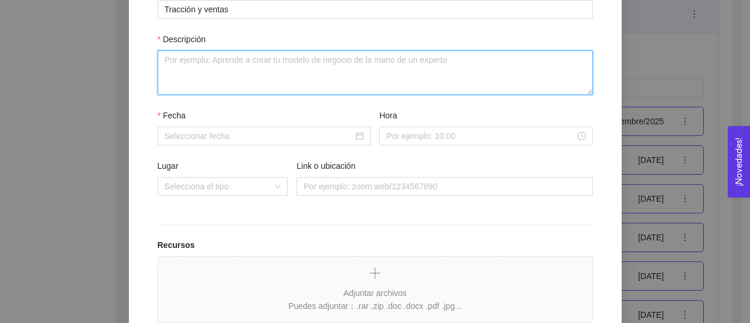
click at [462, 66] on textarea "Descripción" at bounding box center [375, 72] width 435 height 45
paste textarea "Campaña inicial Estrategia de venta Canales Medios"
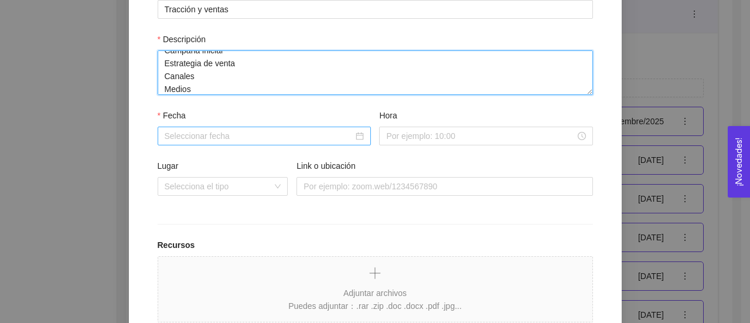
type textarea "Campaña inicial Estrategia de venta Canales Medios"
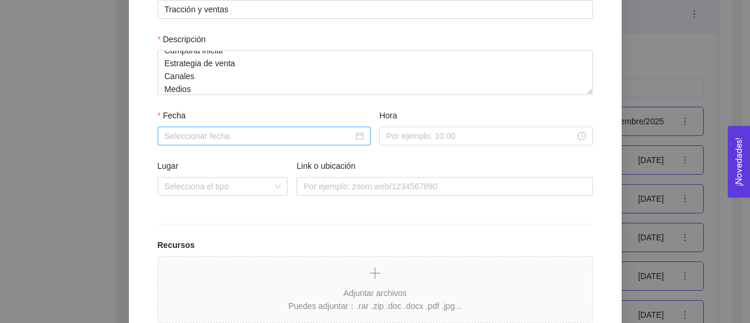
click at [360, 134] on div at bounding box center [264, 136] width 213 height 19
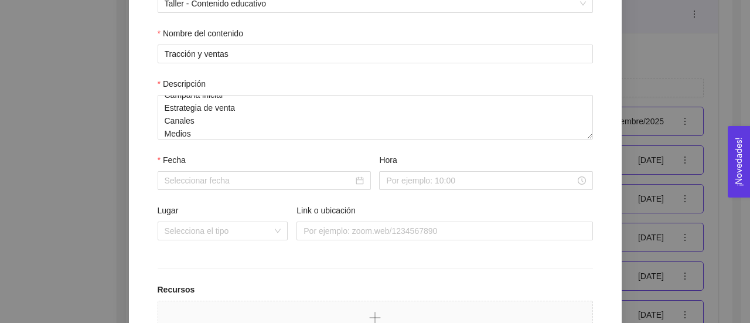
scroll to position [196, 0]
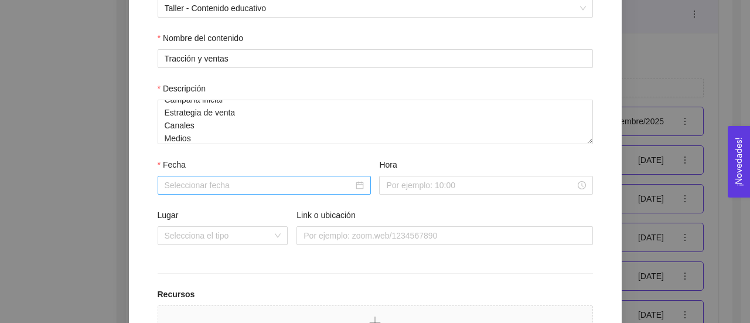
click at [353, 185] on div at bounding box center [264, 185] width 199 height 13
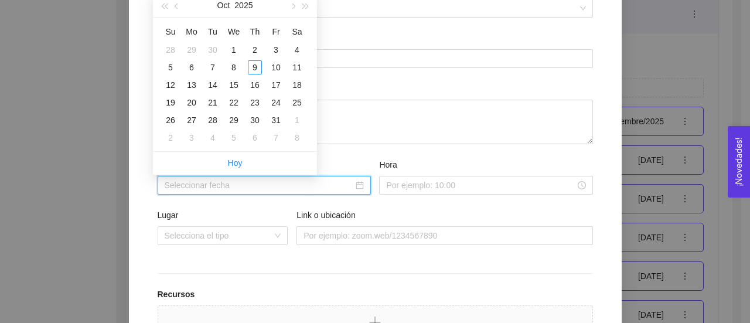
type input "[DATE]"
click at [293, 7] on span "button" at bounding box center [292, 7] width 6 height 6
click at [212, 69] on div "6" at bounding box center [213, 67] width 14 height 14
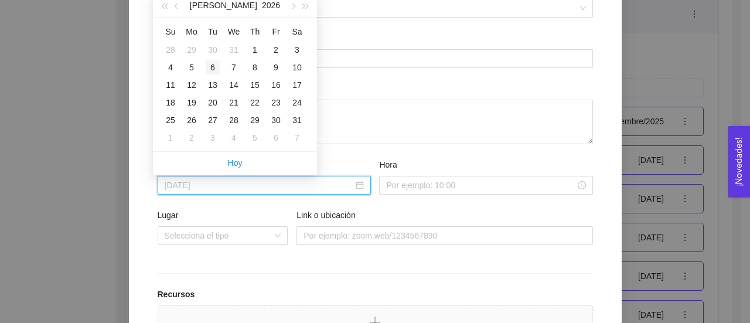
type input "[DATE]"
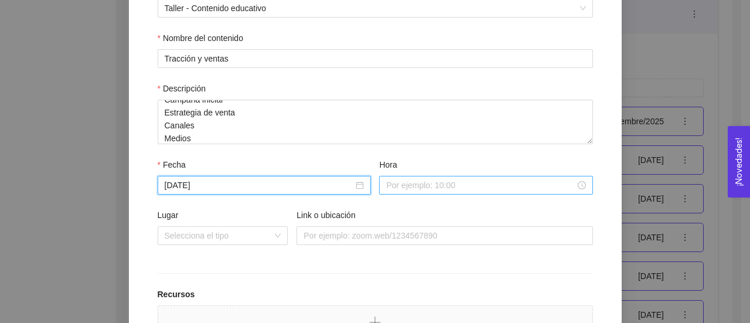
click at [409, 186] on input "Hora" at bounding box center [480, 185] width 189 height 13
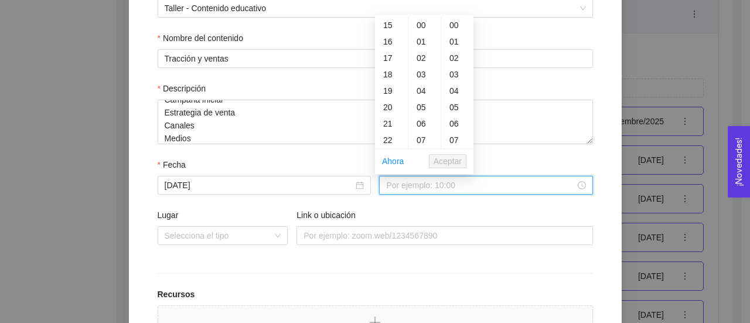
scroll to position [250, 0]
click at [394, 71] on div "18" at bounding box center [391, 71] width 33 height 16
type input "18:00:00"
click at [445, 161] on span "Aceptar" at bounding box center [448, 161] width 28 height 13
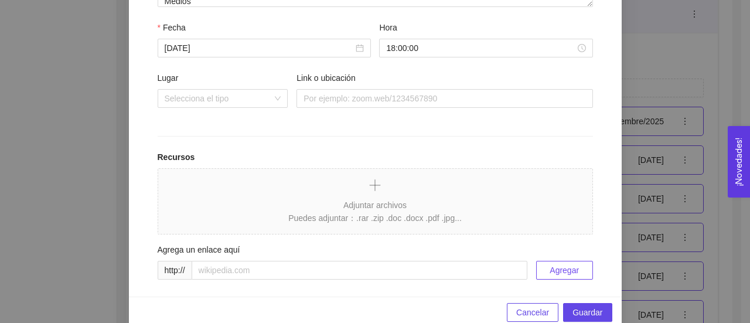
scroll to position [335, 0]
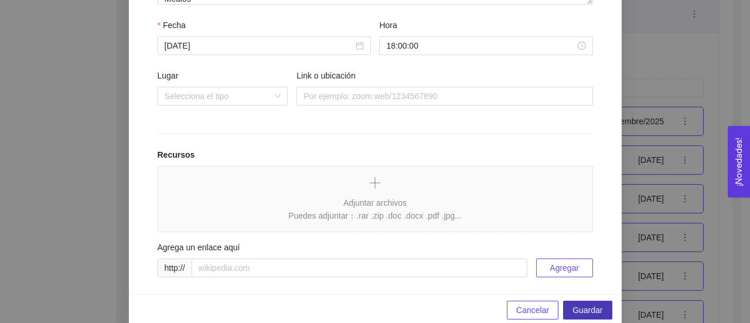
click at [597, 311] on span "Guardar" at bounding box center [587, 309] width 30 height 13
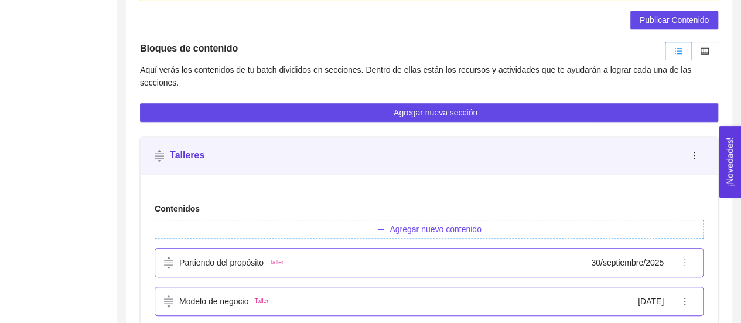
scroll to position [267, 0]
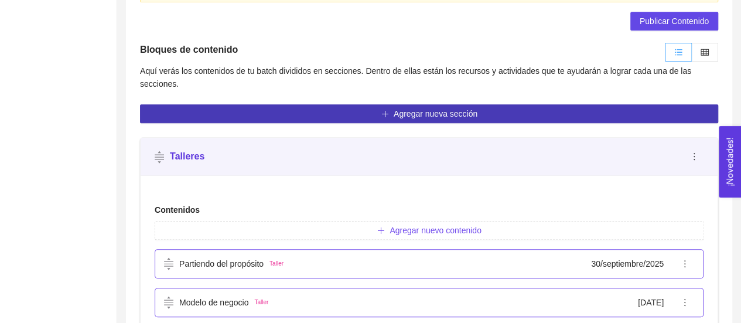
click at [452, 110] on span "Agregar nueva sección" at bounding box center [436, 113] width 84 height 13
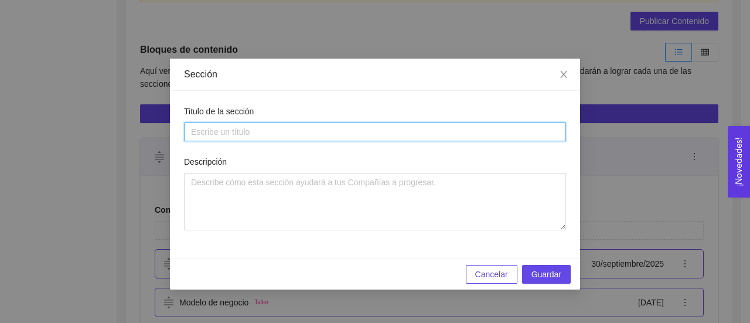
click at [414, 137] on input "Titulo de la sección" at bounding box center [375, 131] width 382 height 19
type input "Material de Apoyo"
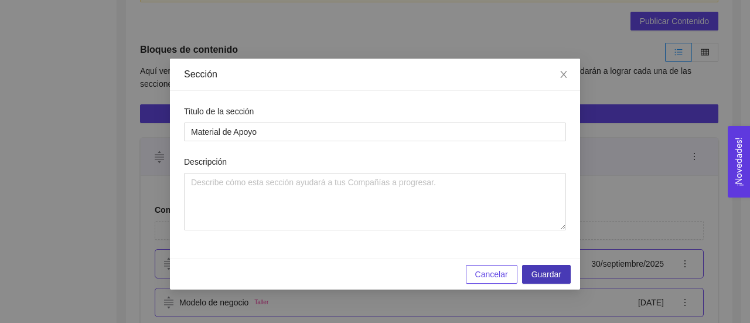
click at [556, 272] on span "Guardar" at bounding box center [546, 274] width 30 height 13
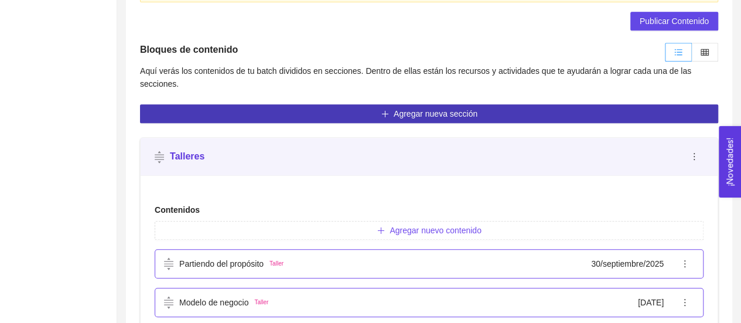
click at [610, 153] on div "Talleres" at bounding box center [420, 156] width 530 height 15
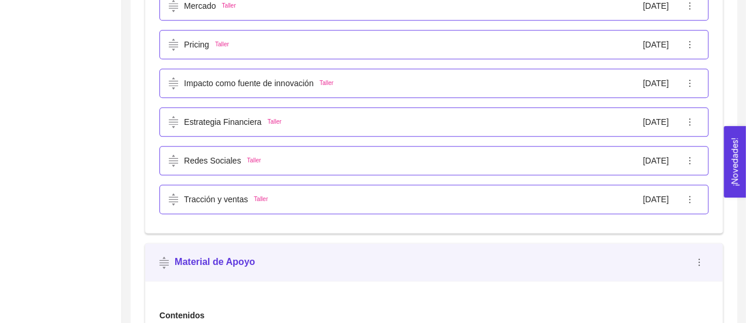
scroll to position [739, 0]
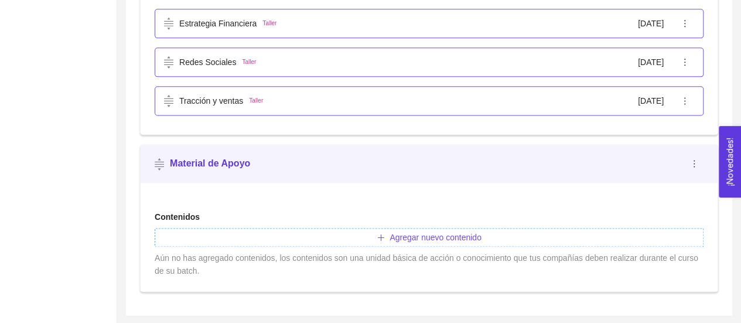
click at [418, 237] on span "Agregar nuevo contenido" at bounding box center [435, 237] width 91 height 13
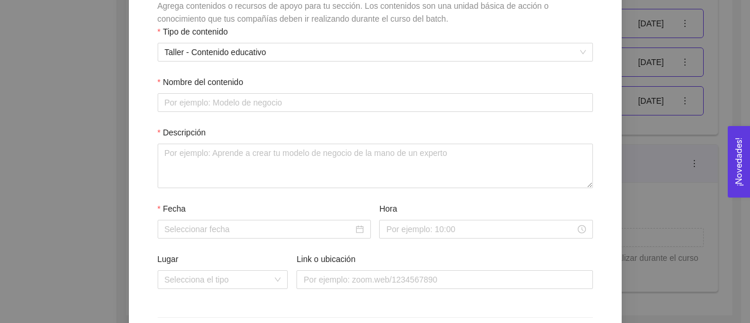
scroll to position [155, 0]
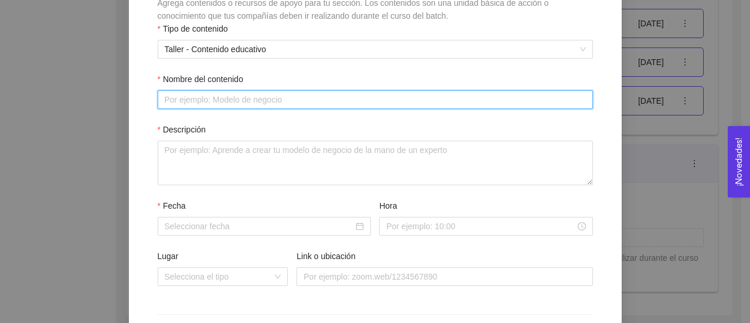
click at [351, 100] on input "Nombre del contenido" at bounding box center [375, 99] width 435 height 19
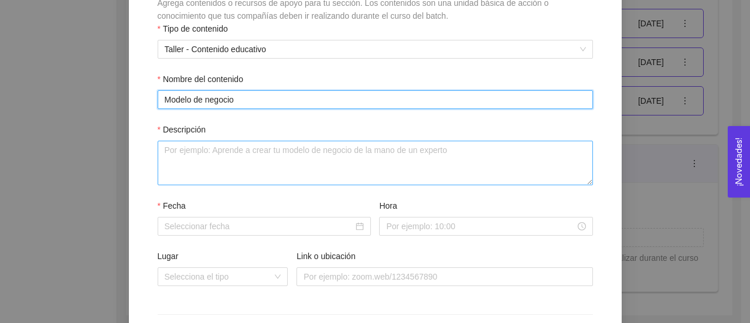
type input "Modelo de negocio"
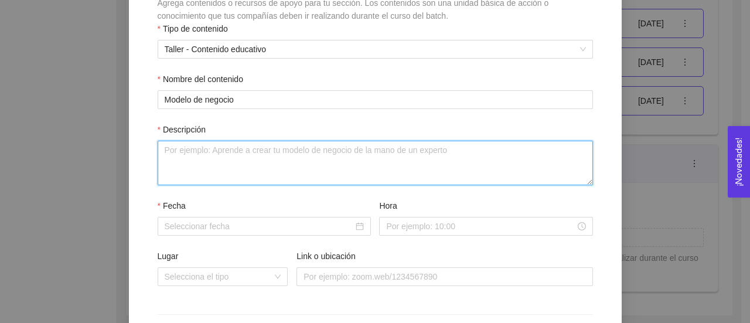
click at [338, 152] on textarea "Descripción" at bounding box center [375, 163] width 435 height 45
type textarea "Material de apoyo utilizado en el taller."
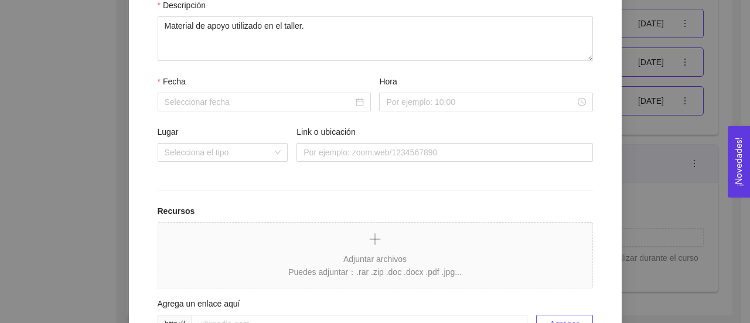
scroll to position [285, 0]
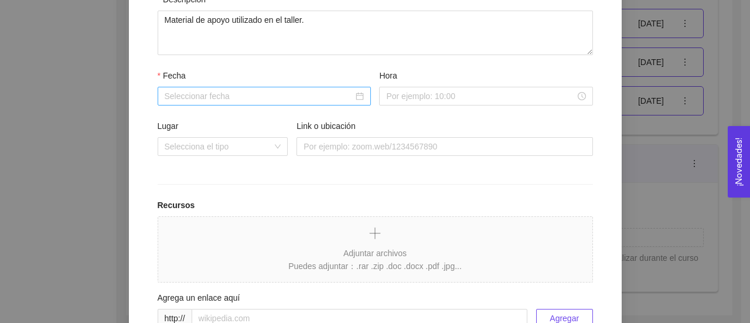
click at [357, 99] on div at bounding box center [264, 96] width 199 height 13
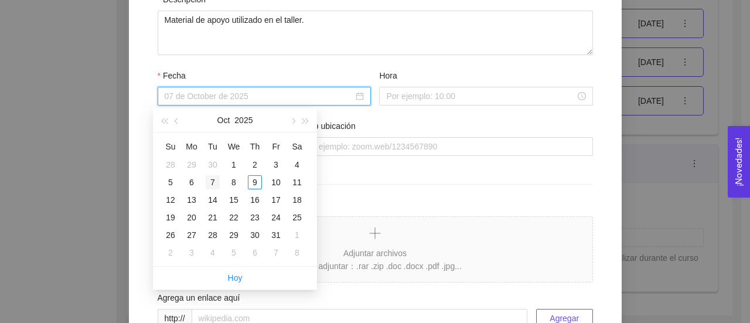
click at [211, 182] on div "7" at bounding box center [213, 182] width 14 height 14
type input "[DATE]"
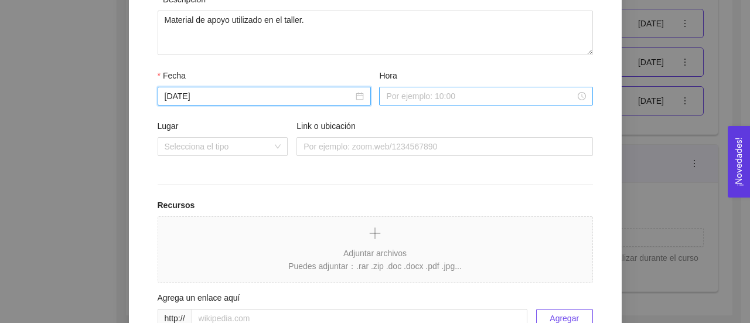
click at [419, 99] on input "Hora" at bounding box center [480, 96] width 189 height 13
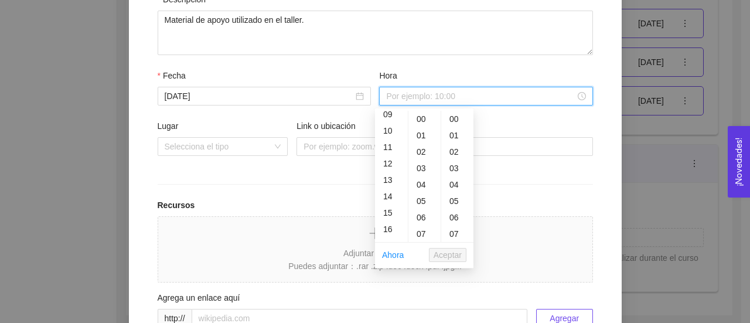
scroll to position [165, 0]
click at [385, 175] on div "18" at bounding box center [391, 176] width 33 height 16
type input "18:00:00"
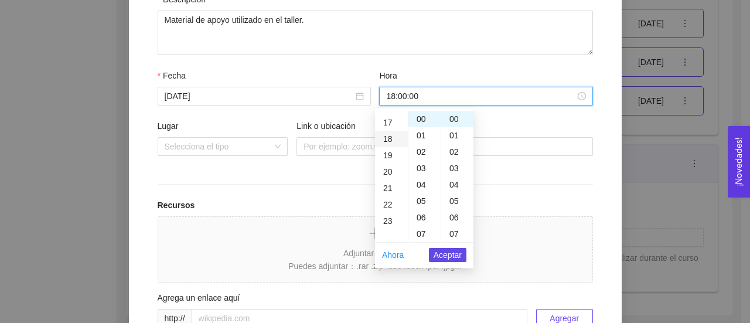
scroll to position [295, 0]
click at [436, 254] on span "Aceptar" at bounding box center [448, 254] width 28 height 13
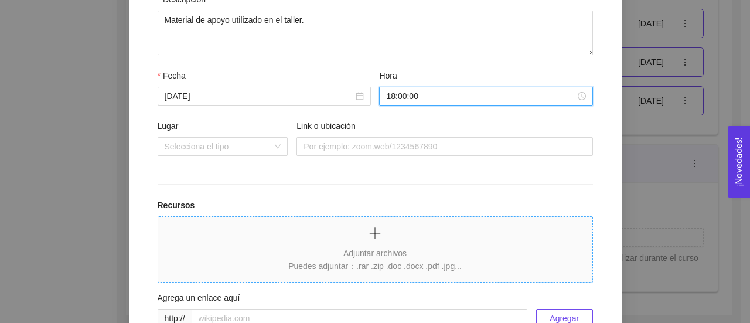
click at [374, 236] on icon "plus" at bounding box center [374, 232] width 1 height 11
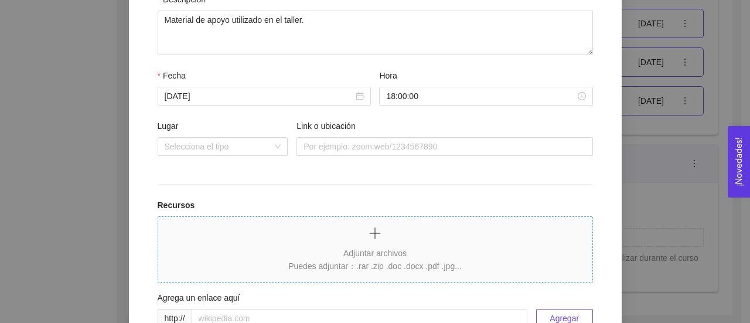
click at [375, 238] on icon "plus" at bounding box center [375, 233] width 14 height 14
click at [376, 235] on icon "plus" at bounding box center [375, 233] width 14 height 14
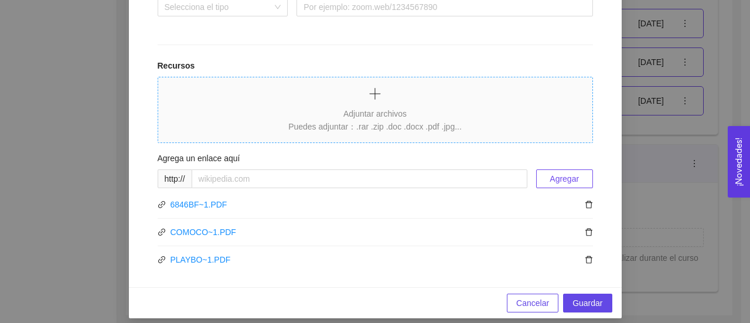
scroll to position [432, 0]
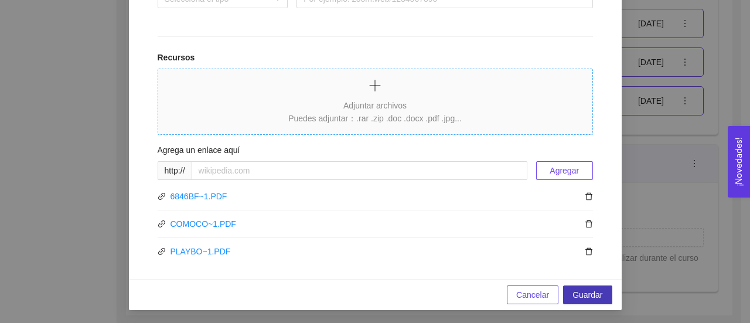
click at [588, 295] on span "Guardar" at bounding box center [587, 294] width 30 height 13
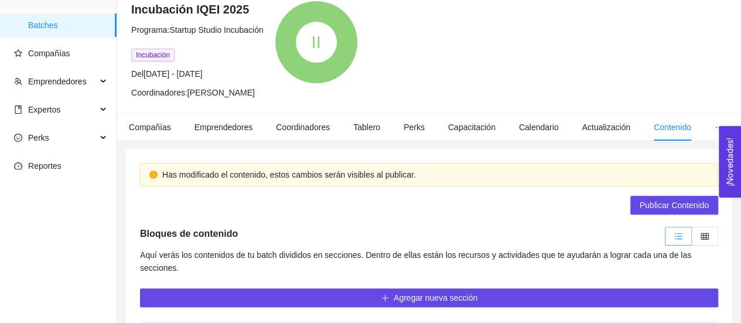
scroll to position [75, 0]
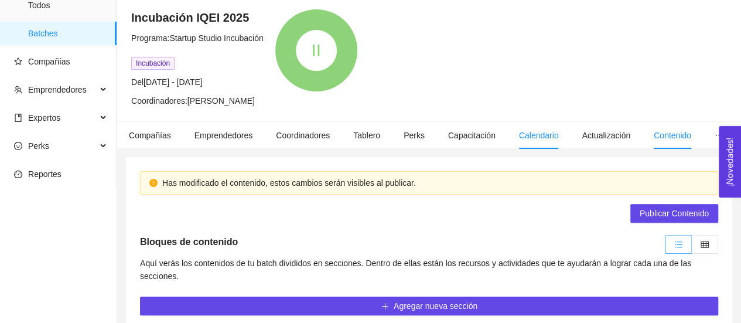
click at [527, 137] on span "Calendario" at bounding box center [539, 135] width 40 height 9
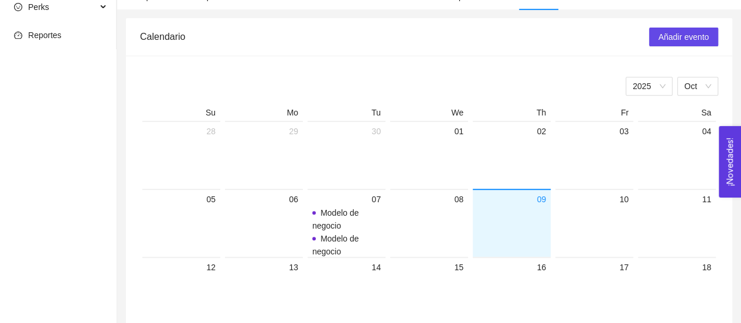
scroll to position [93, 0]
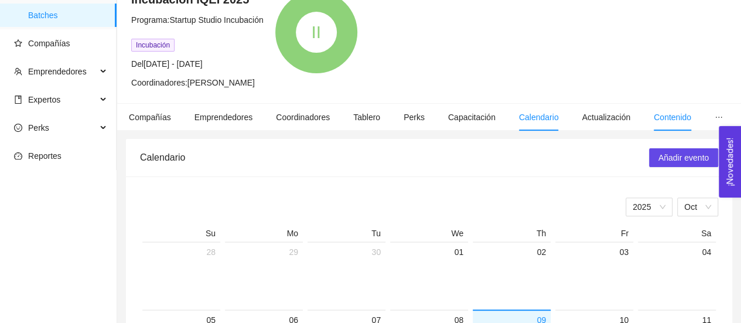
click at [663, 113] on span "Contenido" at bounding box center [672, 116] width 37 height 9
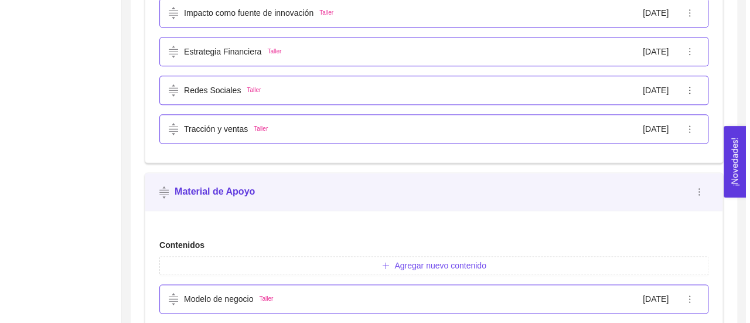
scroll to position [752, 0]
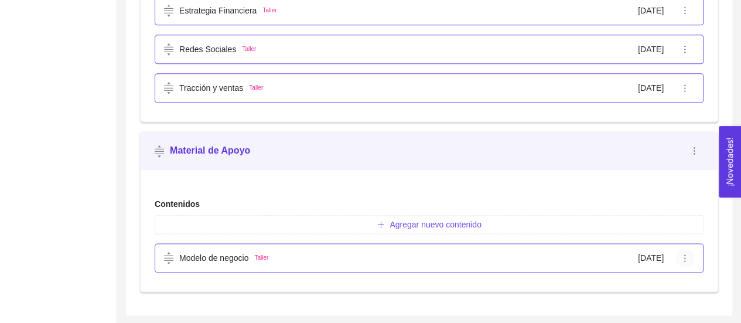
click at [687, 253] on icon "ellipsis" at bounding box center [684, 257] width 9 height 9
click at [699, 232] on span "Eliminar" at bounding box center [698, 233] width 30 height 13
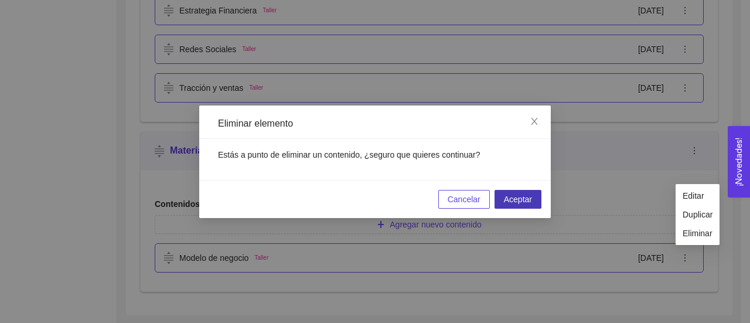
click at [523, 206] on button "Aceptar" at bounding box center [517, 199] width 47 height 19
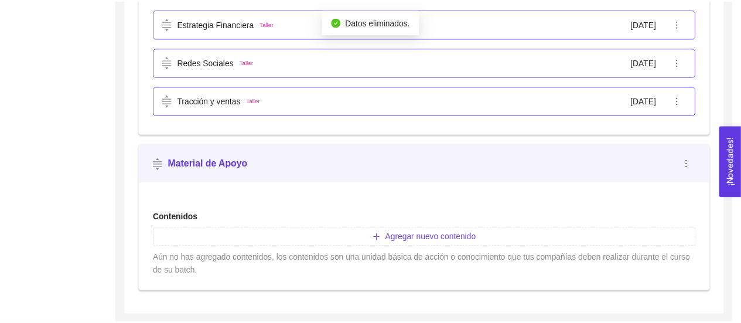
scroll to position [726, 0]
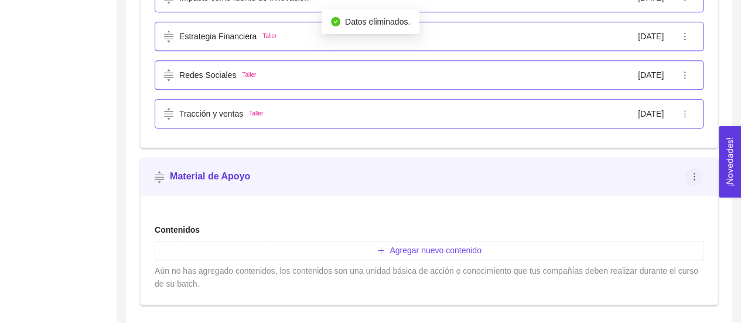
click at [694, 174] on icon "ellipsis" at bounding box center [694, 176] width 9 height 9
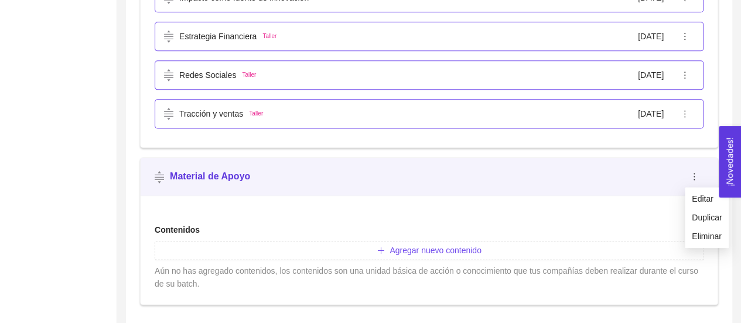
click at [628, 219] on div "Contenidos Agregar nuevo contenido Aún no has agregado contenidos, los contenid…" at bounding box center [429, 254] width 549 height 71
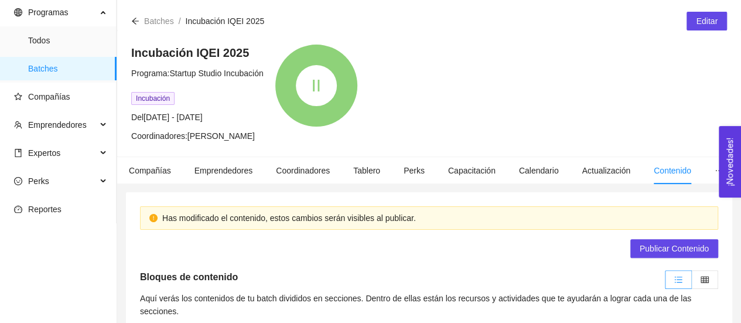
scroll to position [41, 0]
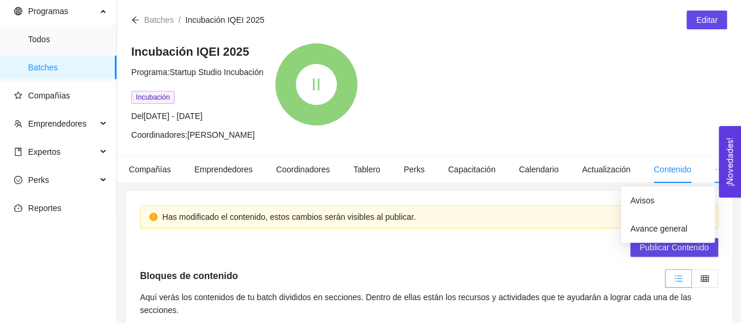
click at [715, 169] on icon "ellipsis" at bounding box center [719, 169] width 8 height 8
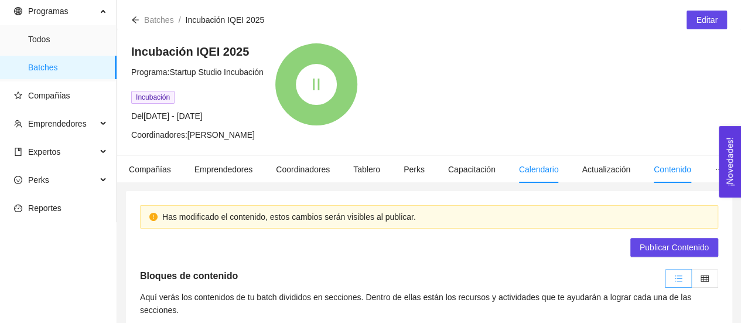
click at [536, 165] on span "Calendario" at bounding box center [539, 169] width 40 height 9
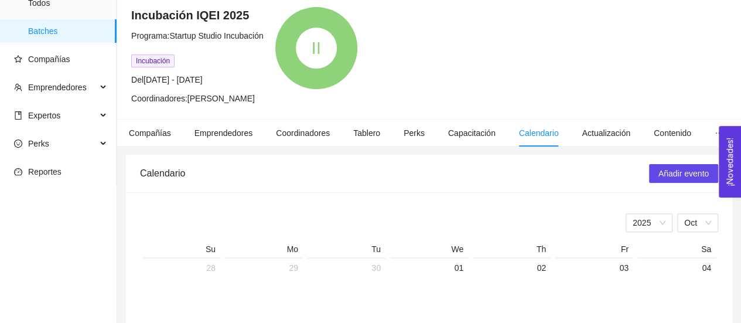
scroll to position [69, 0]
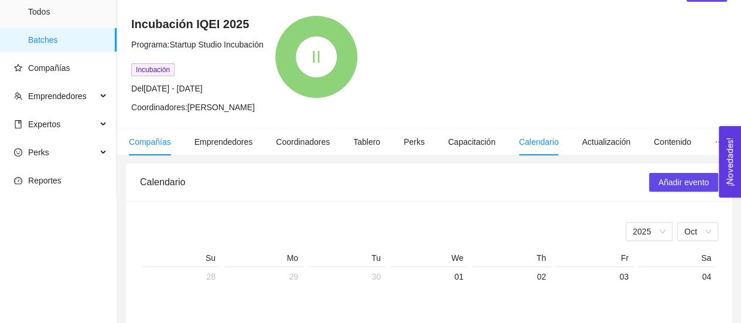
click at [156, 137] on span "Compañías" at bounding box center [150, 141] width 42 height 9
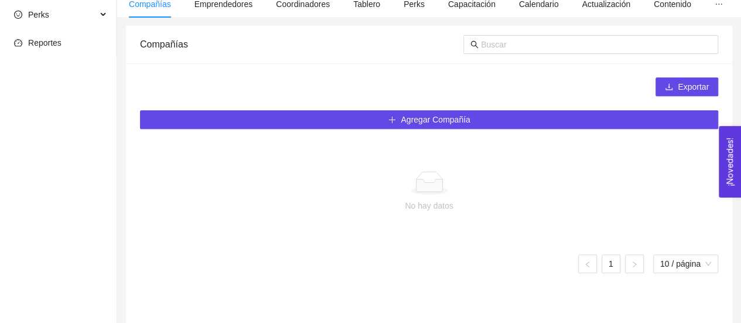
scroll to position [207, 0]
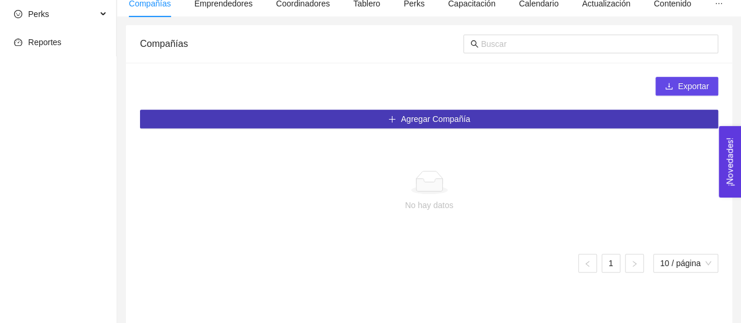
click at [431, 117] on span "Agregar Compañía" at bounding box center [435, 118] width 69 height 13
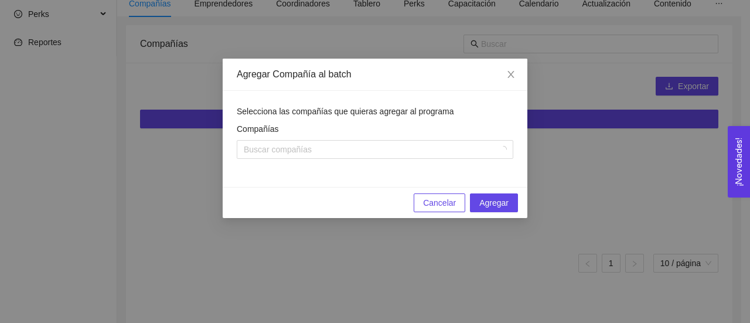
click at [439, 206] on span "Cancelar" at bounding box center [439, 202] width 33 height 13
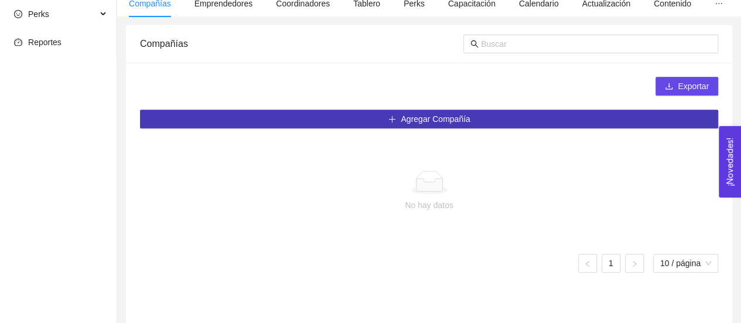
scroll to position [131, 0]
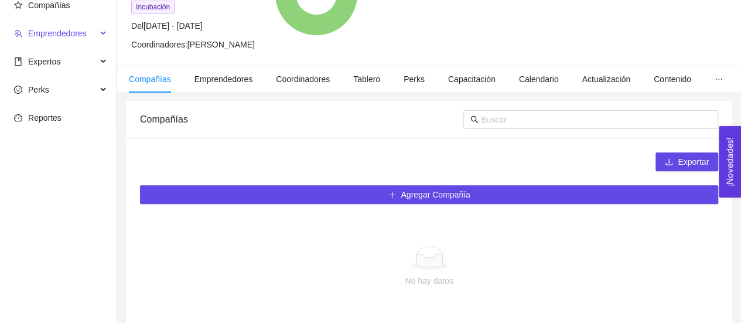
click at [79, 33] on span "Emprendedores" at bounding box center [57, 33] width 59 height 9
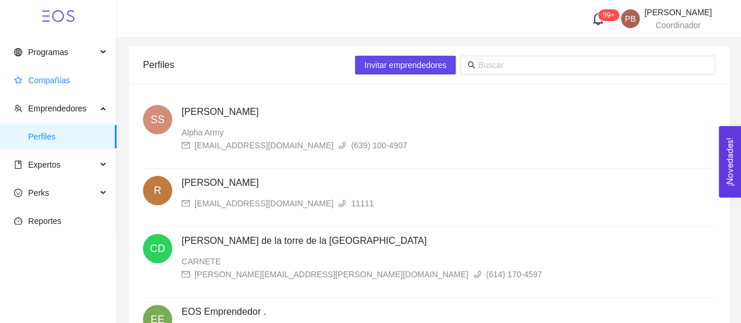
click at [57, 81] on span "Compañías" at bounding box center [49, 80] width 42 height 9
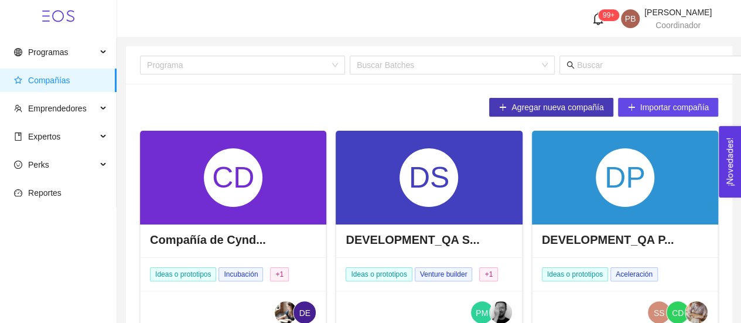
click at [589, 102] on span "Agregar nueva compañía" at bounding box center [557, 107] width 92 height 13
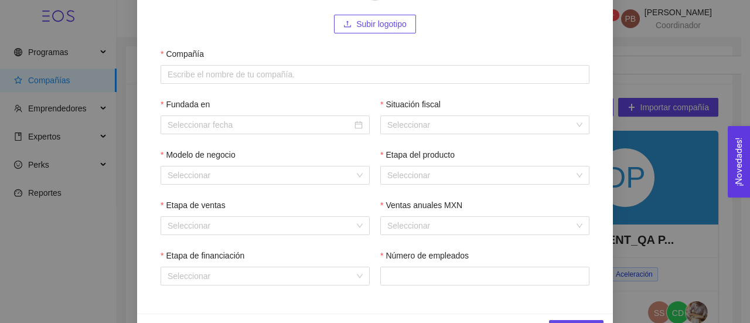
scroll to position [142, 0]
click at [358, 180] on div "Seleccionar" at bounding box center [265, 175] width 209 height 19
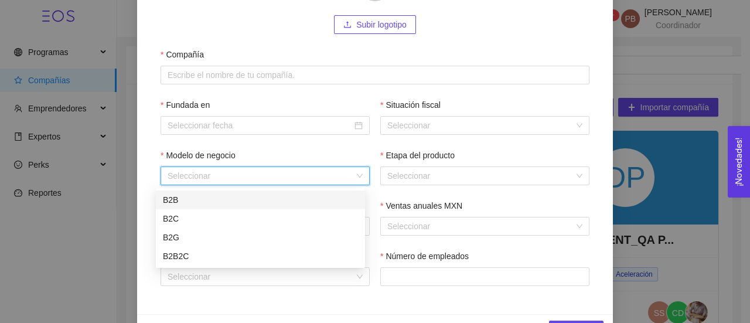
click at [359, 179] on div "Seleccionar" at bounding box center [265, 175] width 209 height 19
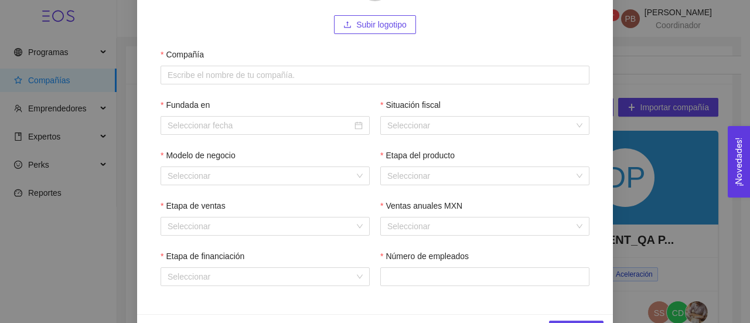
scroll to position [180, 0]
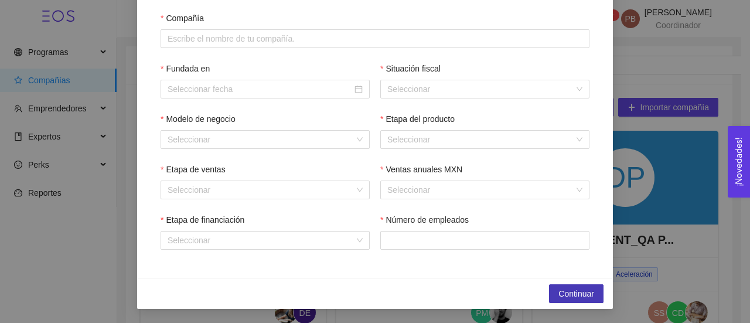
click at [592, 288] on button "Continuar" at bounding box center [576, 293] width 54 height 19
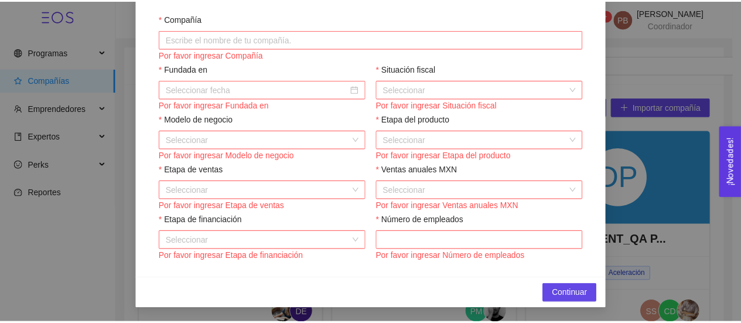
scroll to position [0, 0]
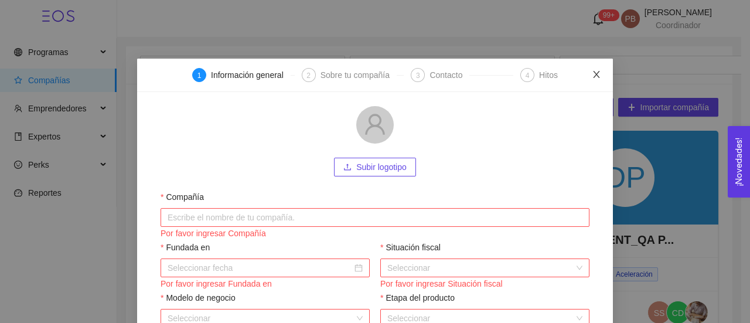
click at [593, 74] on icon "close" at bounding box center [596, 74] width 6 height 7
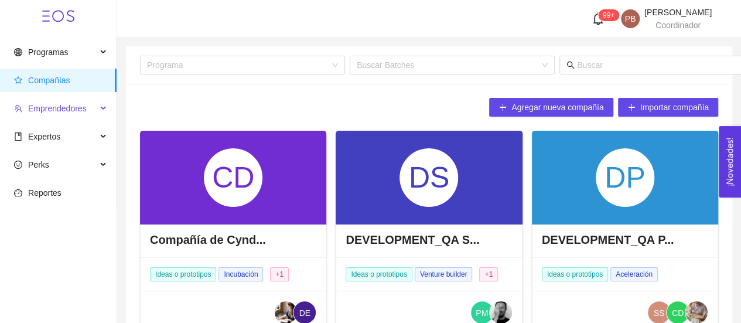
click at [79, 106] on span "Emprendedores" at bounding box center [57, 108] width 59 height 9
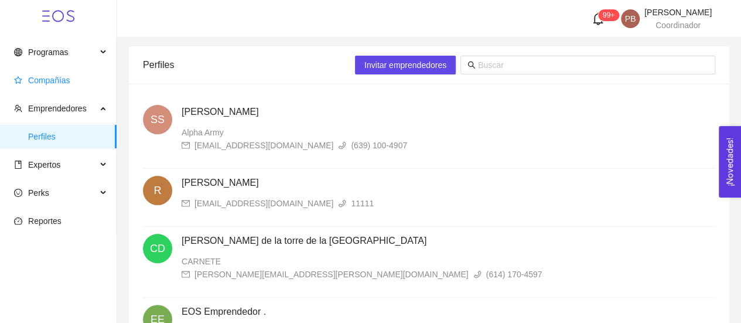
click at [58, 79] on span "Compañías" at bounding box center [49, 80] width 42 height 9
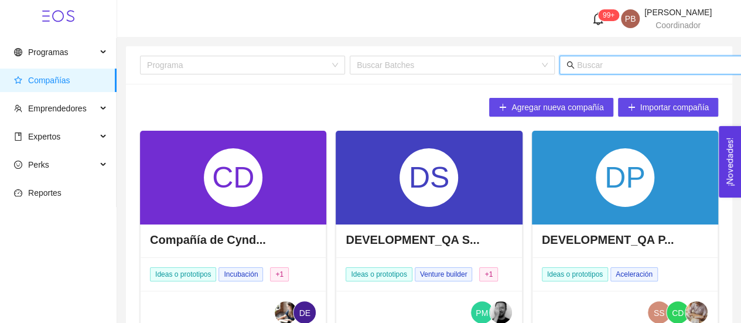
click at [615, 68] on input "text" at bounding box center [692, 65] width 230 height 13
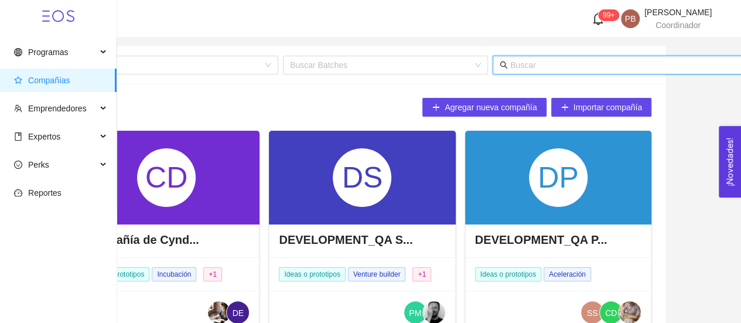
paste input "Uncovr"
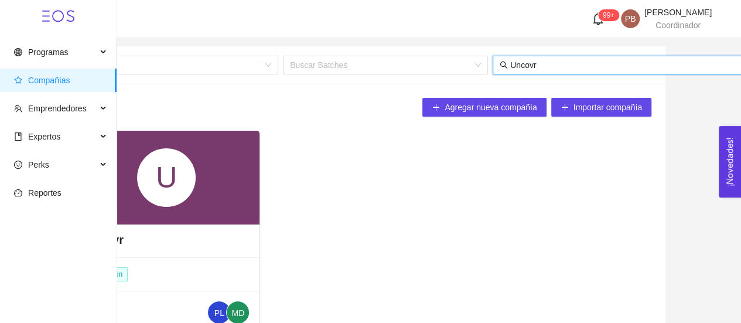
type input "Uncovr"
click at [230, 188] on div "U" at bounding box center [166, 178] width 186 height 94
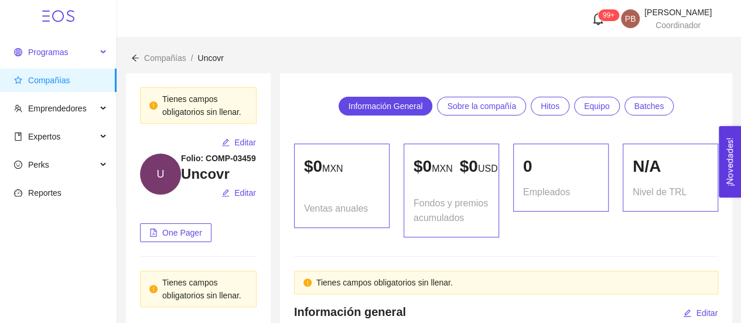
click at [47, 50] on span "Programas" at bounding box center [48, 51] width 40 height 9
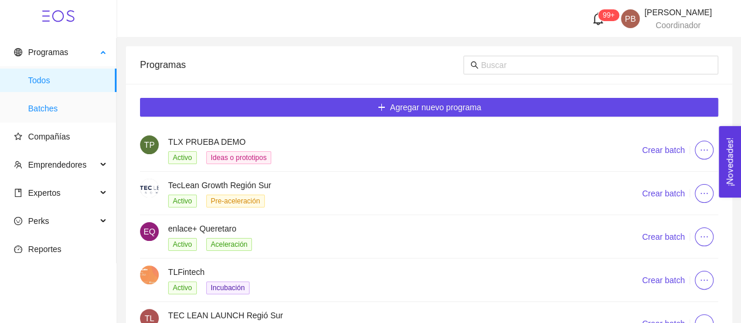
click at [39, 111] on span "Batches" at bounding box center [67, 108] width 79 height 23
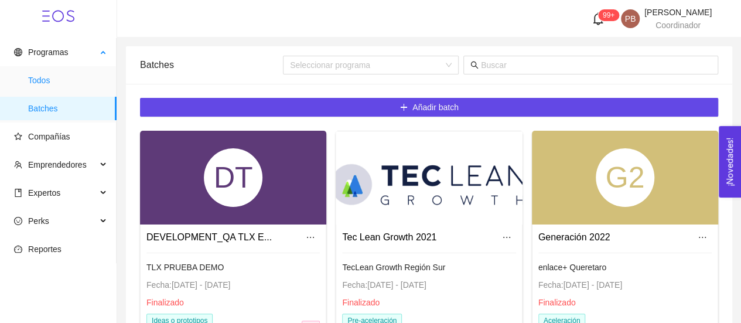
click at [46, 73] on span "Todos" at bounding box center [67, 80] width 79 height 23
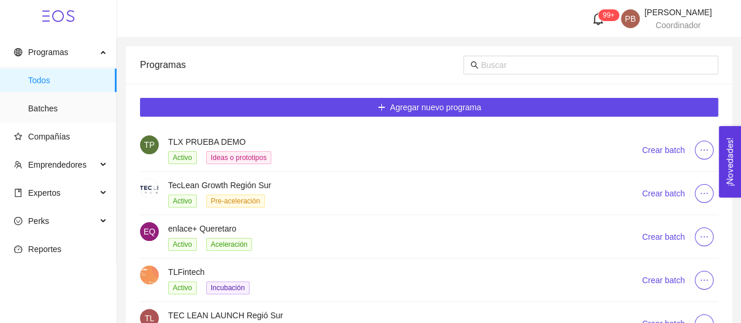
scroll to position [118, 0]
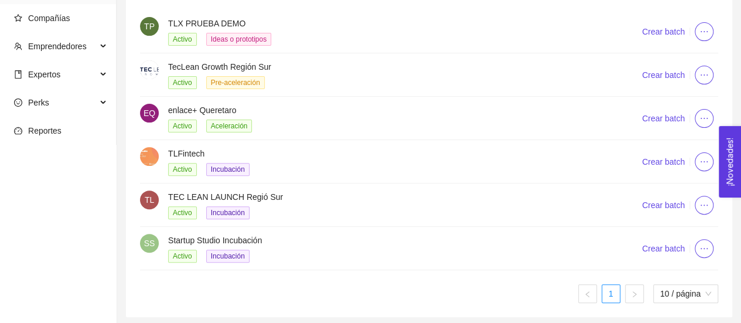
click at [198, 235] on h4 "Startup Studio Incubación" at bounding box center [390, 240] width 445 height 13
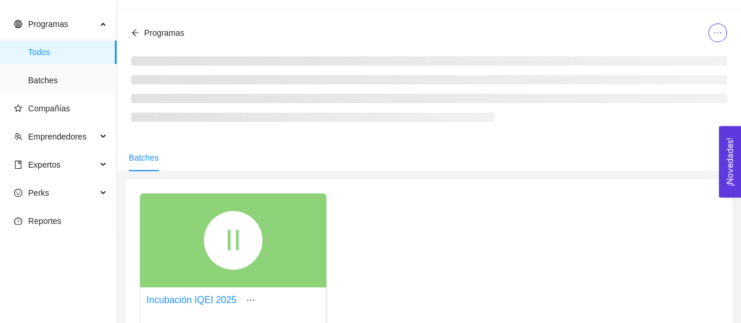
scroll to position [118, 0]
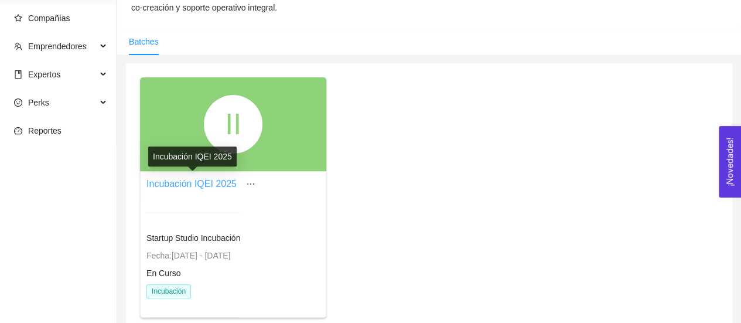
click at [216, 179] on link "Incubación IQEI 2025" at bounding box center [191, 184] width 90 height 10
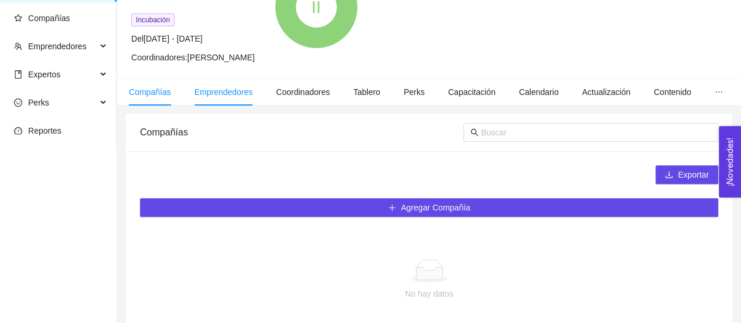
click at [234, 90] on span "Emprendedores" at bounding box center [223, 91] width 59 height 9
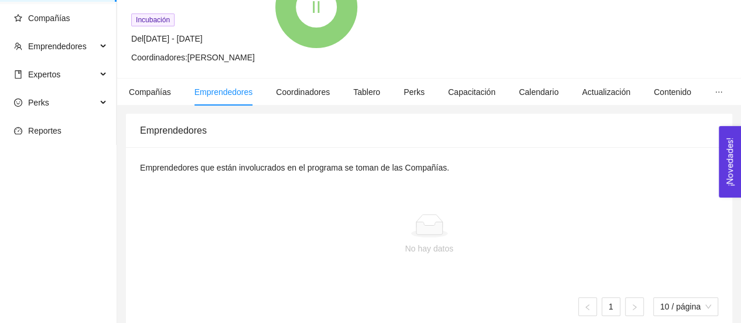
scroll to position [134, 0]
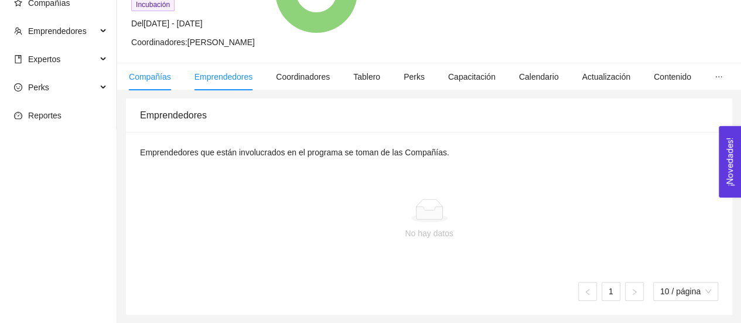
click at [150, 73] on span "Compañías" at bounding box center [150, 76] width 42 height 9
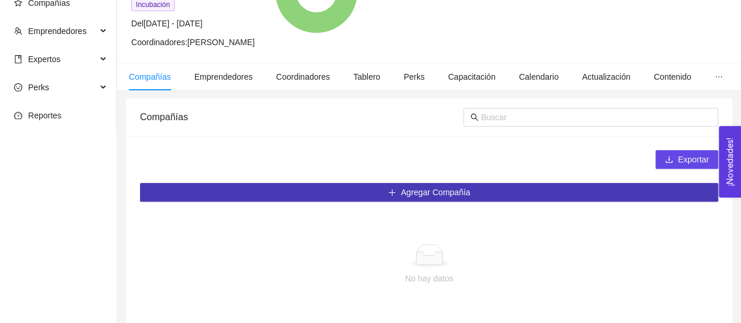
click at [376, 191] on button "Agregar Compañía" at bounding box center [429, 192] width 578 height 19
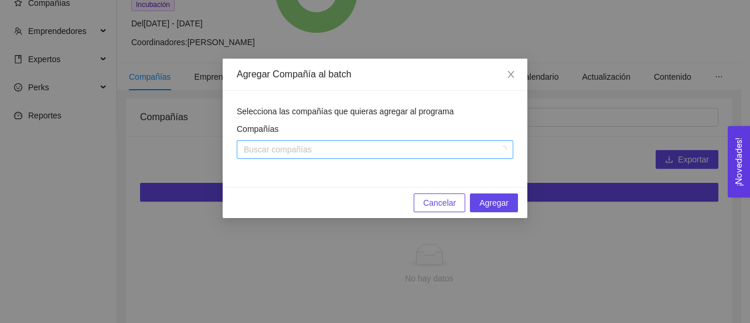
click at [367, 148] on div at bounding box center [369, 149] width 259 height 14
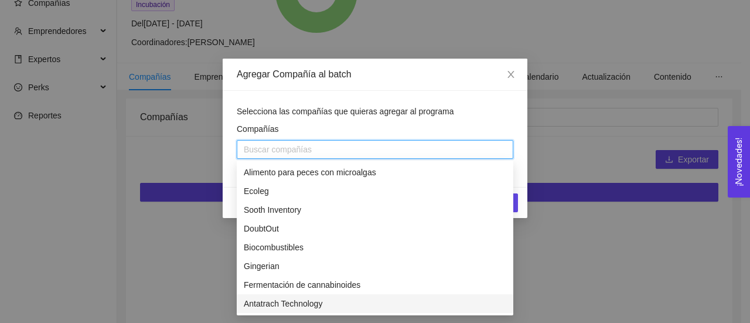
click at [599, 159] on div "Agregar Compañía al batch Selecciona las compañías que quieras agregar al progr…" at bounding box center [375, 161] width 750 height 323
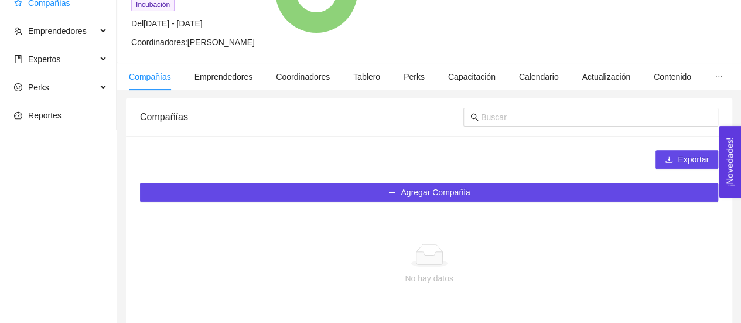
click at [52, 8] on span "Compañías" at bounding box center [49, 2] width 42 height 9
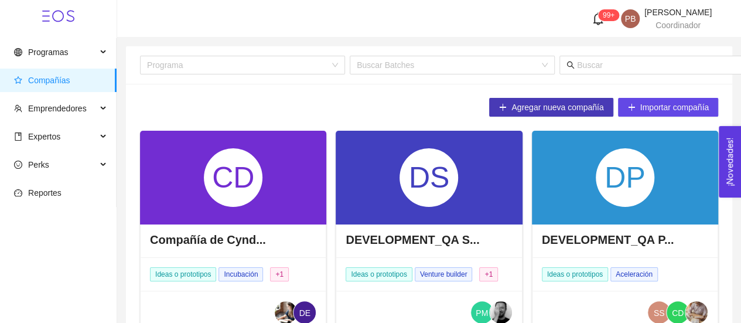
click at [500, 111] on icon "plus" at bounding box center [503, 107] width 8 height 8
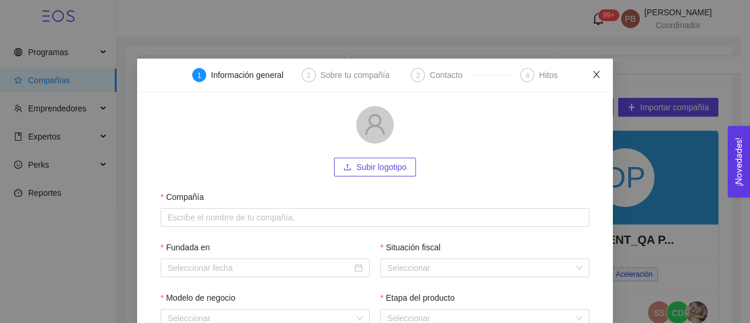
click at [596, 77] on icon "close" at bounding box center [596, 74] width 9 height 9
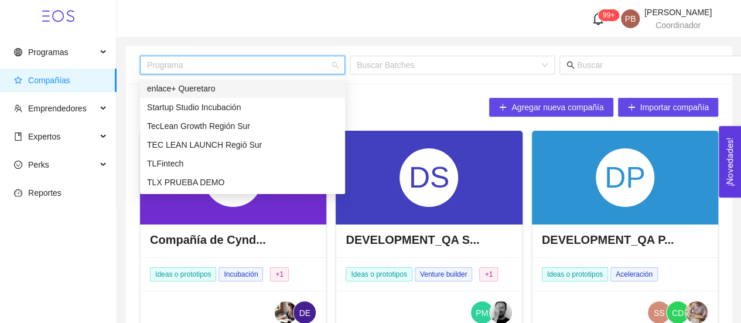
click at [217, 63] on input "search" at bounding box center [238, 65] width 183 height 18
click at [218, 110] on div "Startup Studio Incubación" at bounding box center [242, 107] width 191 height 13
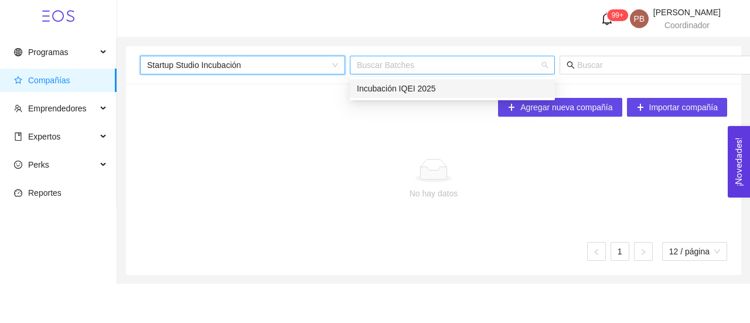
click at [545, 68] on div "Buscar Batches" at bounding box center [452, 65] width 205 height 19
click at [466, 94] on div "Incubación IQEI 2025" at bounding box center [452, 88] width 191 height 13
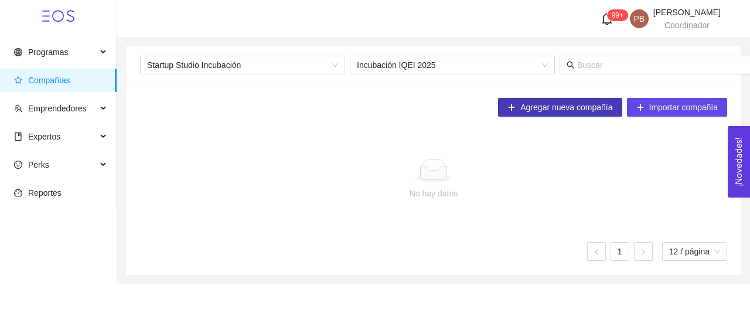
click at [536, 104] on span "Agregar nueva compañía" at bounding box center [566, 107] width 92 height 13
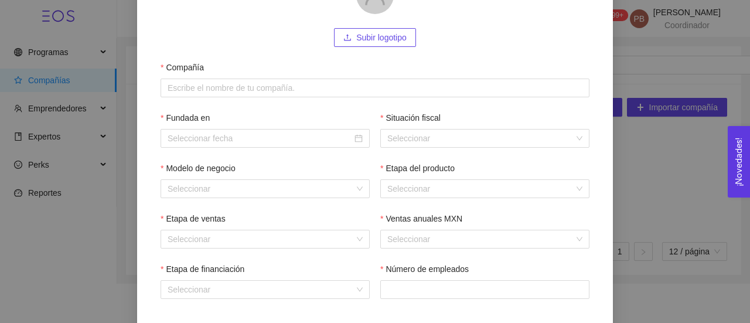
scroll to position [127, 0]
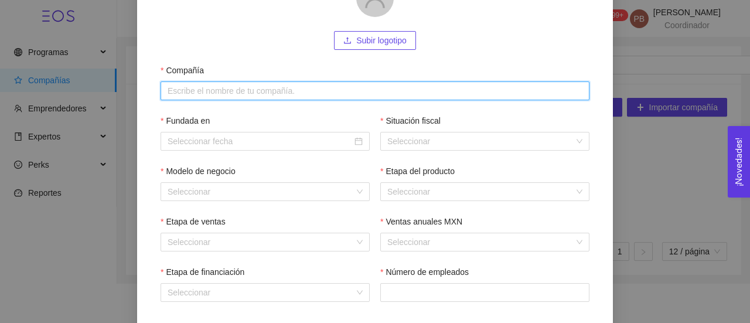
click at [192, 99] on input "Compañía" at bounding box center [375, 90] width 429 height 19
type input "OPERI"
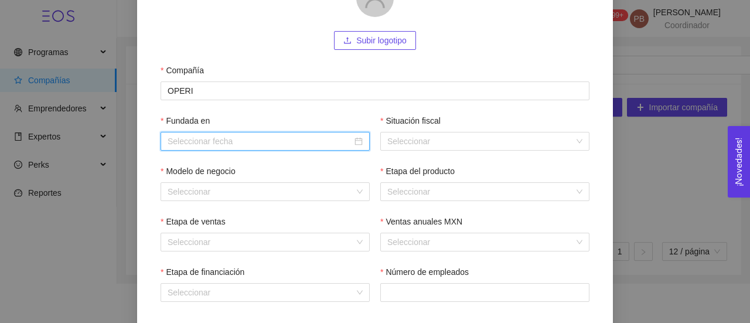
click at [203, 144] on input "Fundada en" at bounding box center [260, 141] width 185 height 13
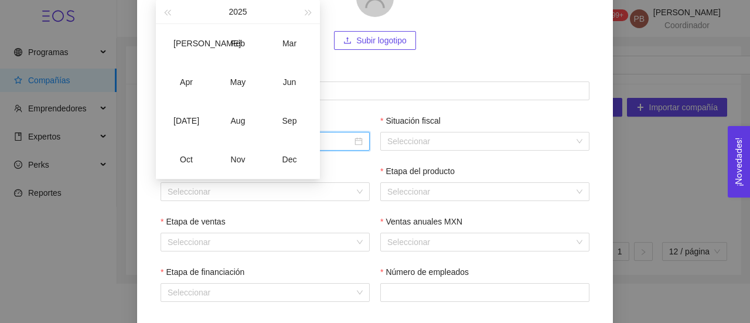
type input "September-2025"
click at [560, 46] on div "Subir logotipo" at bounding box center [375, 40] width 429 height 19
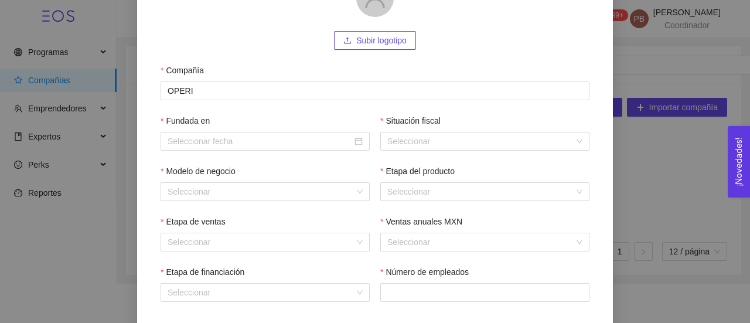
scroll to position [180, 0]
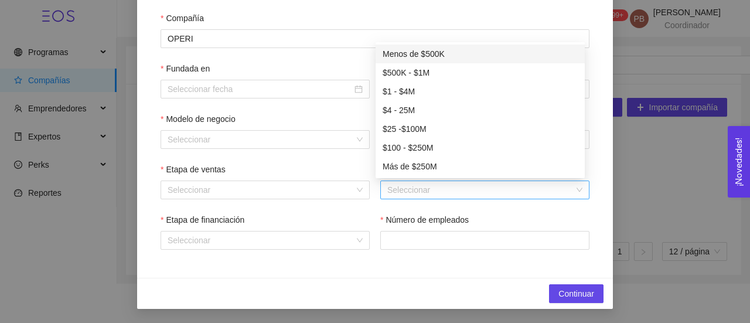
click at [570, 188] on div "Seleccionar" at bounding box center [484, 189] width 209 height 19
click at [456, 72] on div "$500K - $1M" at bounding box center [480, 72] width 195 height 13
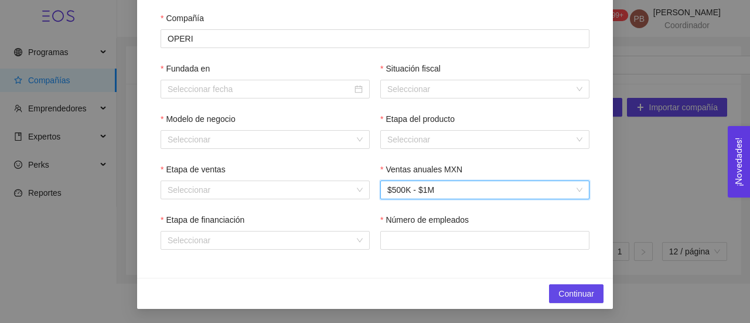
click at [396, 285] on div "Continuar" at bounding box center [375, 293] width 476 height 31
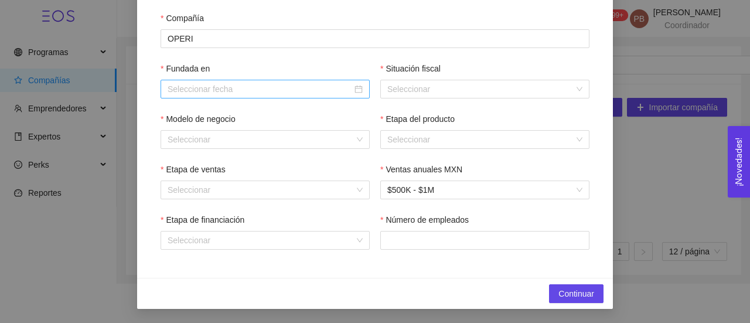
click at [353, 90] on div at bounding box center [265, 89] width 195 height 13
click at [462, 22] on div "Compañía" at bounding box center [375, 21] width 429 height 18
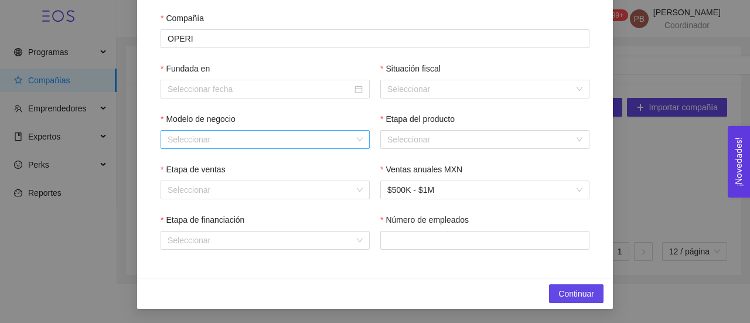
click at [353, 142] on div "Seleccionar" at bounding box center [265, 139] width 209 height 19
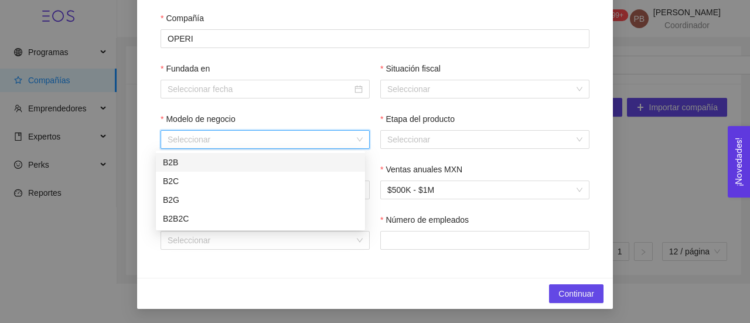
click at [353, 142] on div "Seleccionar" at bounding box center [265, 139] width 209 height 19
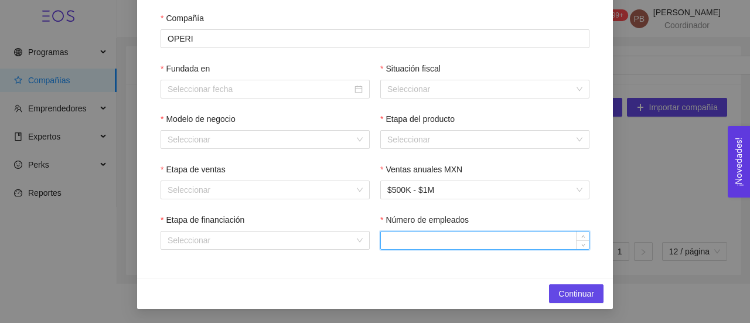
click at [528, 237] on input "Número de empleados" at bounding box center [485, 240] width 208 height 18
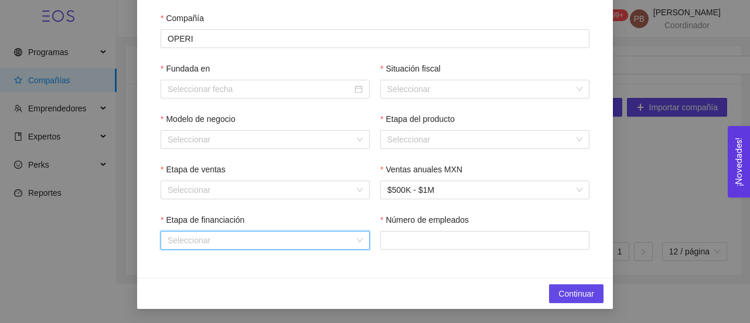
click at [289, 241] on input "Etapa de financiación" at bounding box center [261, 240] width 187 height 18
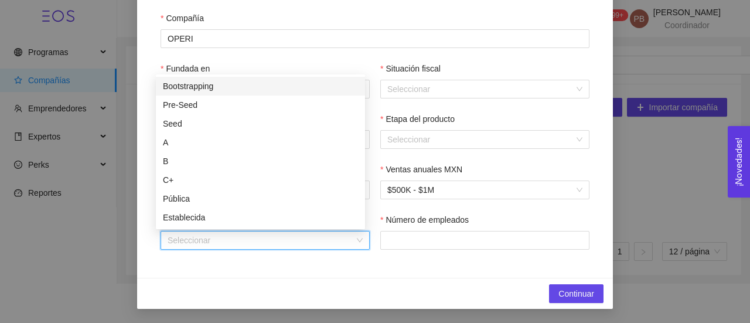
click at [284, 286] on div "Continuar" at bounding box center [375, 293] width 476 height 31
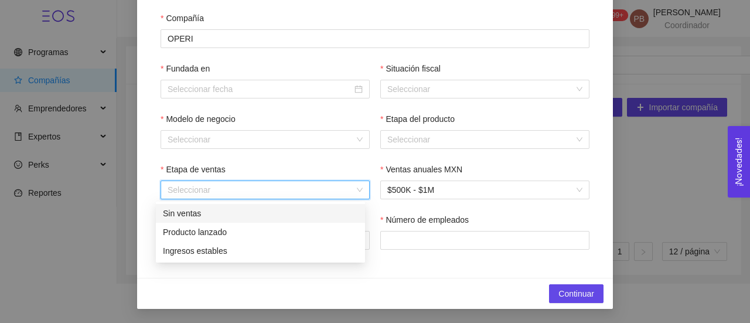
click at [333, 183] on input "Etapa de ventas" at bounding box center [261, 190] width 187 height 18
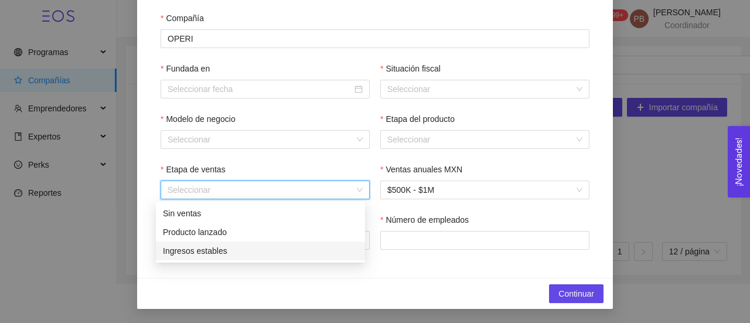
click at [284, 255] on div "Ingresos estables" at bounding box center [260, 250] width 195 height 13
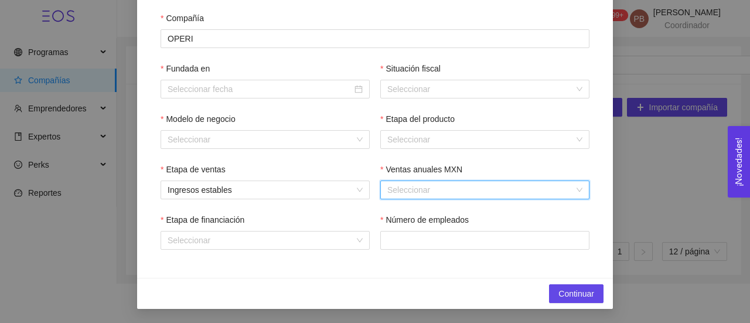
click at [404, 188] on input "Ventas anuales MXN" at bounding box center [480, 190] width 187 height 18
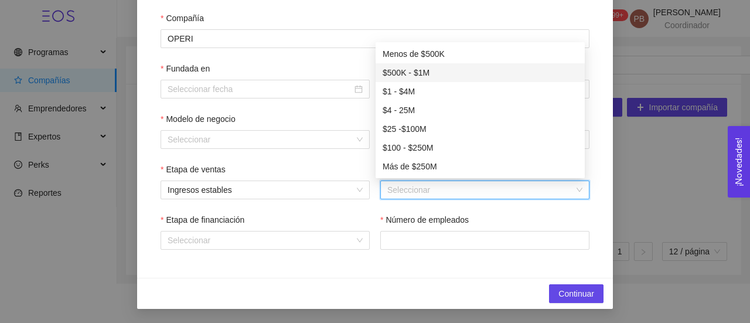
click at [437, 72] on div "$500K - $1M" at bounding box center [480, 72] width 195 height 13
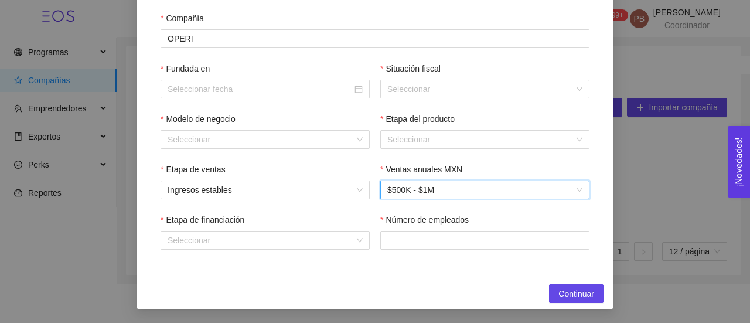
click at [569, 187] on span "$500K - $1M" at bounding box center [484, 190] width 195 height 18
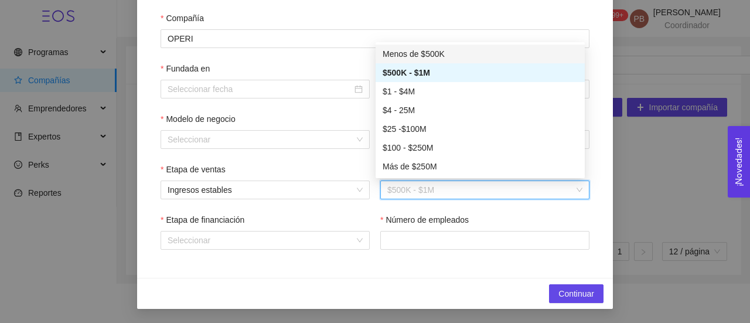
click at [471, 48] on div "Menos de $500K" at bounding box center [480, 53] width 195 height 13
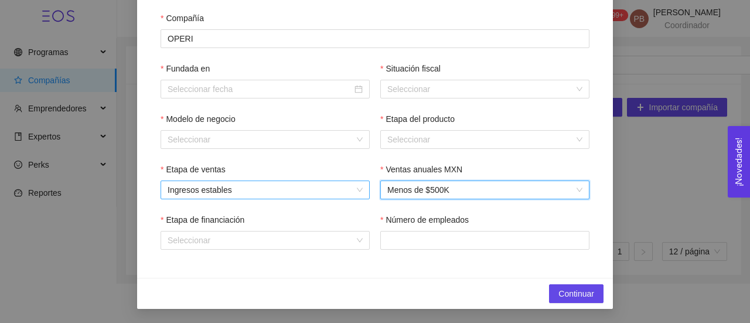
click at [348, 194] on span "Ingresos estables" at bounding box center [265, 190] width 195 height 18
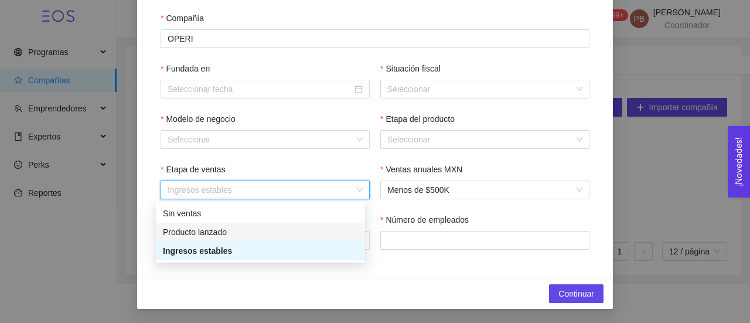
click at [312, 237] on div "Producto lanzado" at bounding box center [260, 232] width 195 height 13
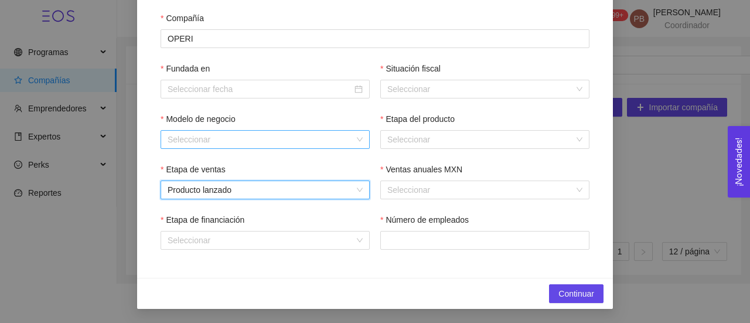
click at [353, 138] on div "Seleccionar" at bounding box center [265, 139] width 209 height 19
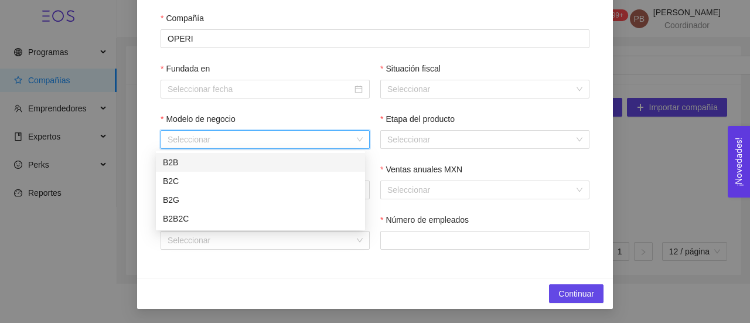
click at [322, 159] on div "B2B" at bounding box center [260, 162] width 195 height 13
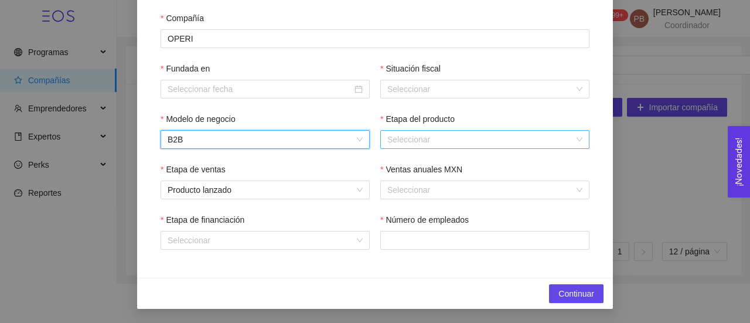
click at [409, 139] on input "Etapa del producto" at bounding box center [480, 140] width 187 height 18
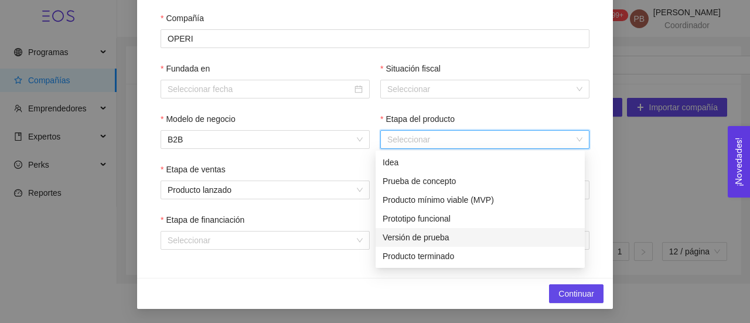
click at [421, 239] on div "Versión de prueba" at bounding box center [480, 237] width 195 height 13
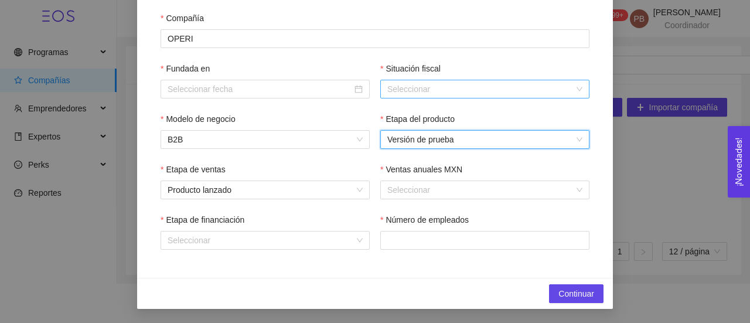
click at [412, 88] on input "Situación fiscal" at bounding box center [480, 89] width 187 height 18
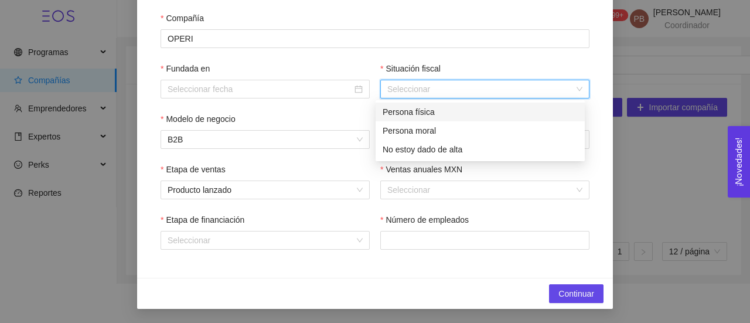
click at [414, 114] on div "Persona física" at bounding box center [480, 111] width 195 height 13
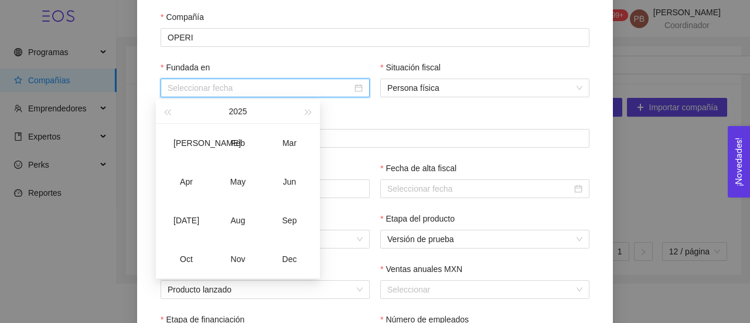
click at [312, 94] on input "Fundada en" at bounding box center [260, 87] width 185 height 13
click at [185, 144] on div "[PERSON_NAME]" at bounding box center [186, 143] width 35 height 14
type input "January-2025"
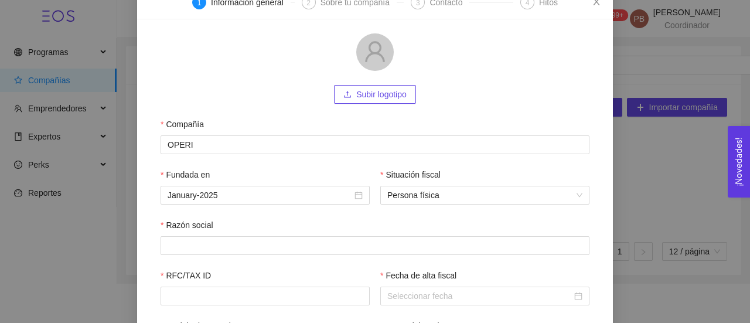
scroll to position [72, 0]
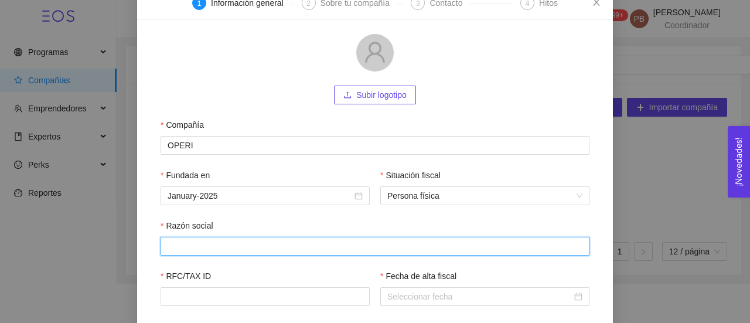
click at [487, 244] on input "Razón social" at bounding box center [375, 246] width 429 height 19
type input "-"
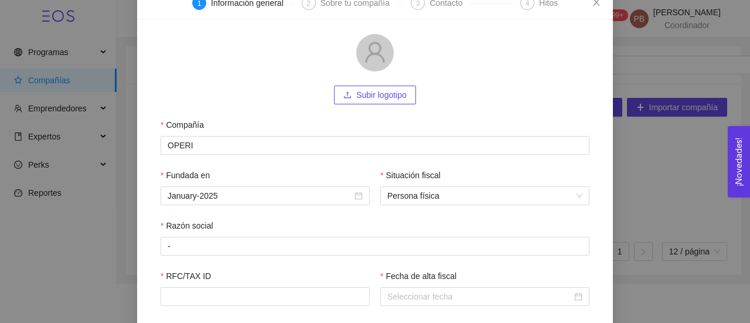
click at [555, 79] on form "Subir logotipo Compañía OPERI Fundada en January-2025 Situación fiscal Persona …" at bounding box center [375, 252] width 448 height 437
click at [289, 298] on input "RFC/TAX ID" at bounding box center [265, 296] width 209 height 19
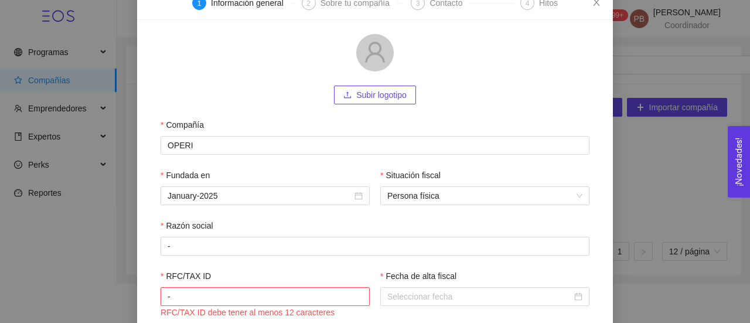
click at [544, 80] on form "Subir logotipo Compañía OPERI Fundada en January-2025 Situación fiscal Persona …" at bounding box center [375, 252] width 448 height 437
click at [275, 305] on input "-" at bounding box center [265, 296] width 209 height 19
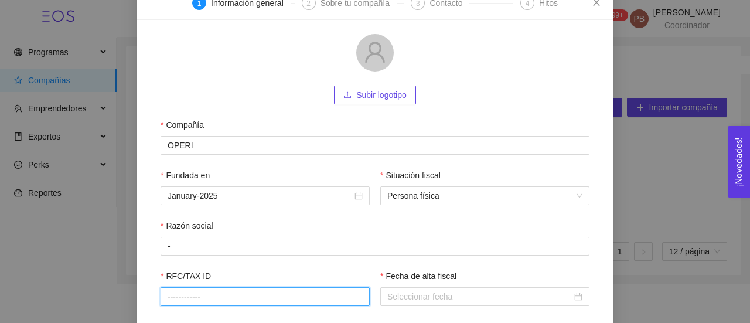
type input "------------"
click at [487, 104] on div "Subir logotipo" at bounding box center [375, 95] width 429 height 19
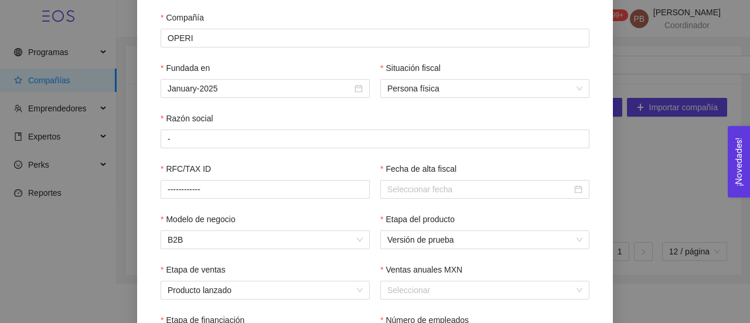
scroll to position [182, 0]
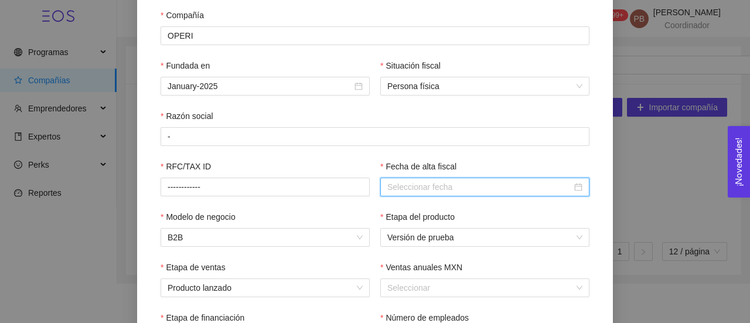
click at [500, 193] on input "Fecha de alta fiscal" at bounding box center [479, 186] width 185 height 13
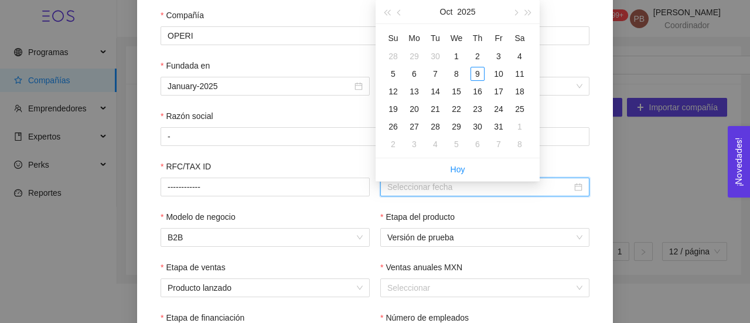
click at [500, 193] on input "Fecha de alta fiscal" at bounding box center [479, 186] width 185 height 13
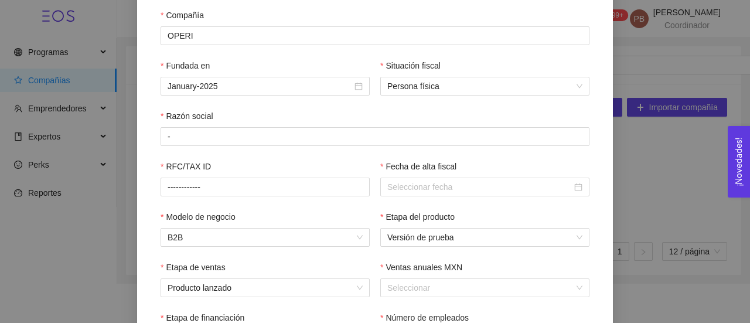
click at [587, 162] on form "Subir logotipo Compañía OPERI Fundada en January-2025 Situación fiscal Persona …" at bounding box center [375, 142] width 448 height 437
click at [580, 188] on div at bounding box center [484, 187] width 209 height 19
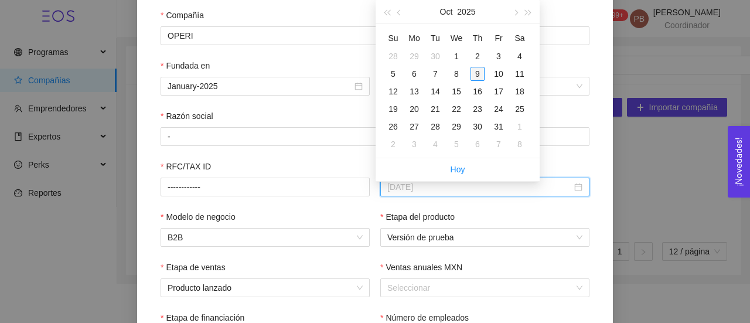
type input "[DATE]"
click at [483, 77] on div "9" at bounding box center [477, 74] width 14 height 14
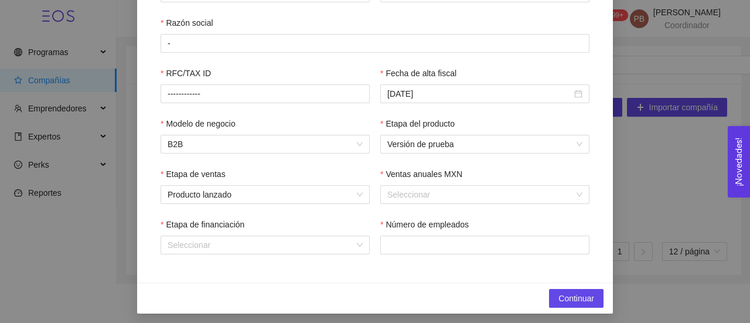
scroll to position [281, 0]
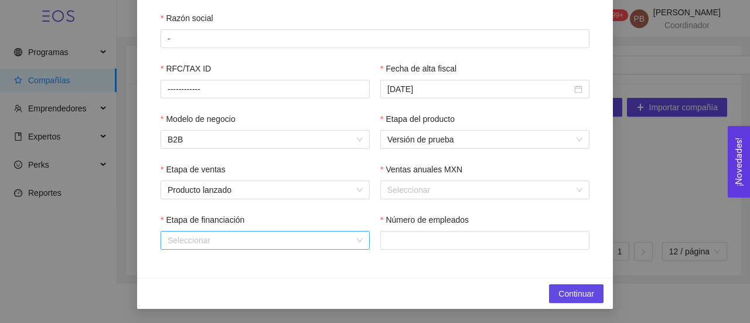
click at [315, 236] on input "Etapa de financiación" at bounding box center [261, 240] width 187 height 18
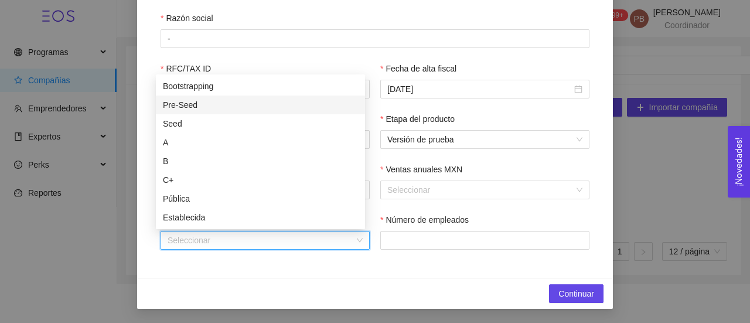
click at [265, 104] on div "Pre-Seed" at bounding box center [260, 104] width 195 height 13
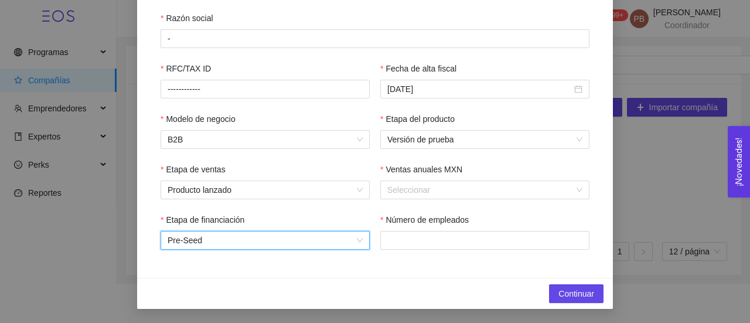
click at [236, 244] on span "Pre-Seed" at bounding box center [265, 240] width 195 height 18
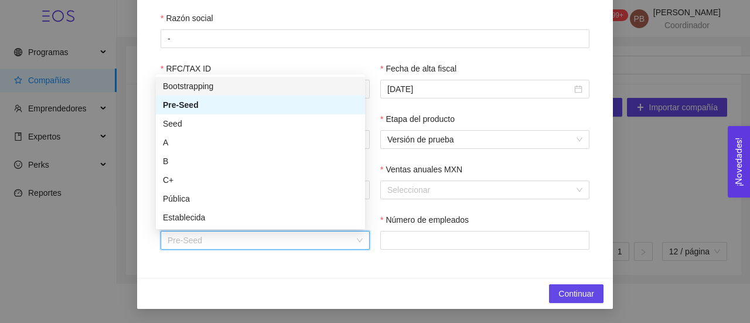
click at [234, 84] on div "Bootstrapping" at bounding box center [260, 86] width 195 height 13
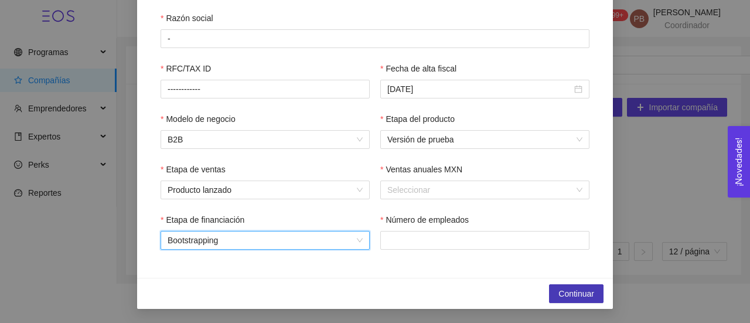
click at [586, 292] on span "Continuar" at bounding box center [576, 293] width 36 height 13
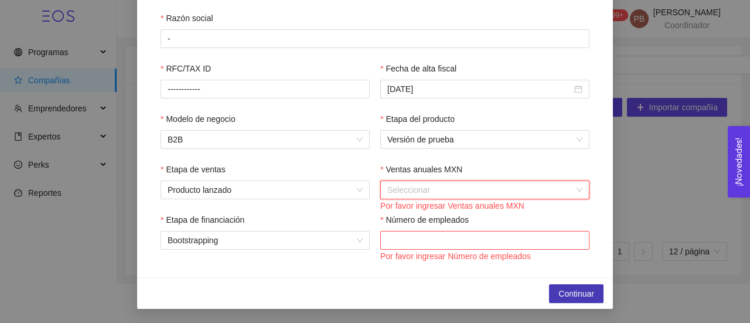
click at [578, 185] on div "Seleccionar" at bounding box center [484, 189] width 209 height 19
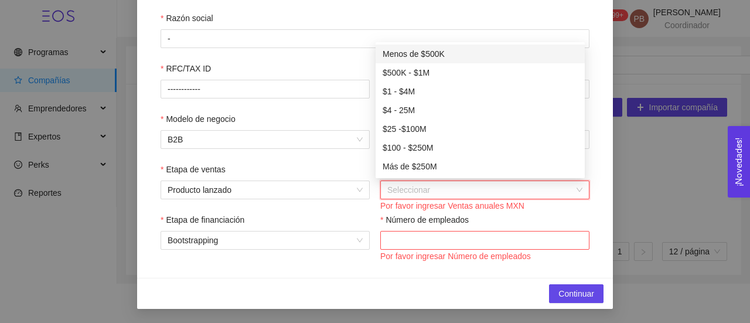
click at [475, 49] on div "Menos de $500K" at bounding box center [480, 53] width 195 height 13
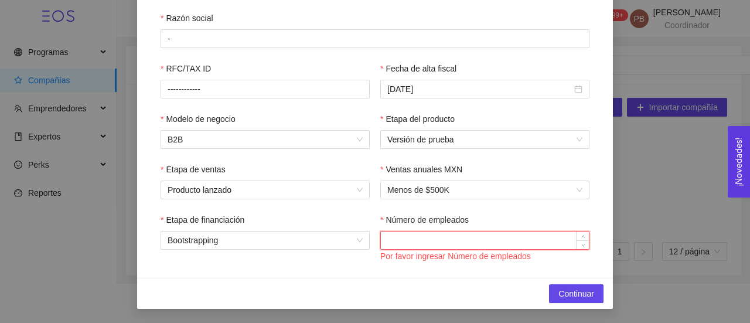
click at [486, 243] on input "Número de empleados" at bounding box center [485, 240] width 208 height 18
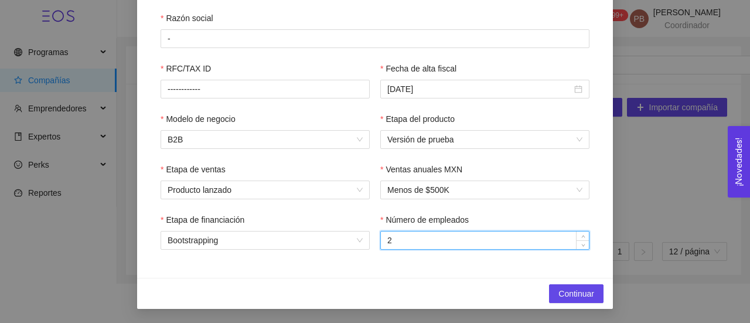
type input "2"
click at [576, 283] on div "Continuar" at bounding box center [375, 293] width 476 height 31
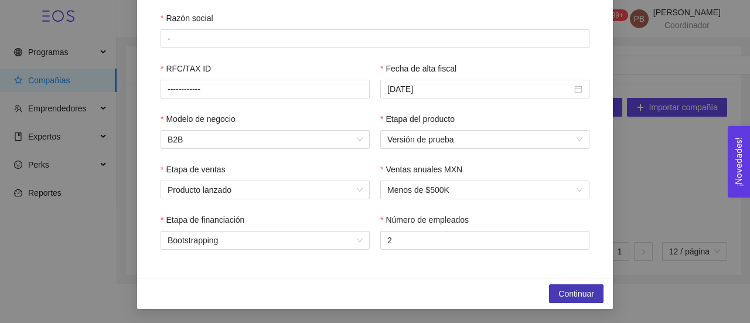
click at [576, 294] on span "Continuar" at bounding box center [576, 293] width 36 height 13
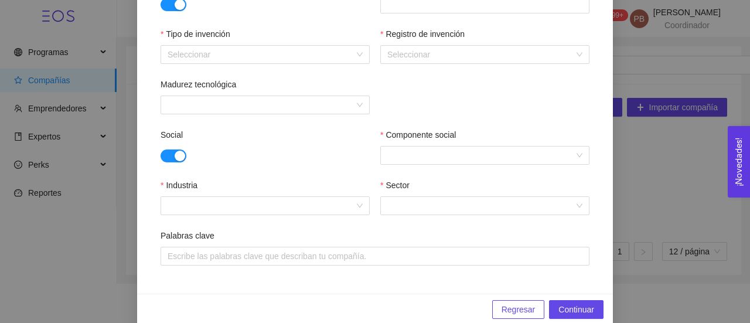
scroll to position [504, 0]
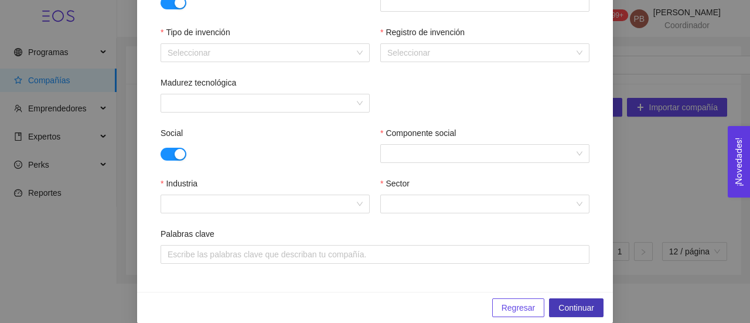
click at [589, 306] on span "Continuar" at bounding box center [576, 307] width 36 height 13
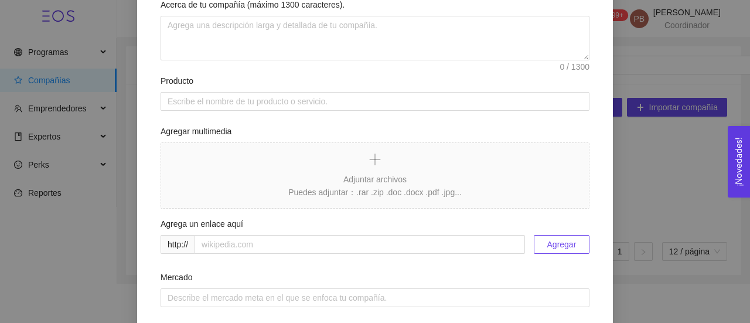
scroll to position [0, 0]
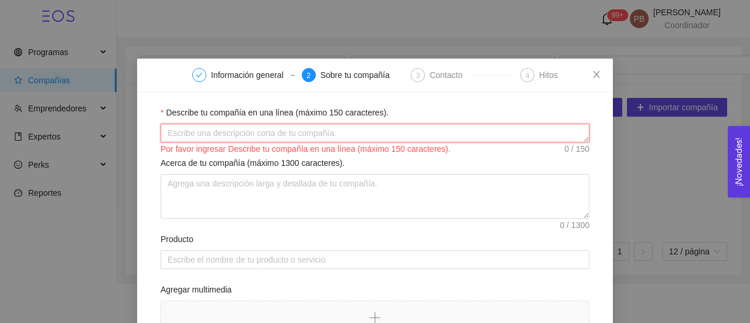
click at [486, 132] on textarea "Describe tu compañía en una línea (máximo 150 caracteres)." at bounding box center [375, 133] width 429 height 19
paste textarea "Sistema operativo para el sector belleza"
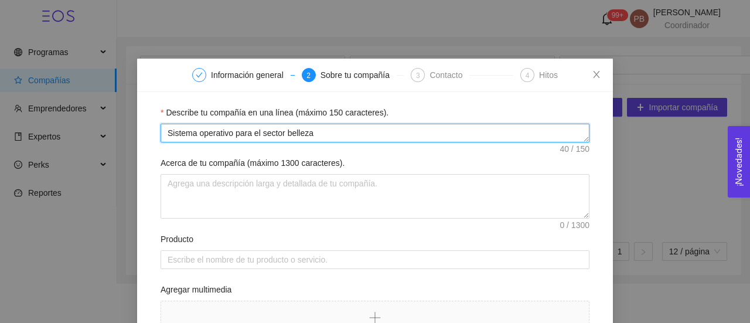
type textarea "Sistema operativo para el sector belleza"
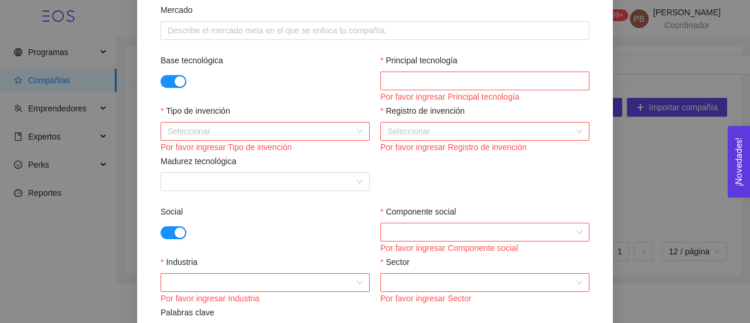
scroll to position [429, 0]
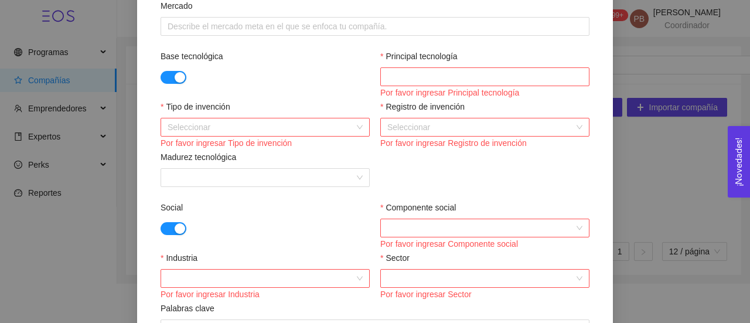
click at [155, 69] on form "Describe tu compañía en una línea (máximo 150 caracteres). Sistema operativo pa…" at bounding box center [375, 7] width 448 height 661
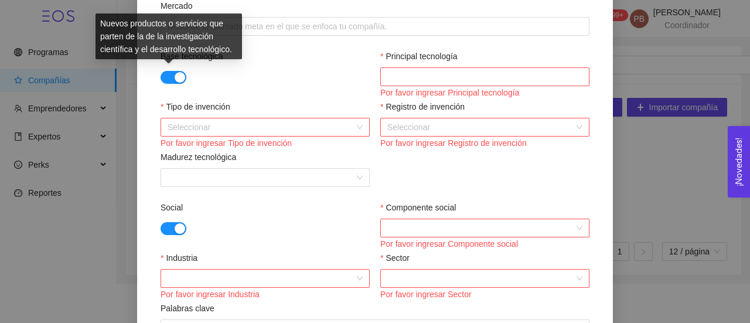
click at [166, 79] on button "button" at bounding box center [174, 77] width 26 height 13
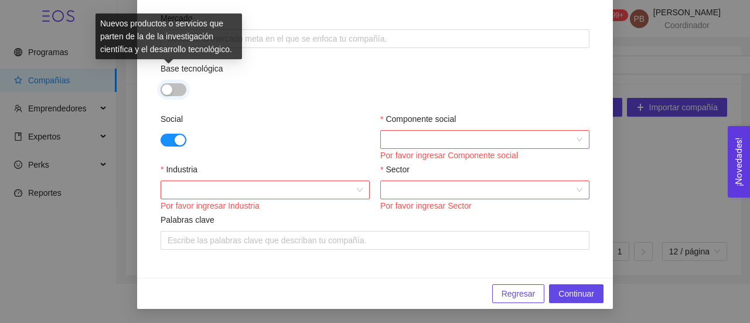
scroll to position [417, 0]
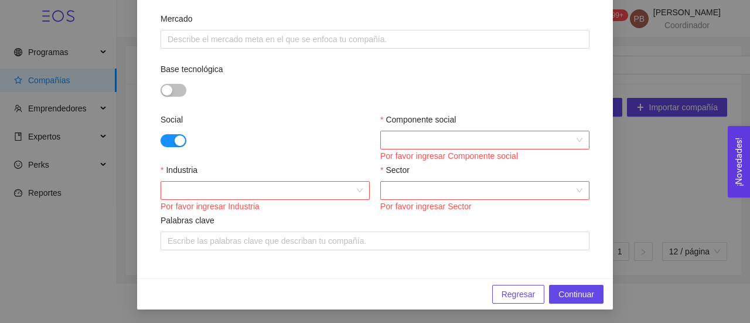
click at [406, 149] on div "Por favor ingresar Componente social" at bounding box center [484, 155] width 209 height 13
click at [421, 142] on input "Componente social" at bounding box center [480, 140] width 187 height 18
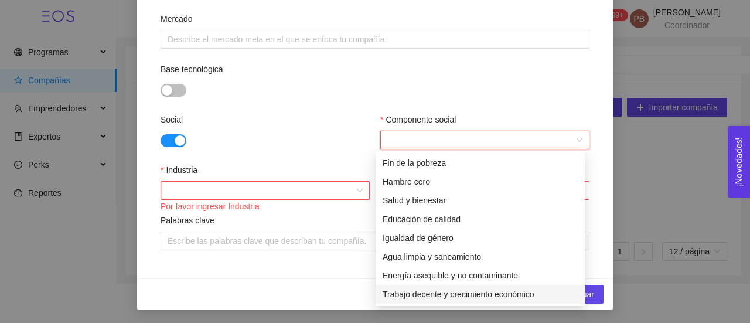
click at [459, 295] on div "Trabajo decente y crecimiento económico" at bounding box center [480, 294] width 195 height 13
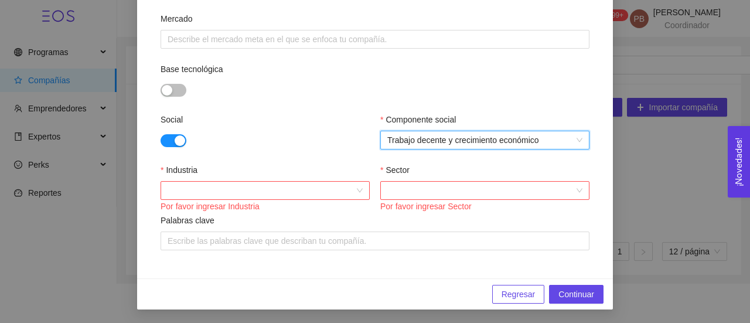
click at [347, 186] on input "Industria" at bounding box center [261, 191] width 187 height 18
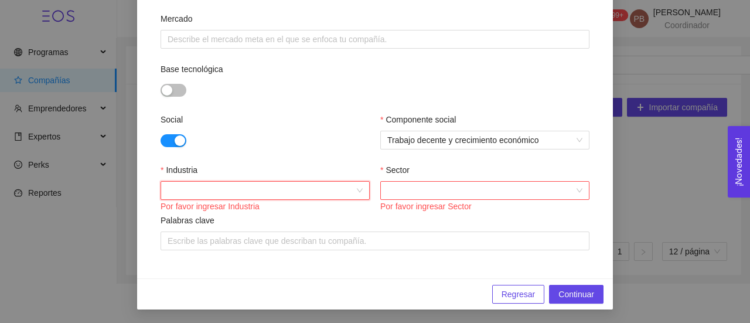
click at [231, 281] on div "Regresar Continuar" at bounding box center [375, 293] width 476 height 31
click at [196, 197] on input "Industria" at bounding box center [261, 191] width 187 height 18
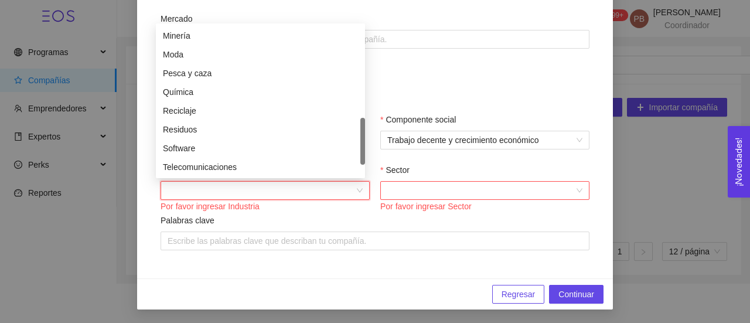
scroll to position [450, 0]
drag, startPoint x: 364, startPoint y: 50, endPoint x: 360, endPoint y: 160, distance: 109.7
click at [360, 160] on div "Pesca y caza Química Reciclaje Residuos Software Telecomunicaciones Transporte …" at bounding box center [260, 101] width 209 height 150
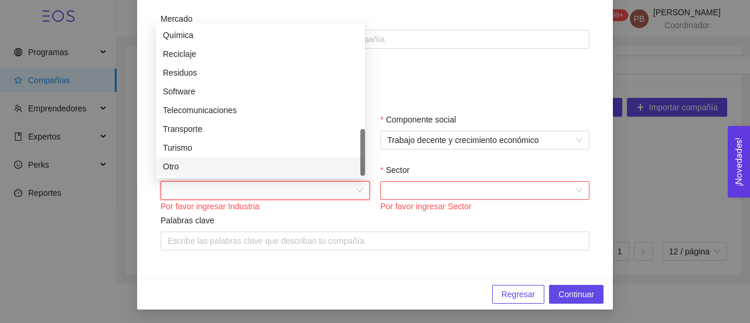
click at [343, 168] on div "Otro" at bounding box center [260, 166] width 195 height 13
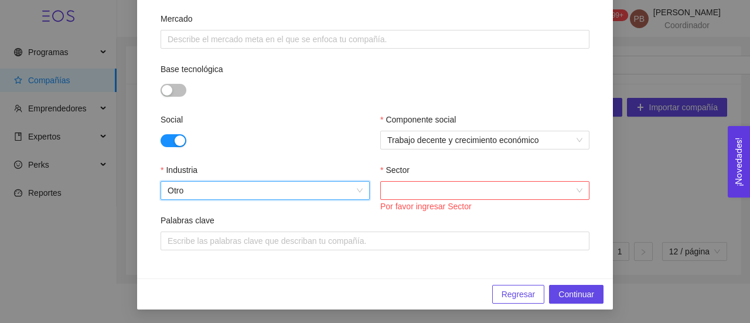
click at [410, 193] on input "Sector" at bounding box center [480, 191] width 187 height 18
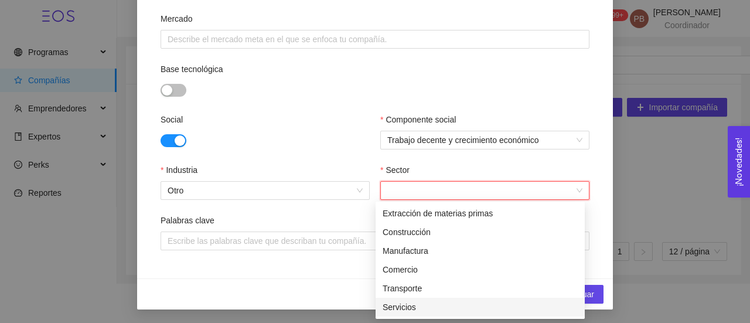
click at [402, 308] on div "Servicios" at bounding box center [480, 307] width 195 height 13
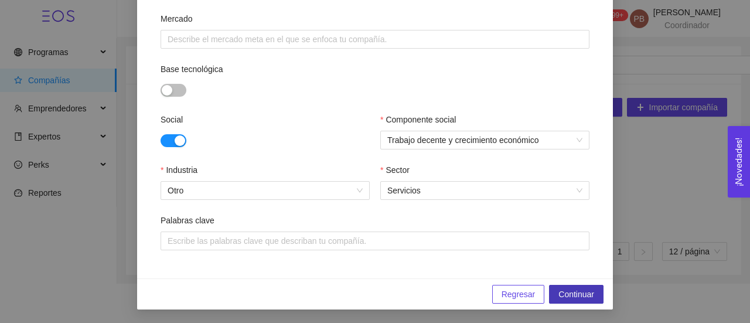
click at [587, 297] on span "Continuar" at bounding box center [576, 294] width 36 height 13
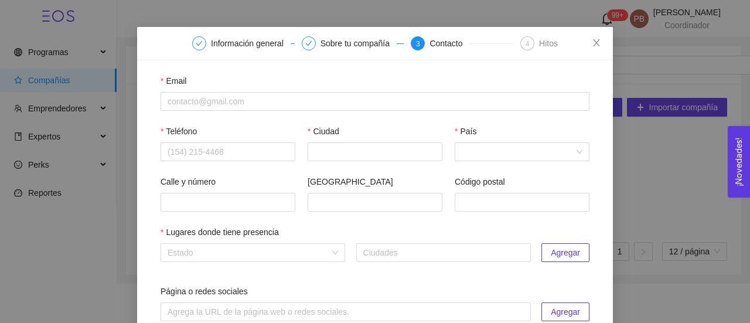
scroll to position [33, 0]
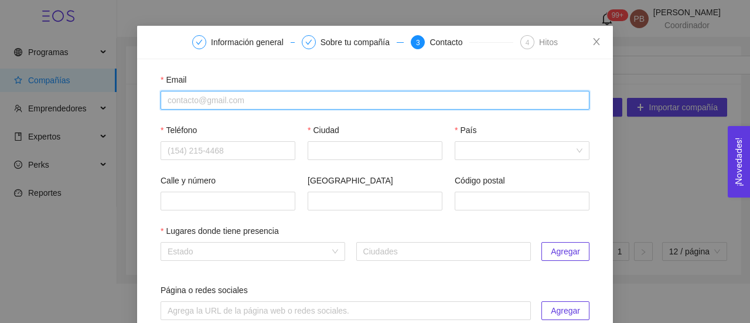
click at [199, 98] on input "Email" at bounding box center [375, 100] width 429 height 19
paste input "[PERSON_NAME][EMAIL_ADDRESS][DOMAIN_NAME]"
type input "[PERSON_NAME][EMAIL_ADDRESS][DOMAIN_NAME]"
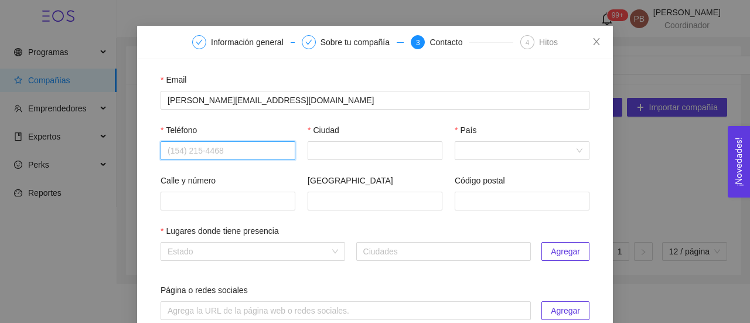
click at [233, 159] on input "Teléfono" at bounding box center [228, 150] width 135 height 19
paste input "4463314444"
type input "4463314444"
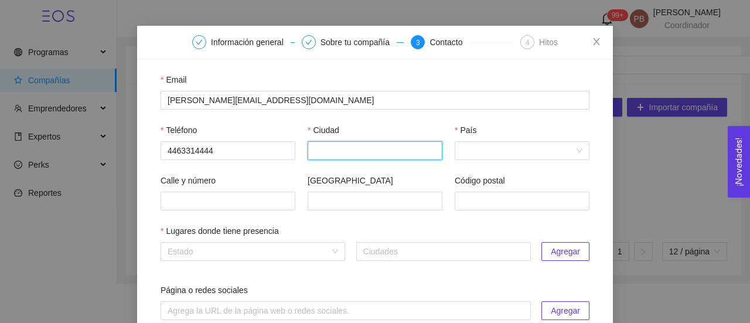
click at [333, 149] on input "Ciudad" at bounding box center [375, 150] width 135 height 19
type input "Querétaro"
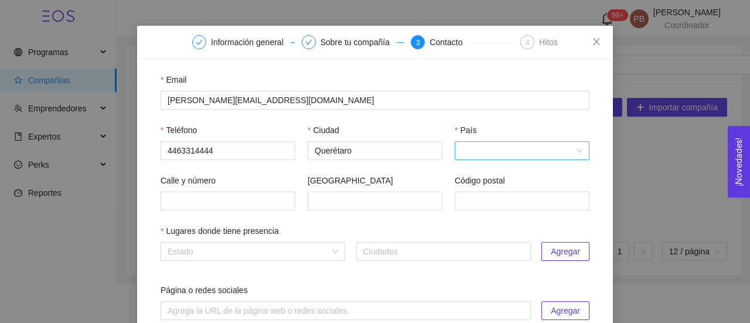
click at [469, 155] on input "País" at bounding box center [518, 151] width 112 height 18
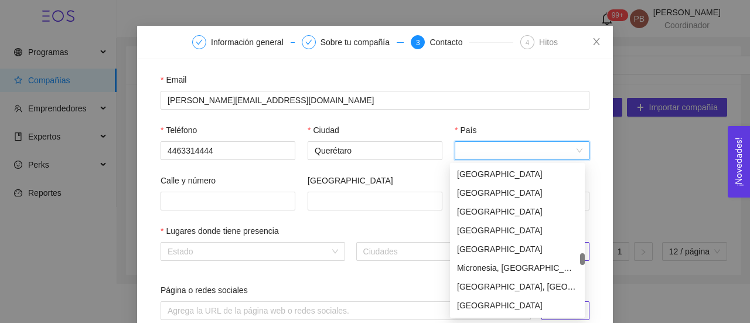
scroll to position [2589, 0]
drag, startPoint x: 582, startPoint y: 172, endPoint x: 572, endPoint y: 260, distance: 88.4
click at [572, 260] on div "[PERSON_NAME][US_STATE] [GEOGRAPHIC_DATA] [GEOGRAPHIC_DATA] [GEOGRAPHIC_DATA] […" at bounding box center [517, 240] width 135 height 150
click at [517, 263] on div "[GEOGRAPHIC_DATA]" at bounding box center [517, 266] width 121 height 13
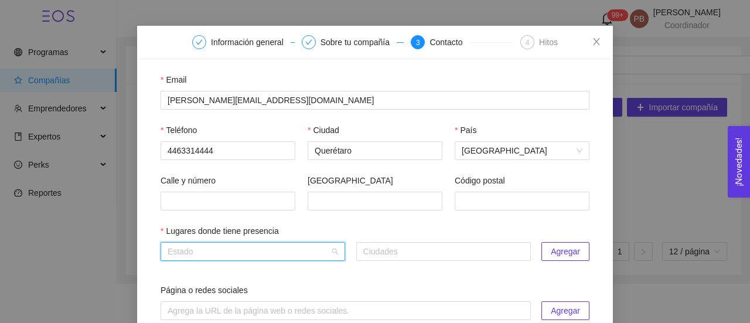
click at [325, 250] on input "search" at bounding box center [249, 252] width 162 height 18
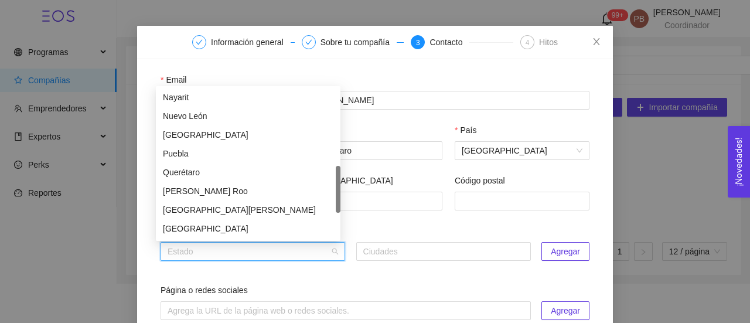
scroll to position [325, 0]
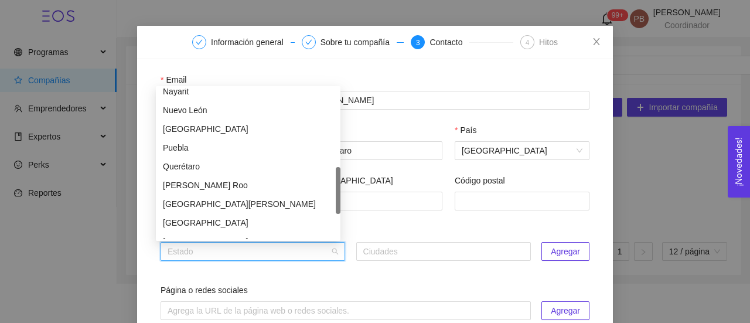
drag, startPoint x: 339, startPoint y: 114, endPoint x: 339, endPoint y: 193, distance: 78.5
click at [339, 193] on div at bounding box center [338, 190] width 5 height 47
click at [264, 168] on div "Querétaro" at bounding box center [248, 166] width 170 height 13
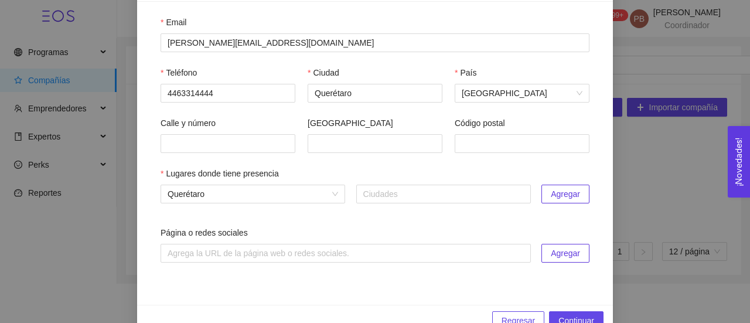
scroll to position [118, 0]
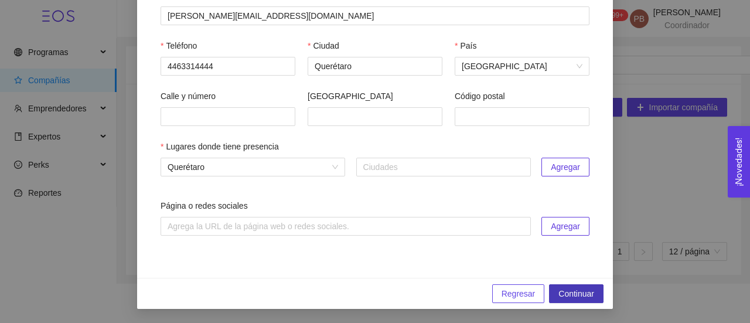
click at [558, 291] on span "Continuar" at bounding box center [576, 293] width 36 height 13
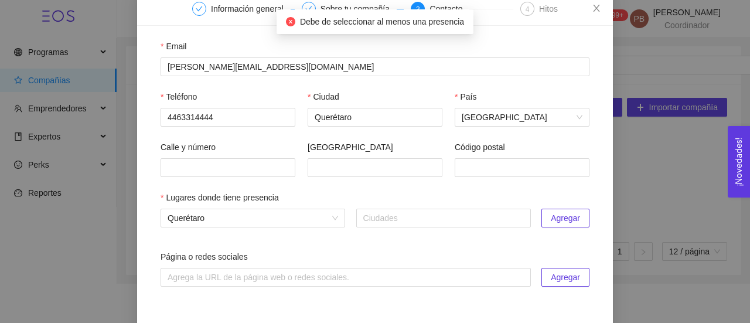
scroll to position [66, 0]
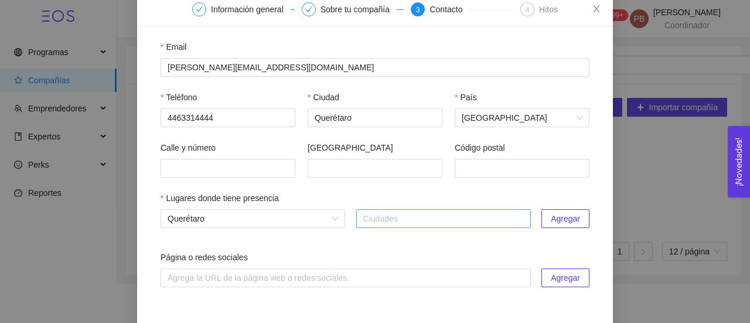
click at [475, 217] on div at bounding box center [443, 218] width 169 height 14
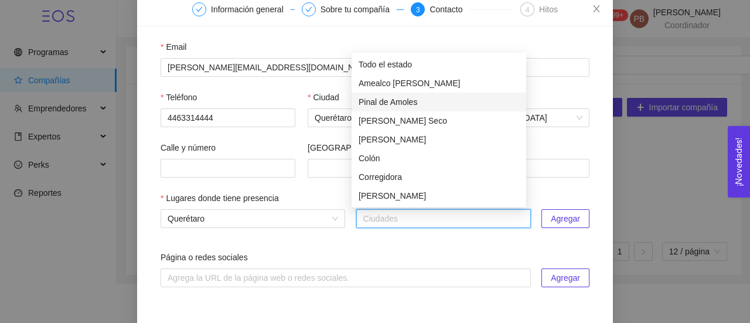
type input "q"
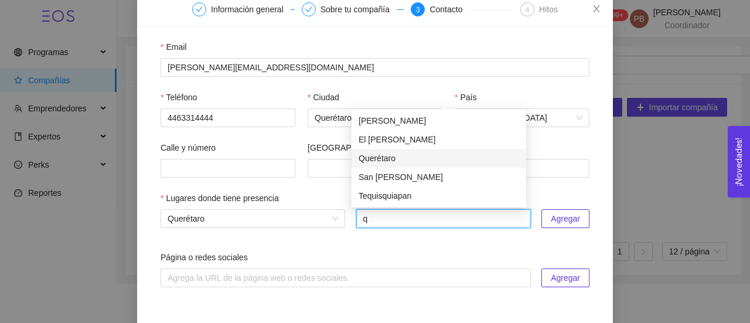
click at [415, 156] on div "Querétaro" at bounding box center [439, 158] width 161 height 13
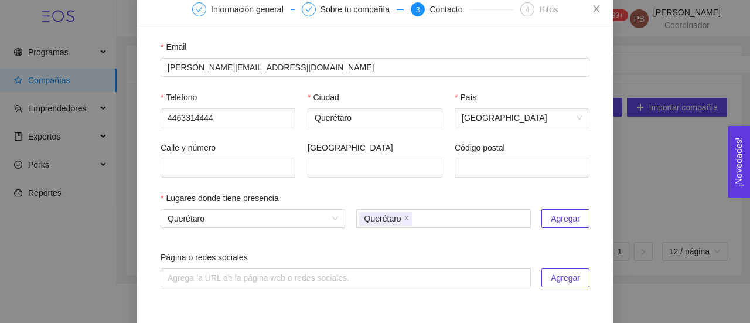
click at [448, 258] on div "Página o redes sociales" at bounding box center [375, 260] width 429 height 18
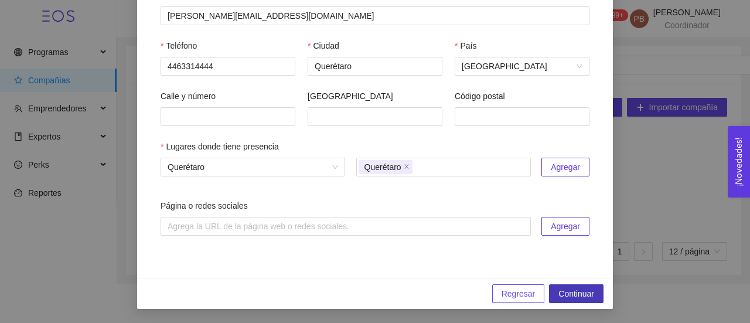
click at [586, 292] on span "Continuar" at bounding box center [576, 293] width 36 height 13
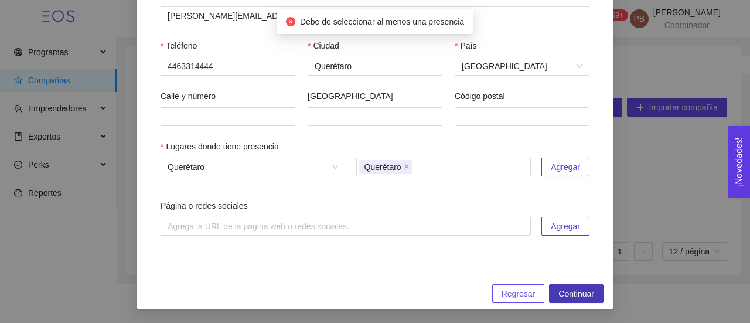
click at [586, 292] on span "Continuar" at bounding box center [576, 293] width 36 height 13
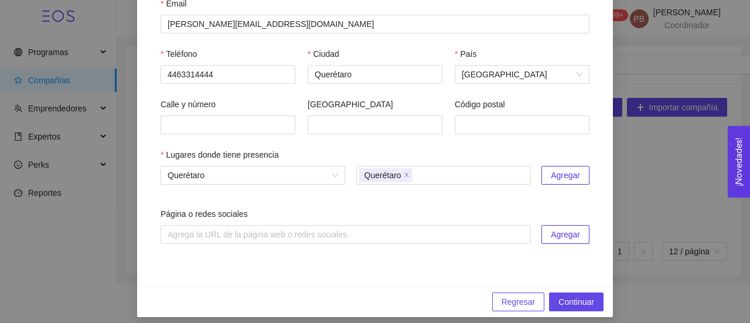
scroll to position [111, 0]
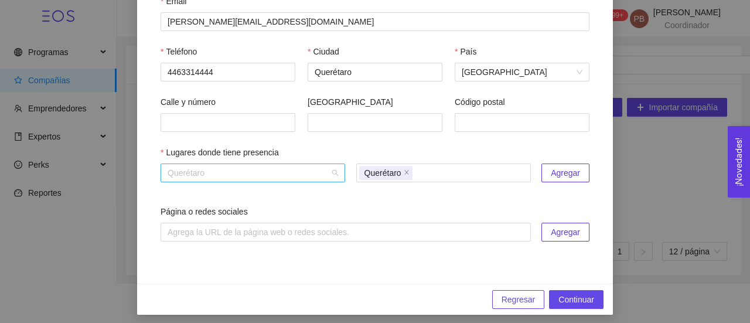
click at [265, 173] on span "Querétaro" at bounding box center [253, 173] width 170 height 18
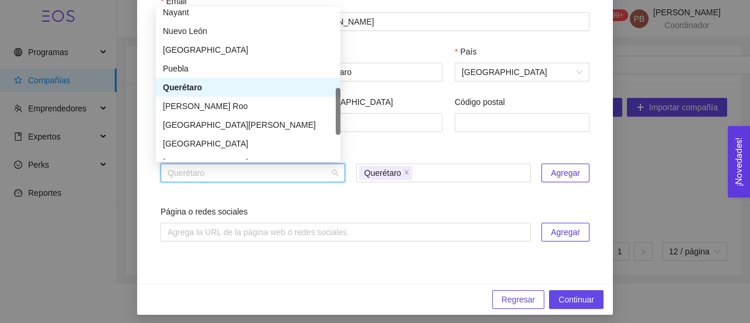
click at [220, 83] on div "Querétaro" at bounding box center [248, 87] width 170 height 13
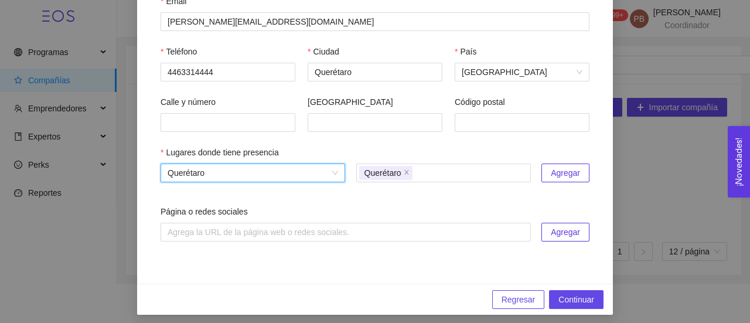
click at [554, 173] on span "Agregar" at bounding box center [565, 172] width 29 height 13
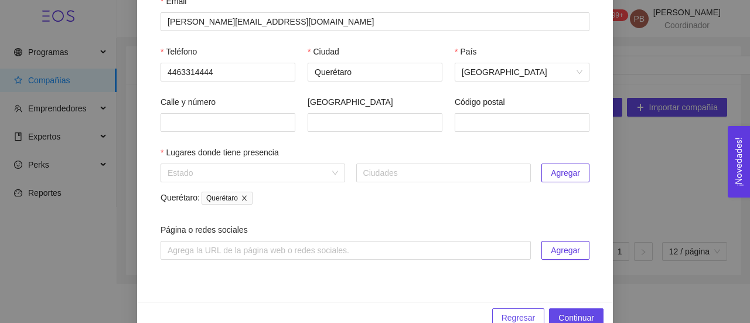
scroll to position [136, 0]
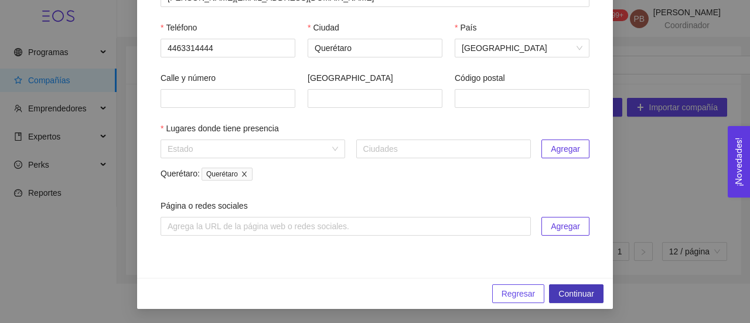
click at [584, 286] on button "Continuar" at bounding box center [576, 293] width 54 height 19
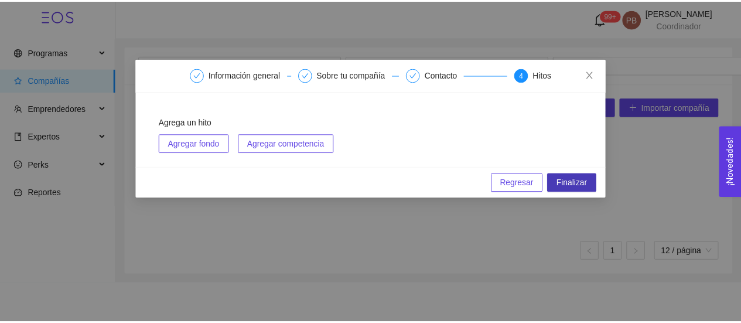
scroll to position [0, 0]
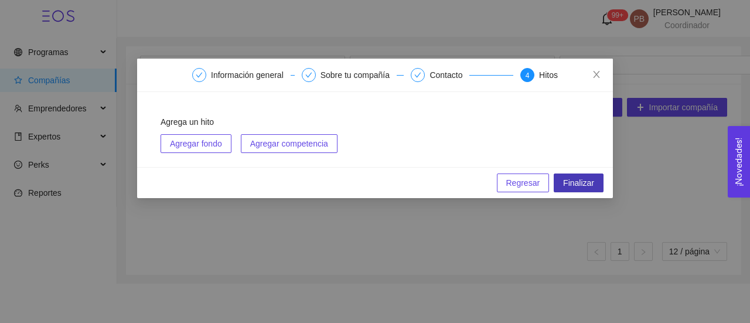
click at [587, 179] on span "Finalizar" at bounding box center [578, 182] width 31 height 13
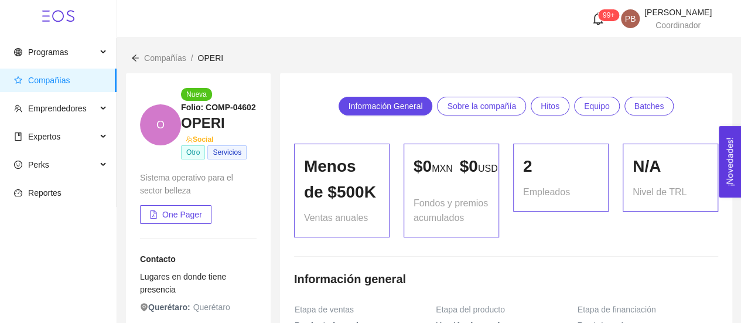
click at [46, 82] on span "Compañías" at bounding box center [49, 80] width 42 height 9
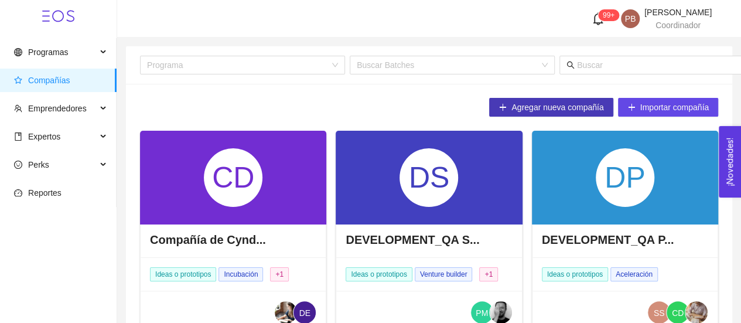
click at [526, 105] on span "Agregar nueva compañía" at bounding box center [557, 107] width 92 height 13
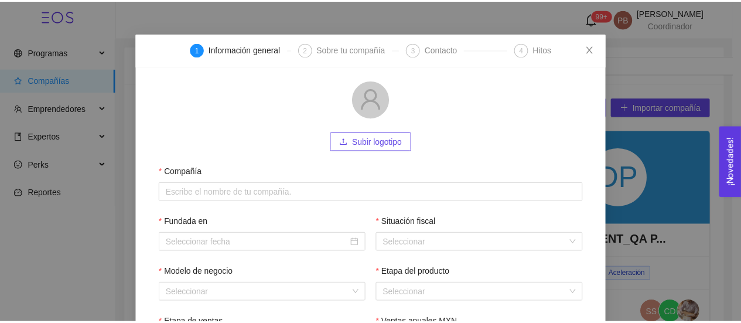
scroll to position [18, 0]
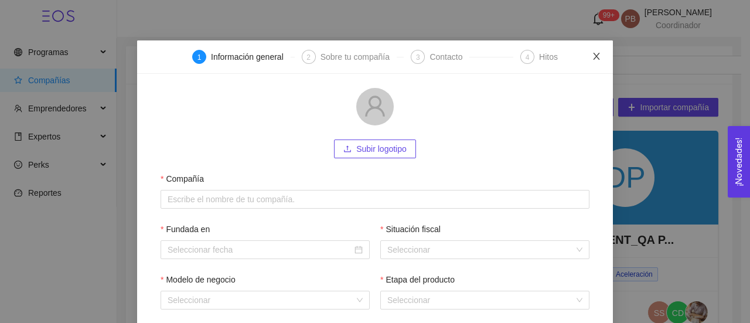
click at [593, 56] on icon "close" at bounding box center [596, 56] width 6 height 7
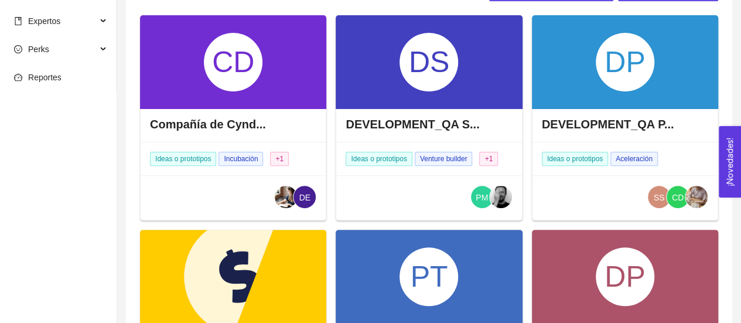
scroll to position [0, 0]
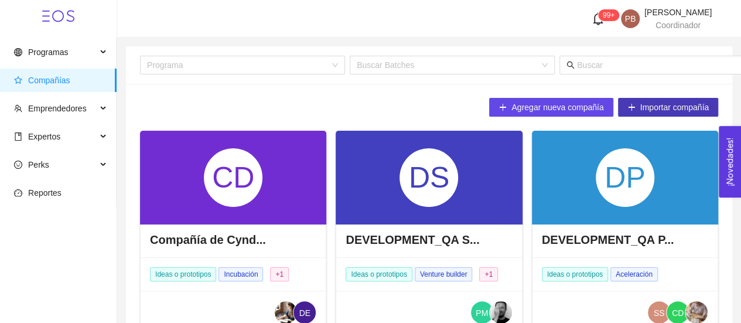
click at [681, 111] on span "Importar compañía" at bounding box center [674, 107] width 69 height 13
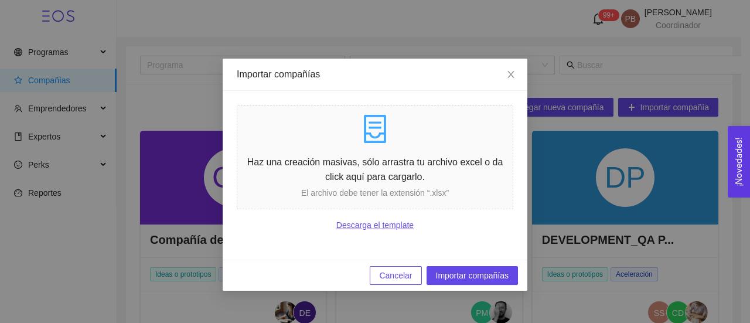
click at [407, 224] on link "Descarga el template" at bounding box center [375, 225] width 277 height 13
click at [408, 267] on button "Cancelar" at bounding box center [396, 275] width 52 height 19
